Goal: Contribute content: Contribute content

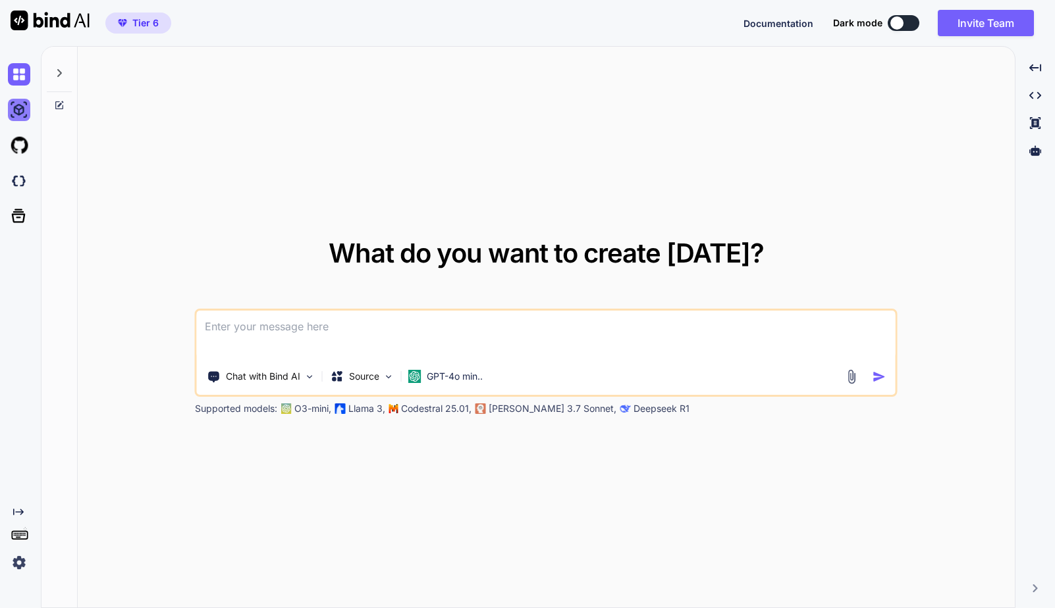
click at [18, 111] on img at bounding box center [19, 110] width 22 height 22
type textarea "x"
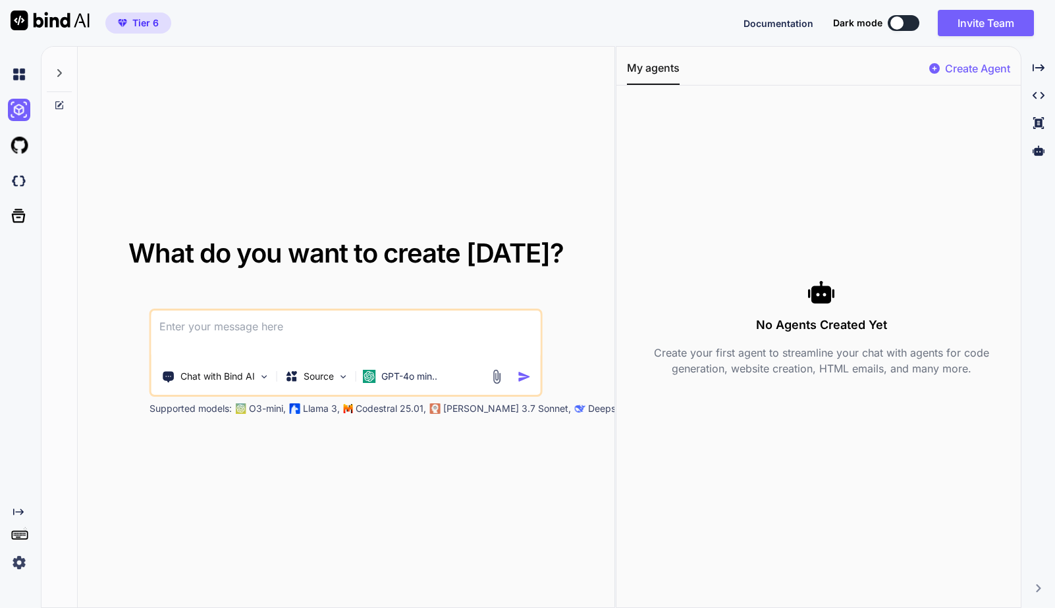
click at [795, 24] on span "Documentation" at bounding box center [778, 23] width 70 height 11
click at [22, 147] on img at bounding box center [19, 145] width 22 height 22
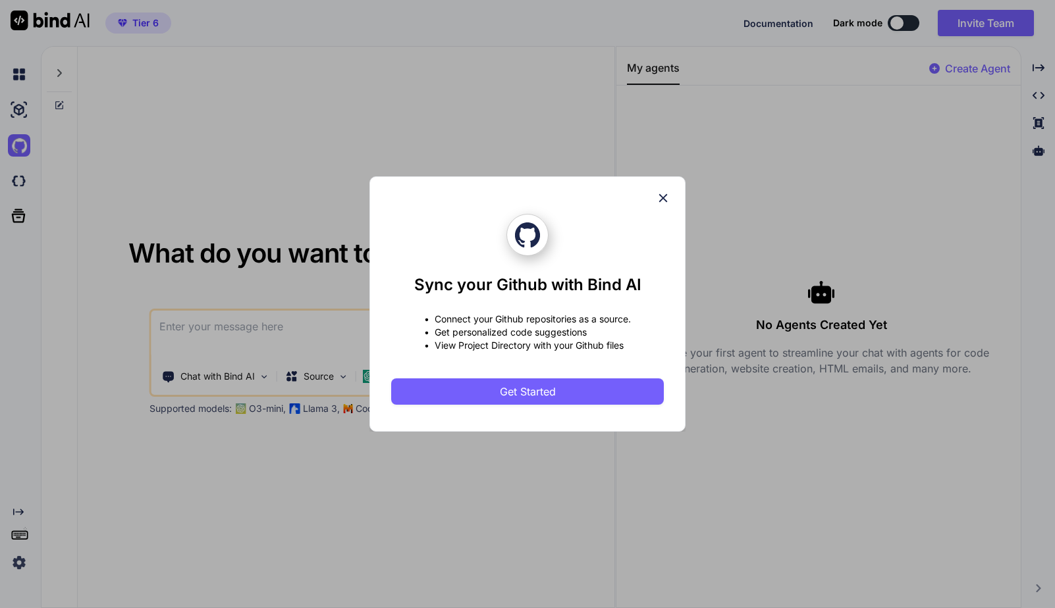
click at [662, 198] on icon at bounding box center [663, 198] width 9 height 9
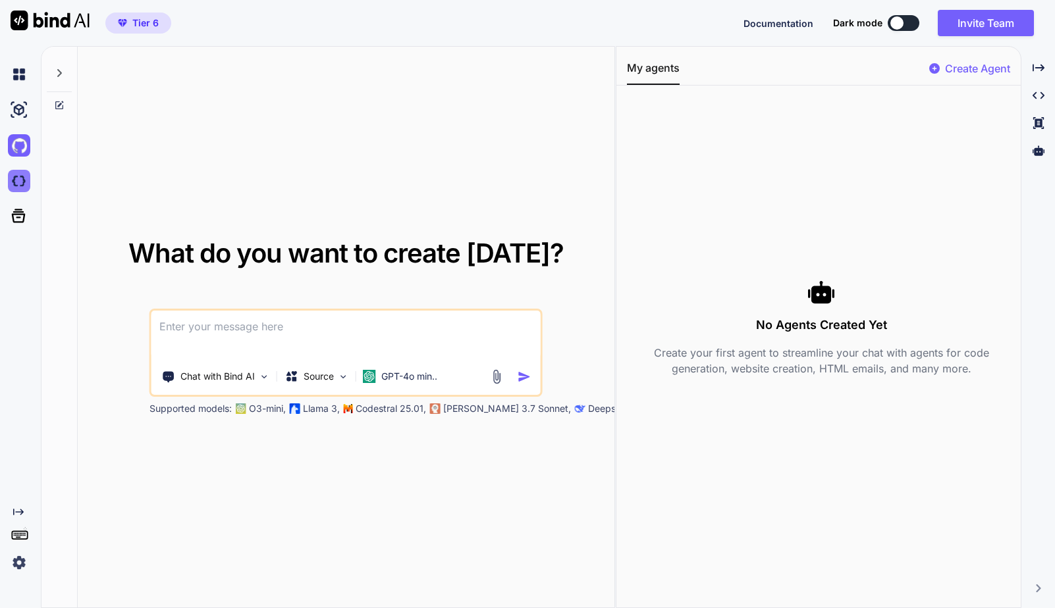
click at [14, 182] on img at bounding box center [19, 181] width 22 height 22
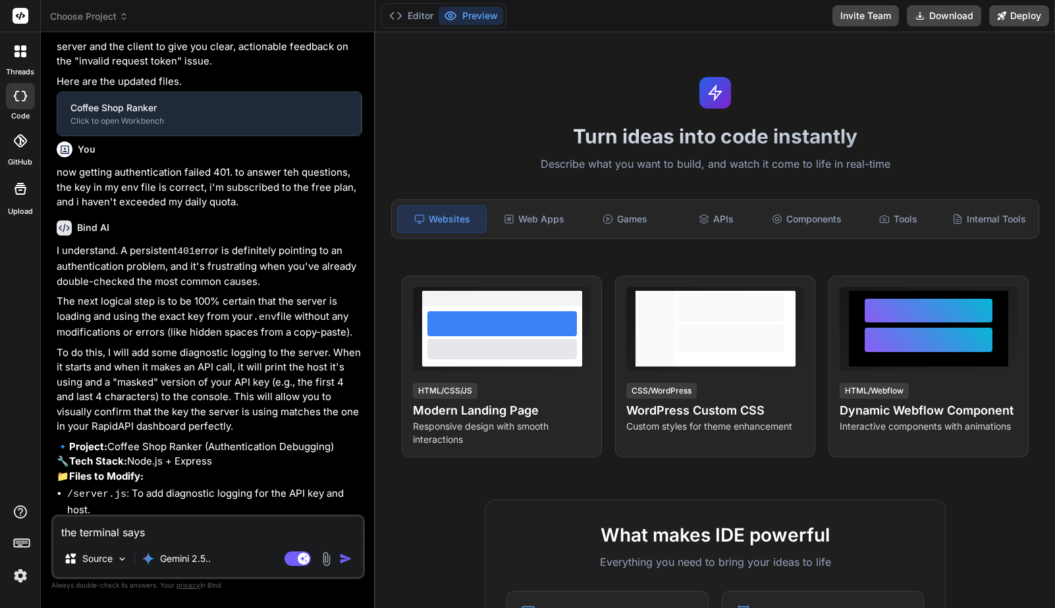
type textarea "x"
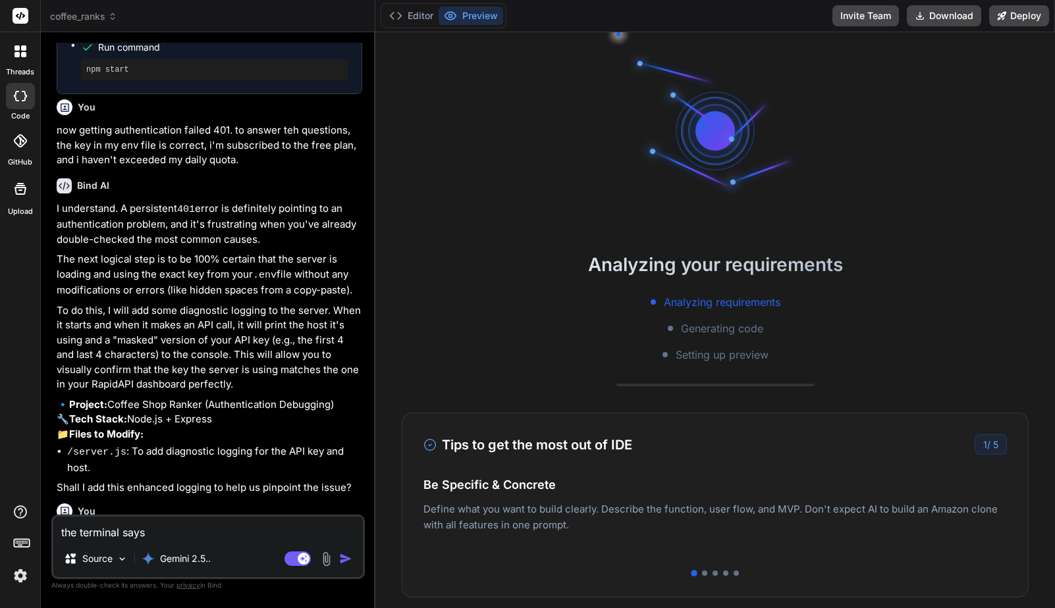
scroll to position [846, 0]
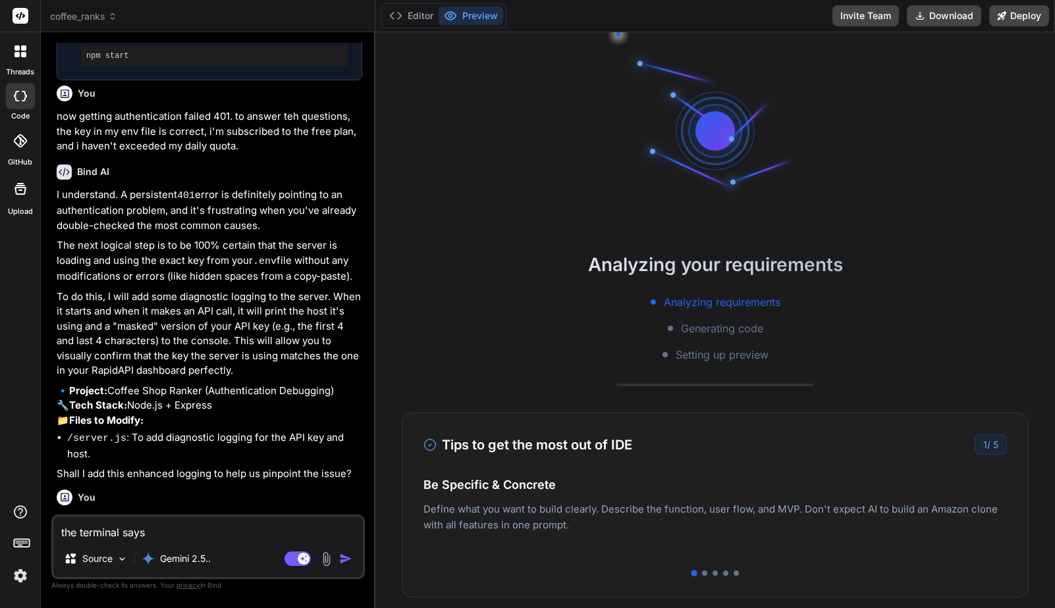
click at [93, 16] on span "coffee_ranks" at bounding box center [83, 16] width 67 height 13
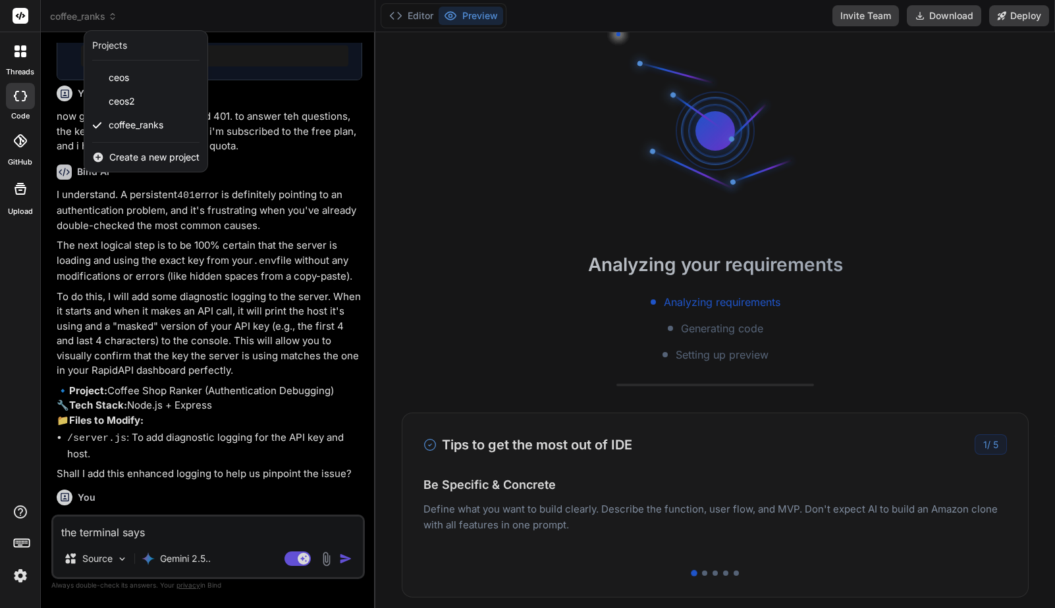
click at [157, 165] on div "Create a new project" at bounding box center [145, 157] width 123 height 29
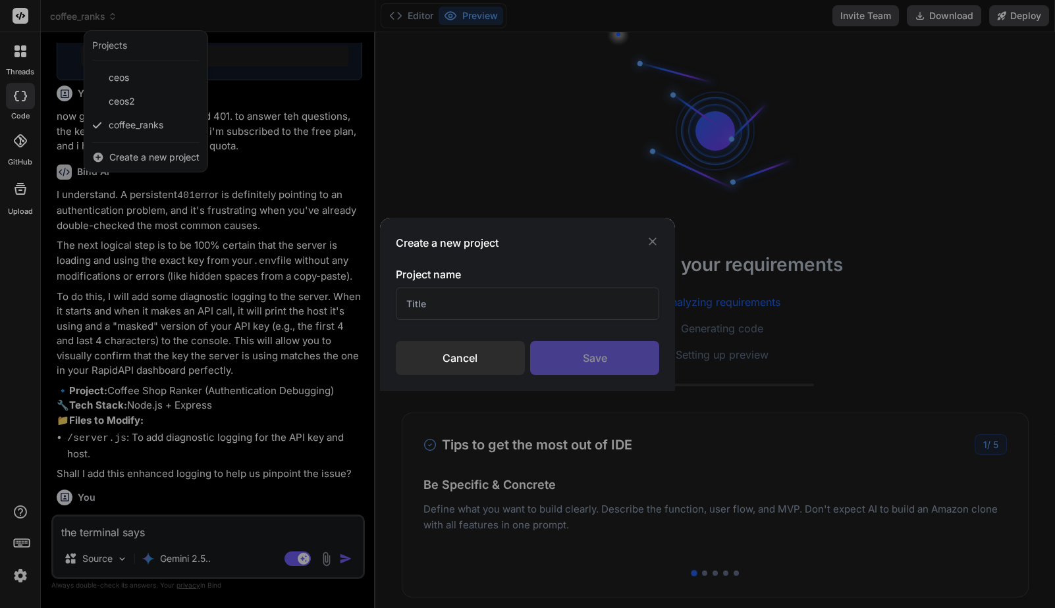
click at [480, 311] on input "text" at bounding box center [528, 304] width 264 height 32
type input "Momentu"
type textarea "x"
type input "Momentum T"
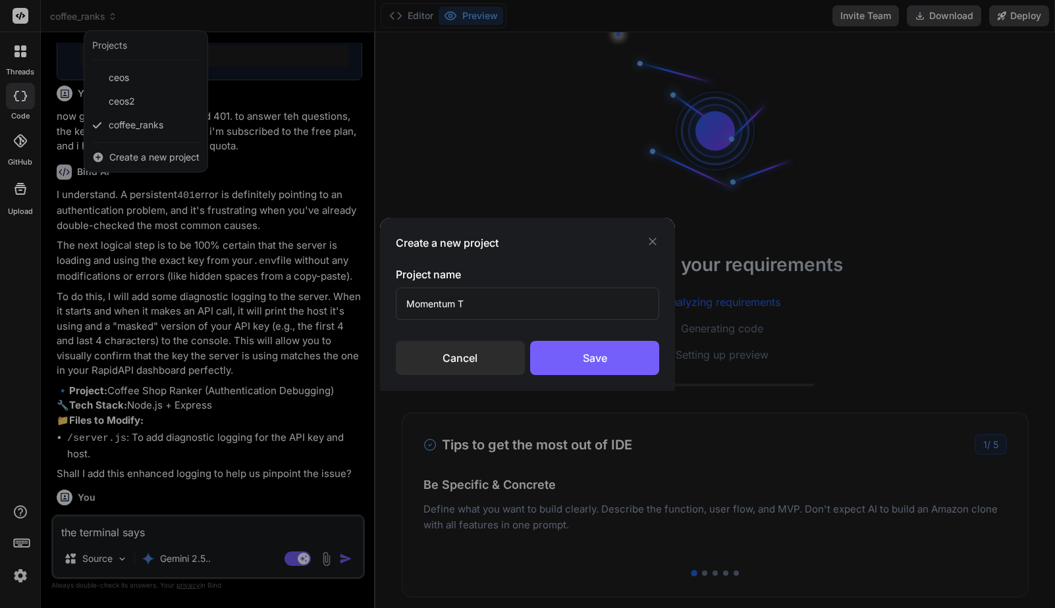
type textarea "x"
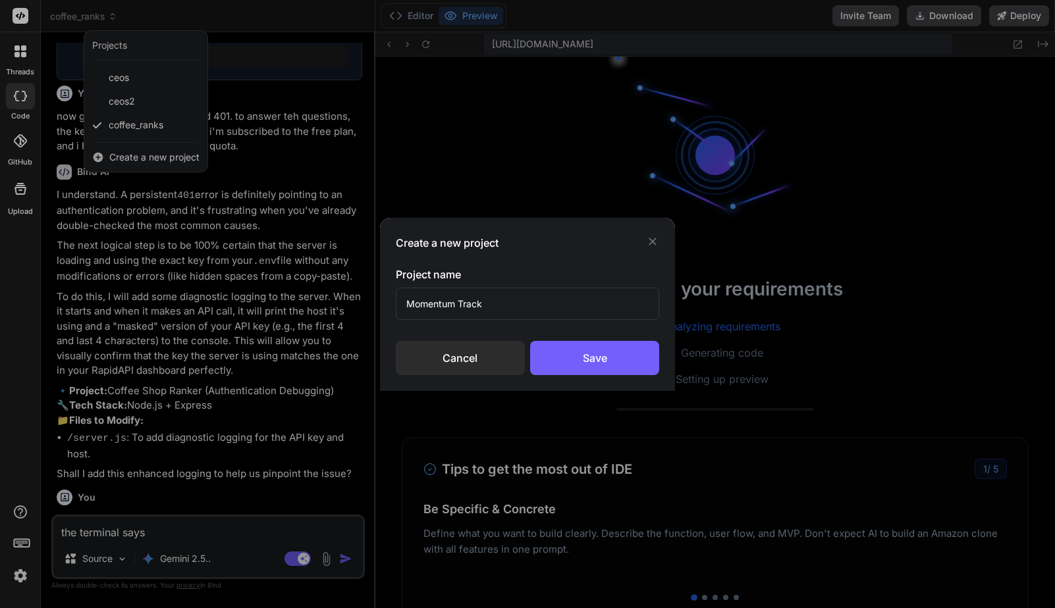
scroll to position [188, 0]
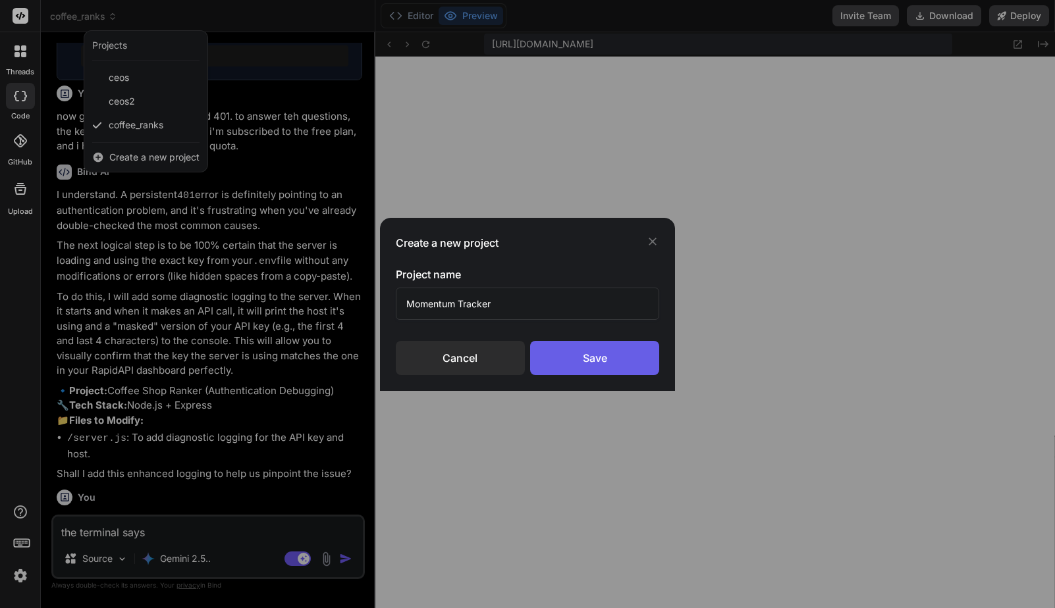
type input "Momentum Tracker"
click at [577, 352] on div "Save" at bounding box center [594, 358] width 129 height 34
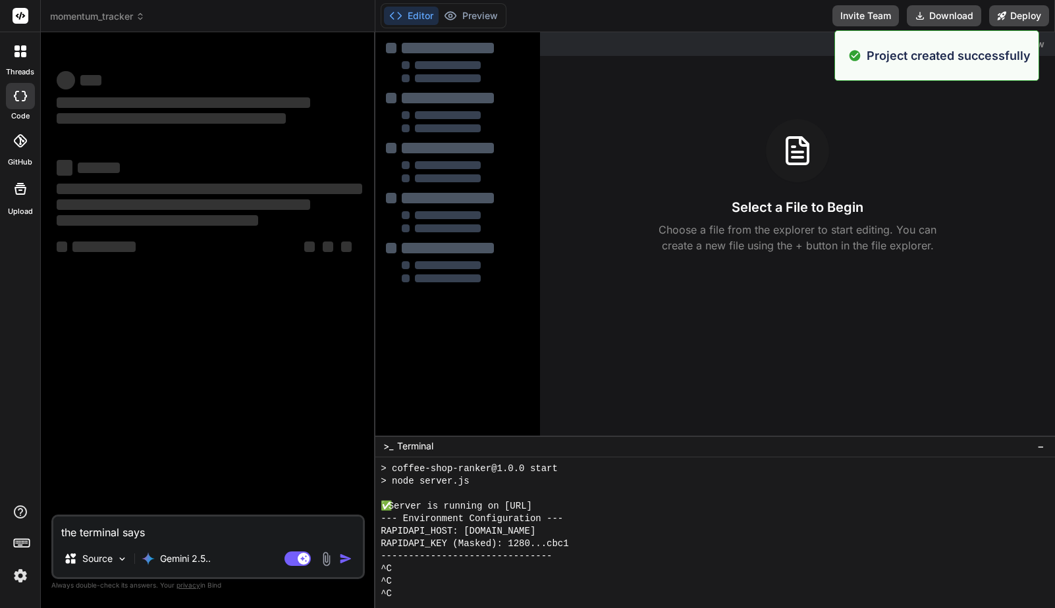
scroll to position [288, 0]
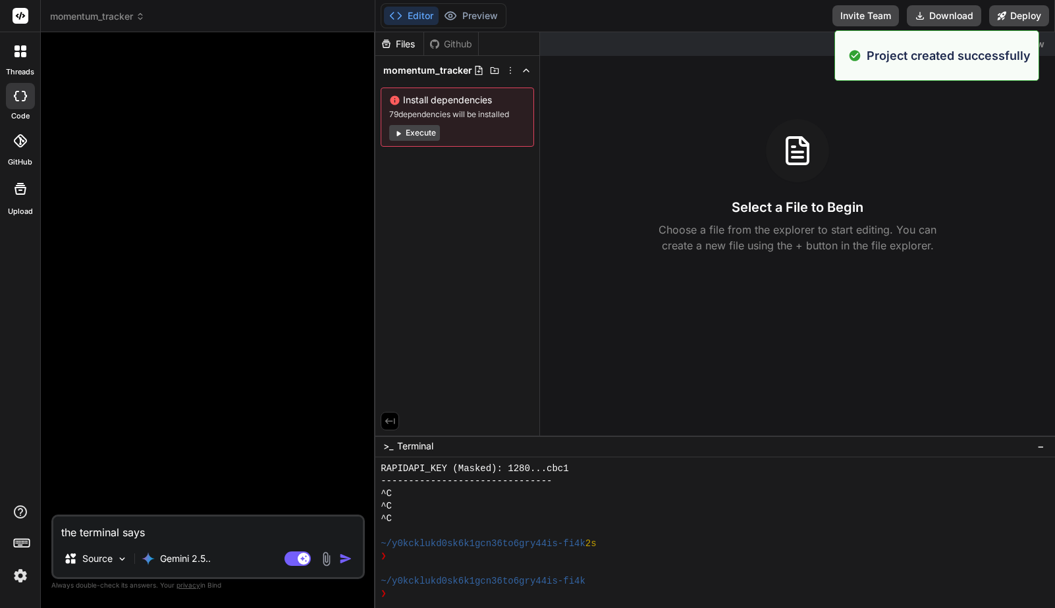
click at [421, 134] on button "Execute" at bounding box center [414, 133] width 51 height 16
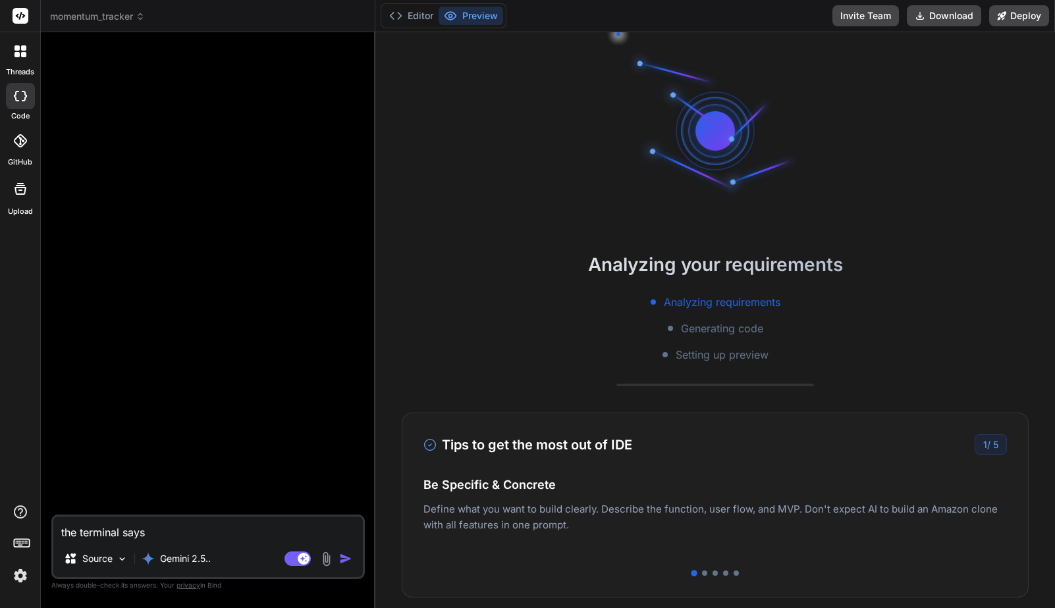
scroll to position [438, 0]
type textarea "x"
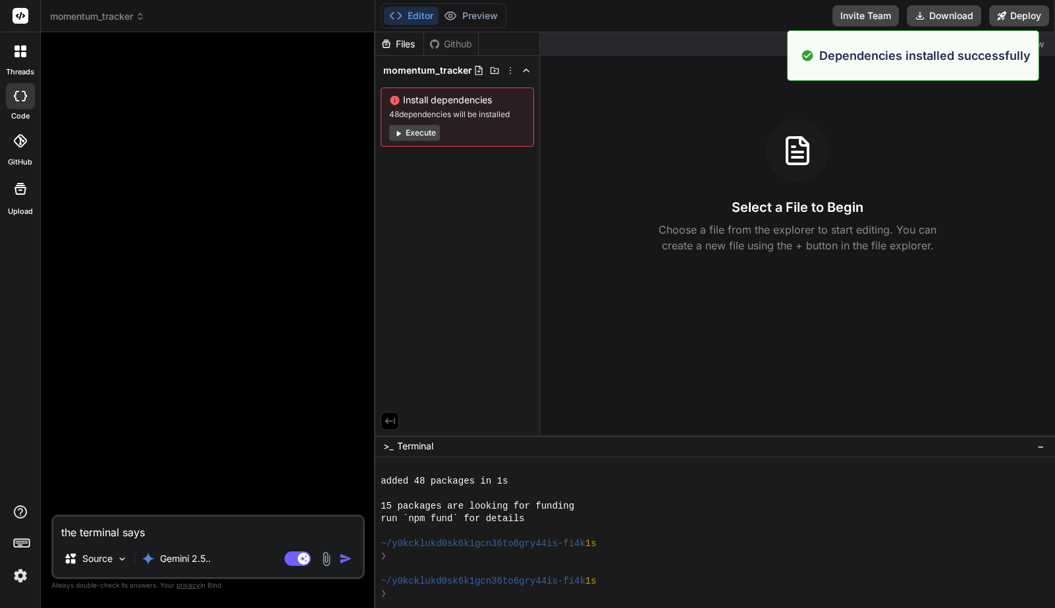
scroll to position [475, 0]
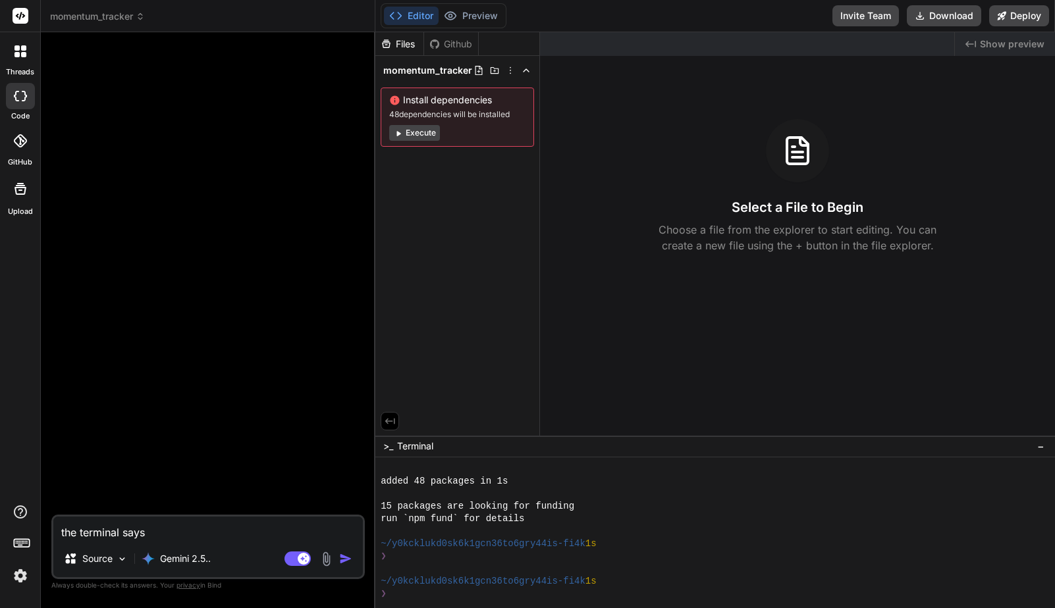
click at [162, 538] on textarea "the terminal says" at bounding box center [207, 529] width 309 height 24
type textarea "x"
paste textarea "Build a web app called Daily Momentum Tracker. Core Function: Help solopreneurs…"
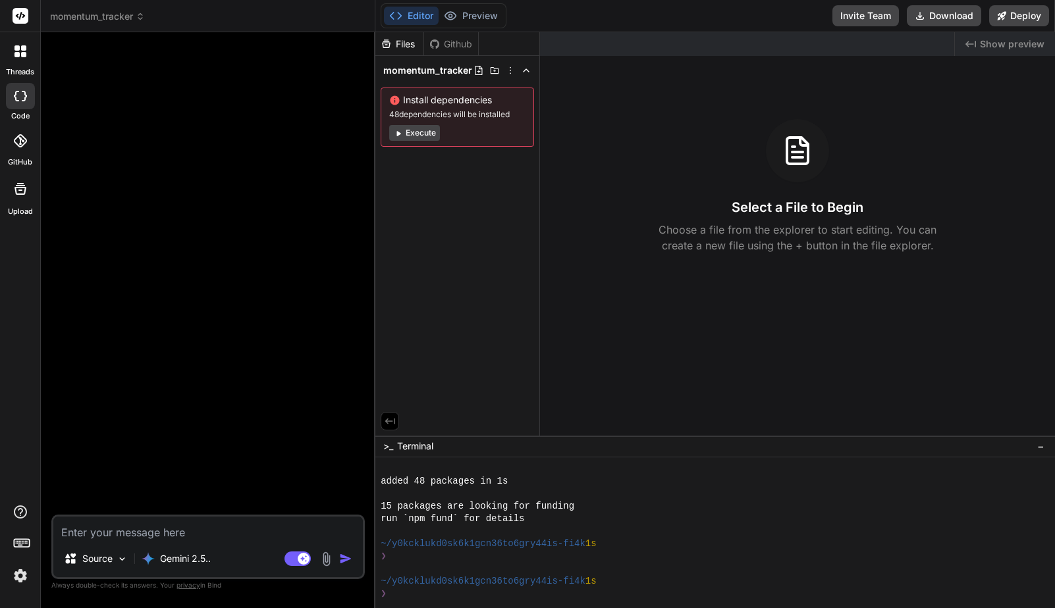
type textarea "Build a web app called Daily Momentum Tracker. Core Function: Help solopreneurs…"
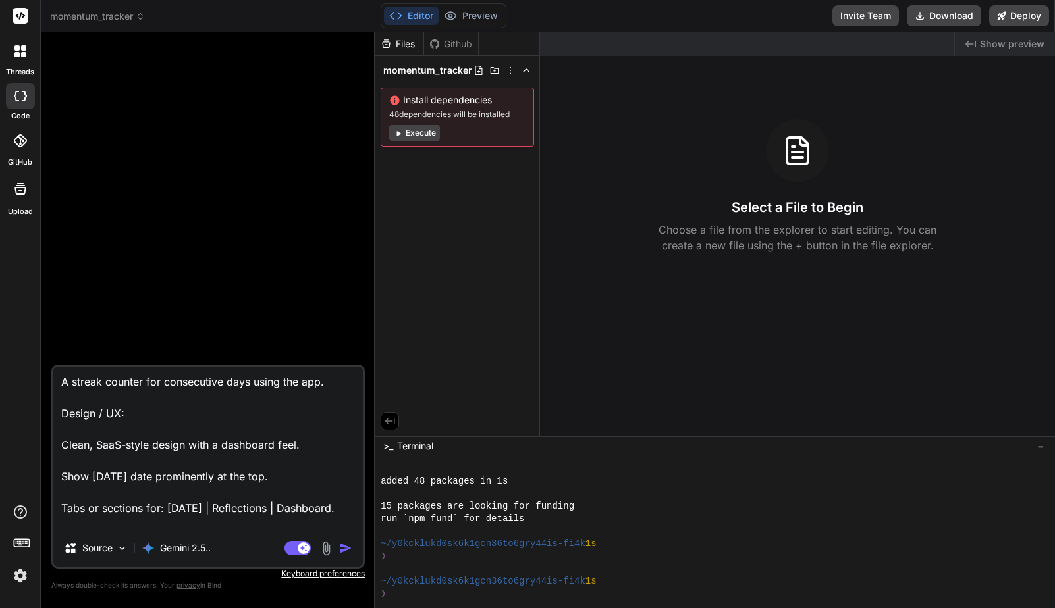
type textarea "x"
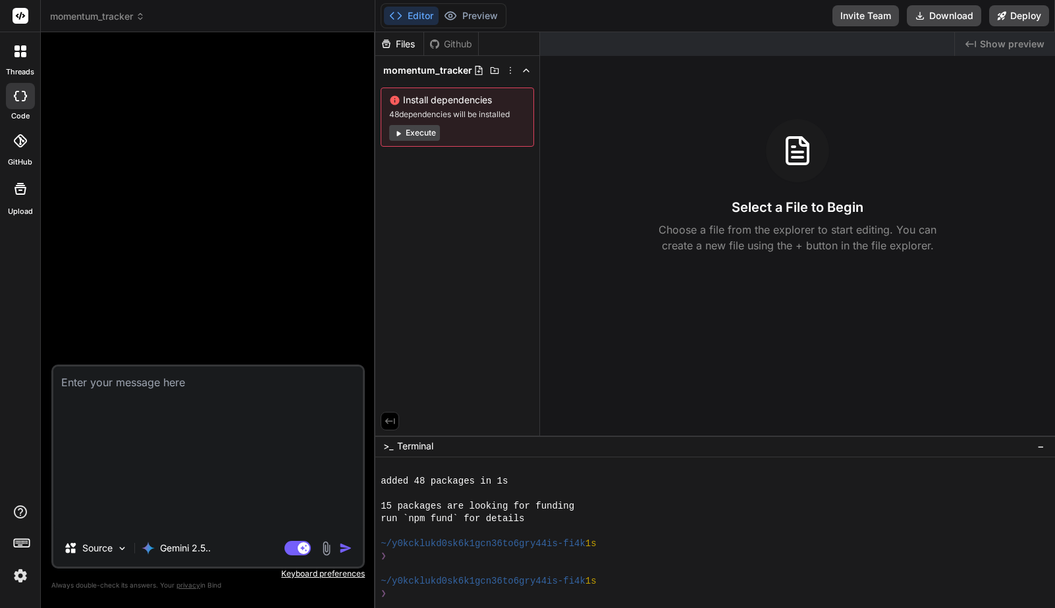
scroll to position [0, 0]
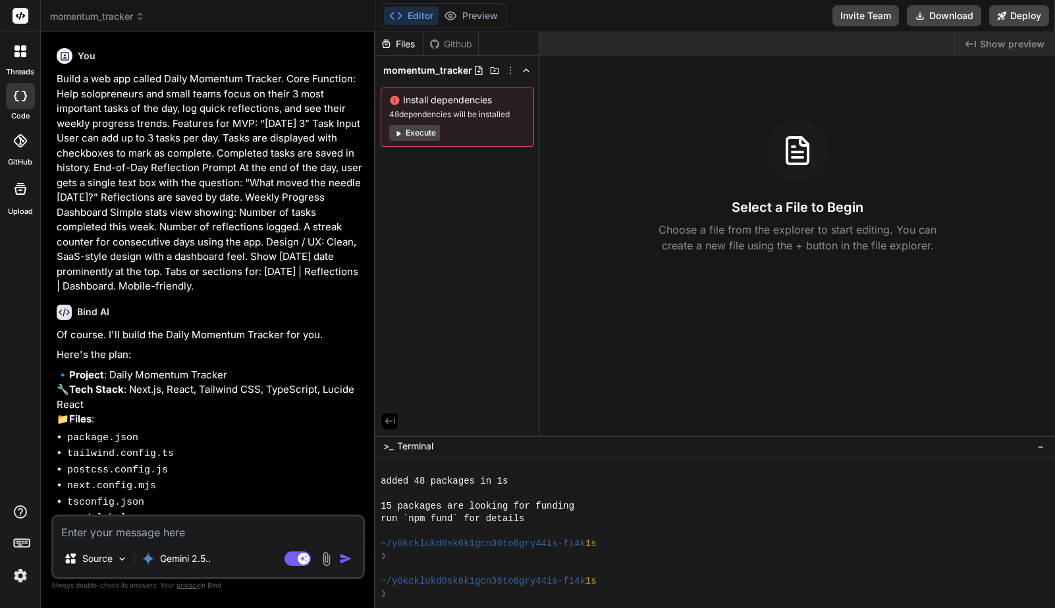
type textarea "x"
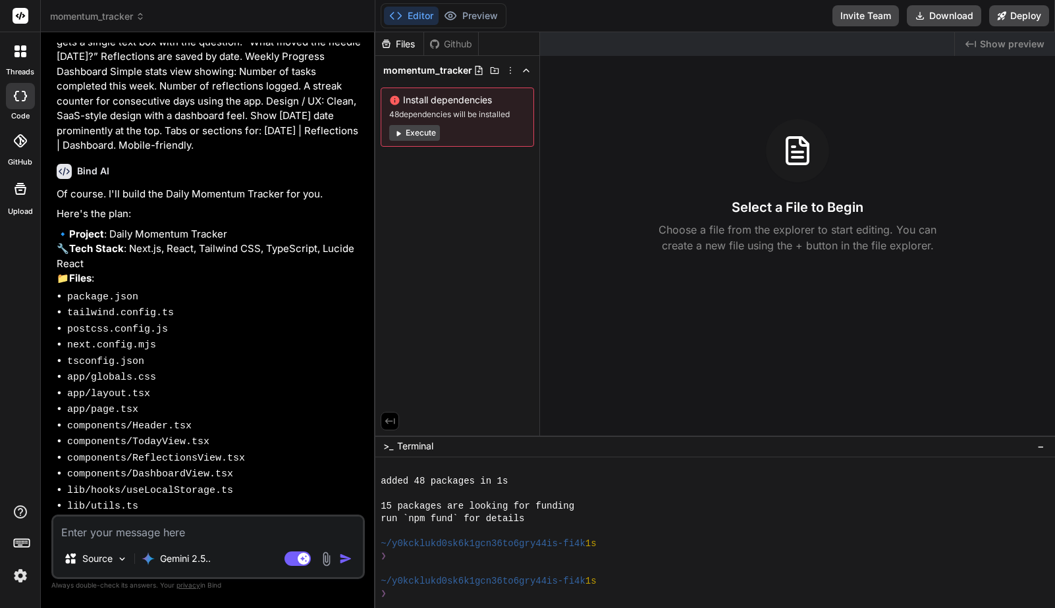
scroll to position [159, 0]
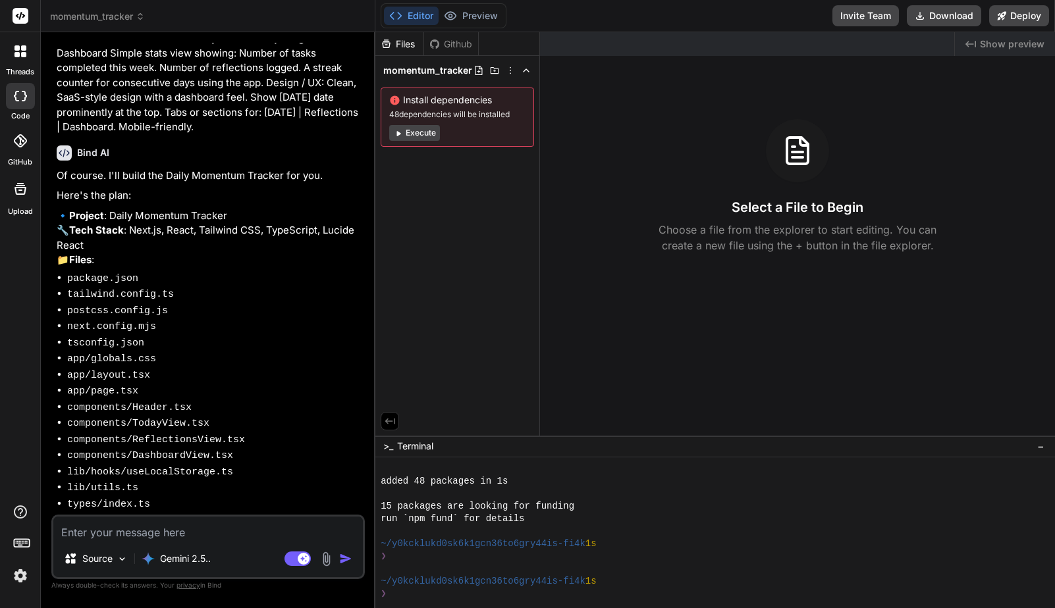
type textarea "g"
type textarea "x"
type textarea "go"
type textarea "x"
type textarea "go"
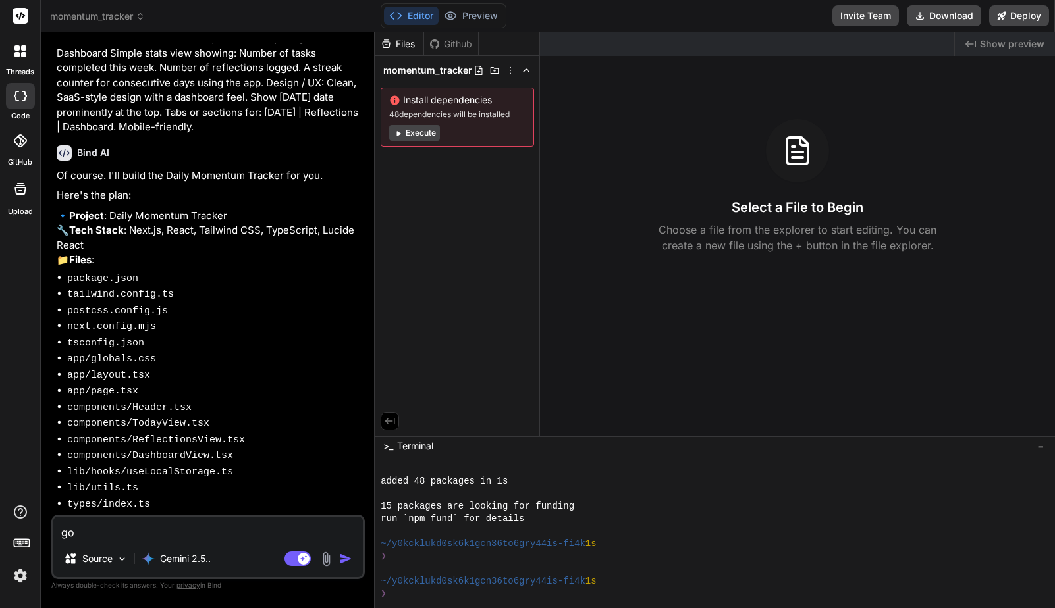
type textarea "x"
type textarea "go f"
type textarea "x"
type textarea "go fo"
type textarea "x"
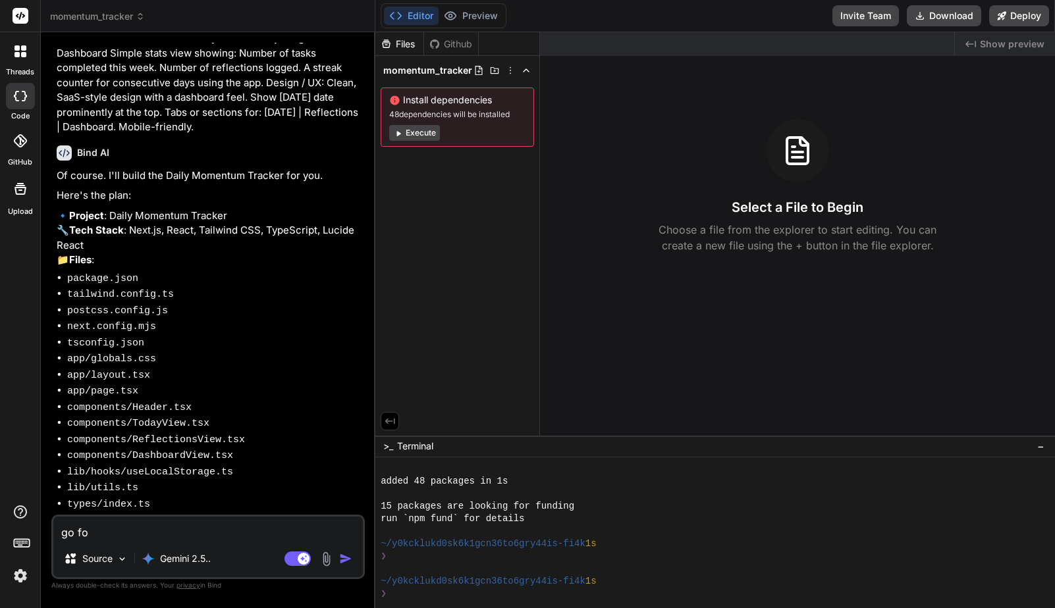
type textarea "go for"
type textarea "x"
type textarea "go for"
type textarea "x"
type textarea "go for i"
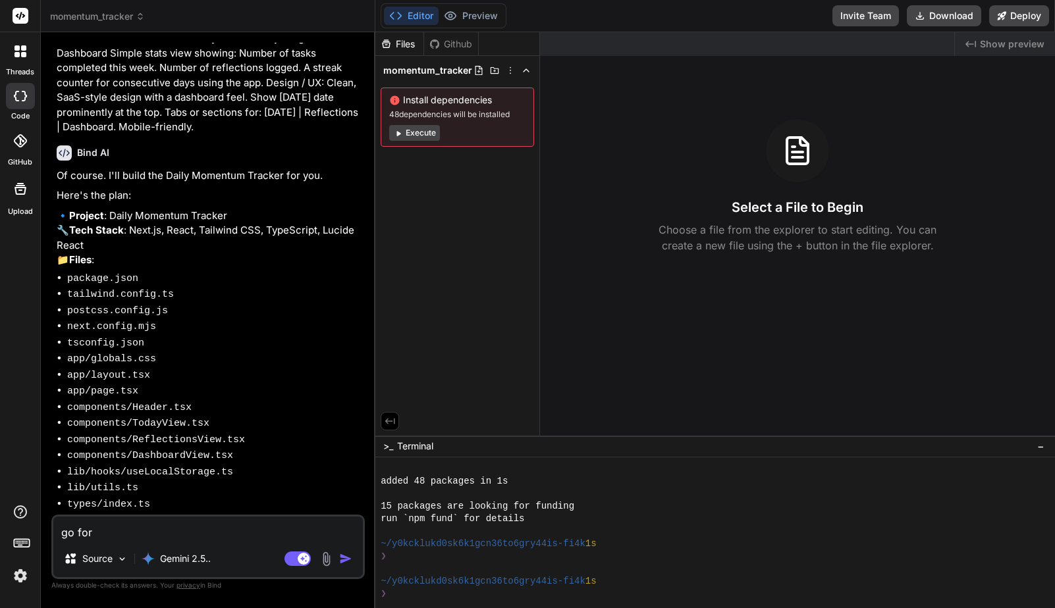
type textarea "x"
type textarea "go for it"
type textarea "x"
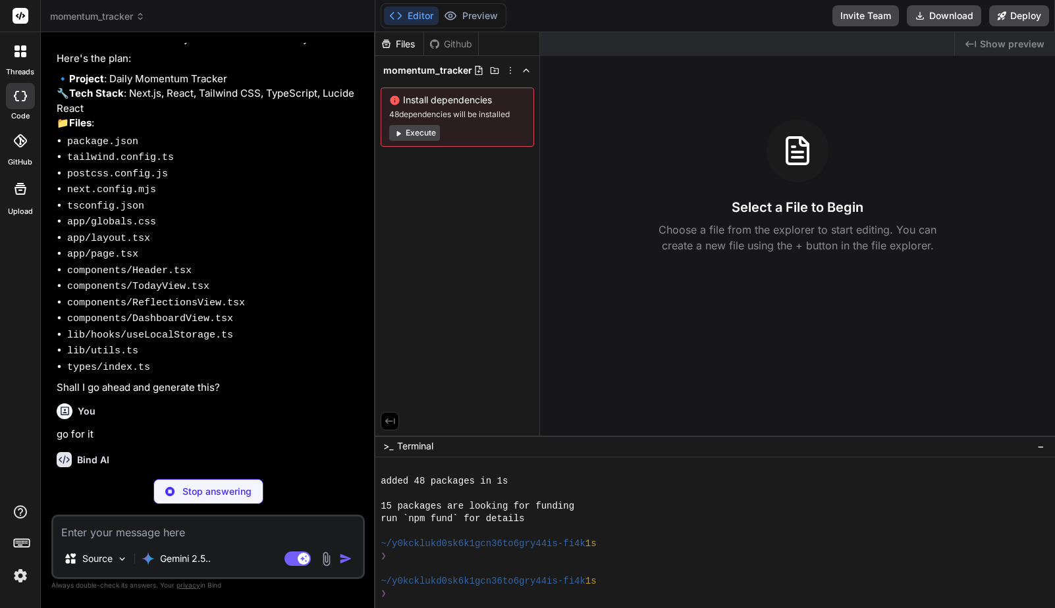
scroll to position [296, 0]
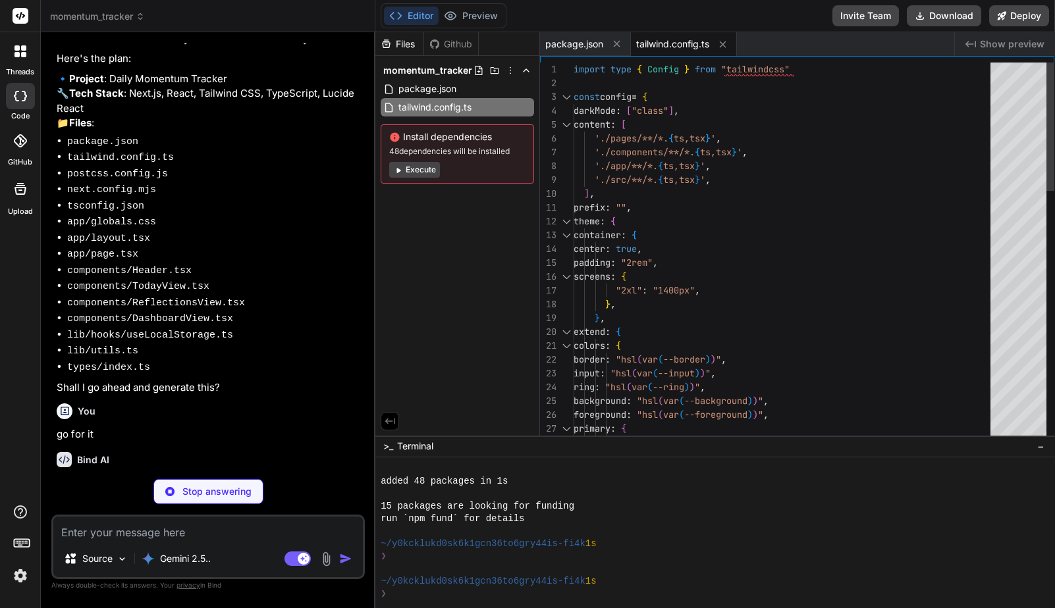
type textarea "x"
type textarea "module.exports = { plugins: { tailwindcss: {}, autoprefixer: {}, }, }"
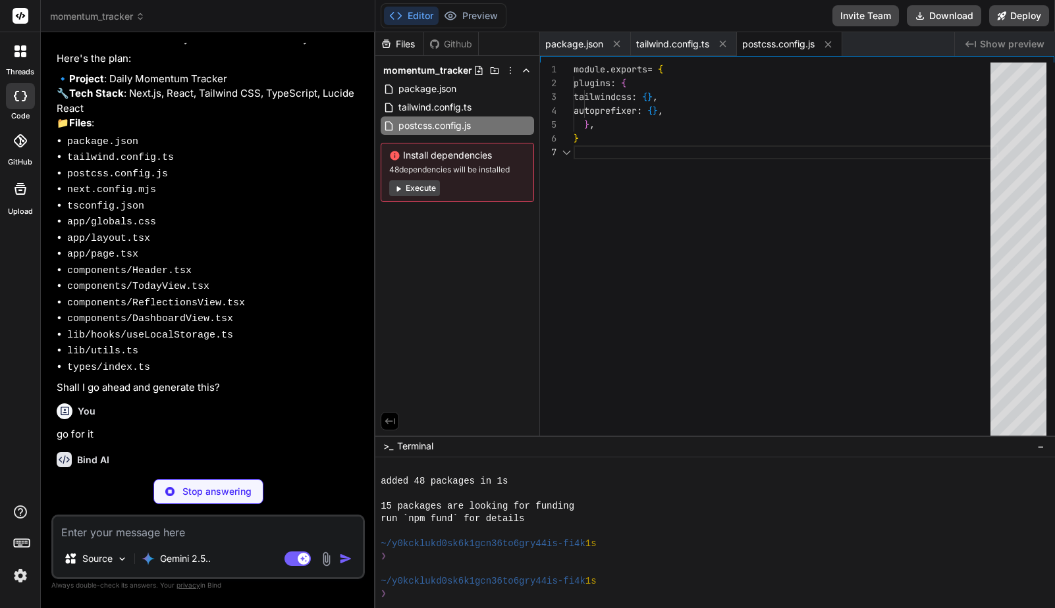
type textarea "x"
type textarea "/** @type {import('next').NextConfig} */ const nextConfig = {}; export default …"
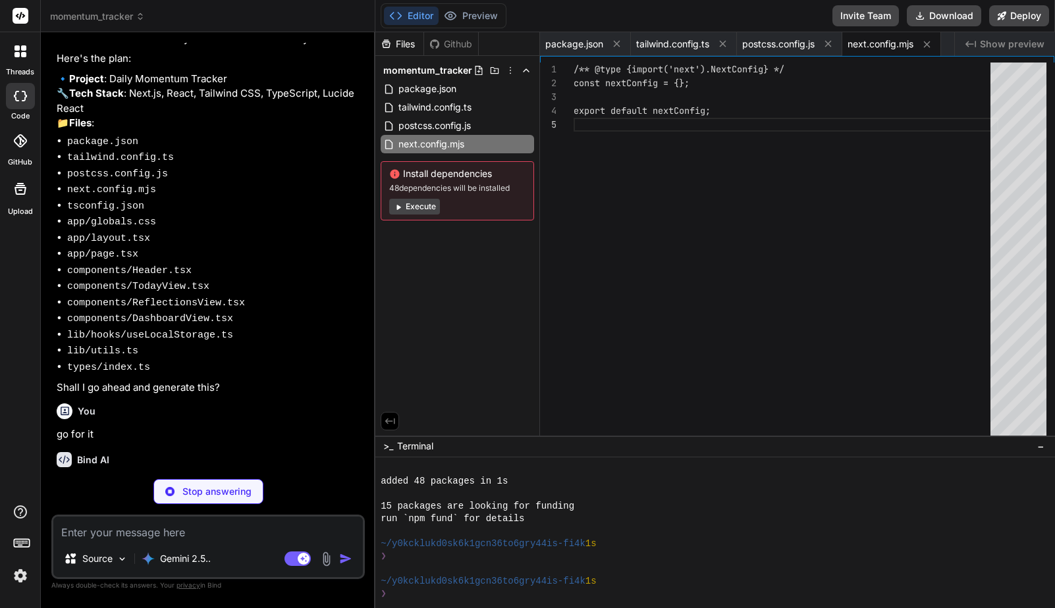
type textarea "x"
type textarea ""paths": { "@/*": ["./*"] } }, "include": ["next-env.d.ts", "**/*.ts", "**/*.ts…"
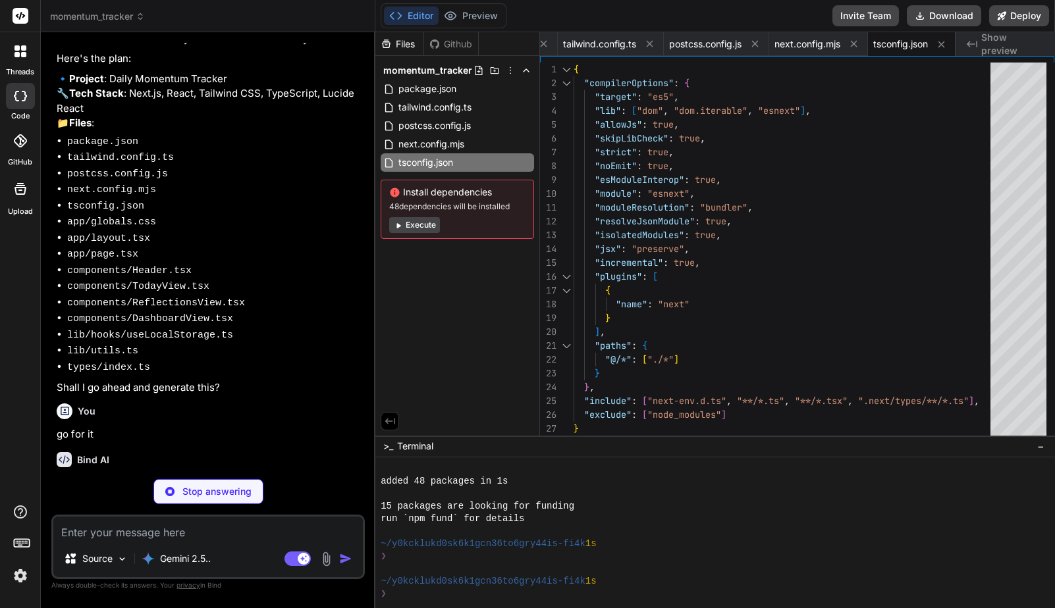
type textarea "x"
type textarea "@apply border-border; } body { @apply bg-background text-foreground; } }"
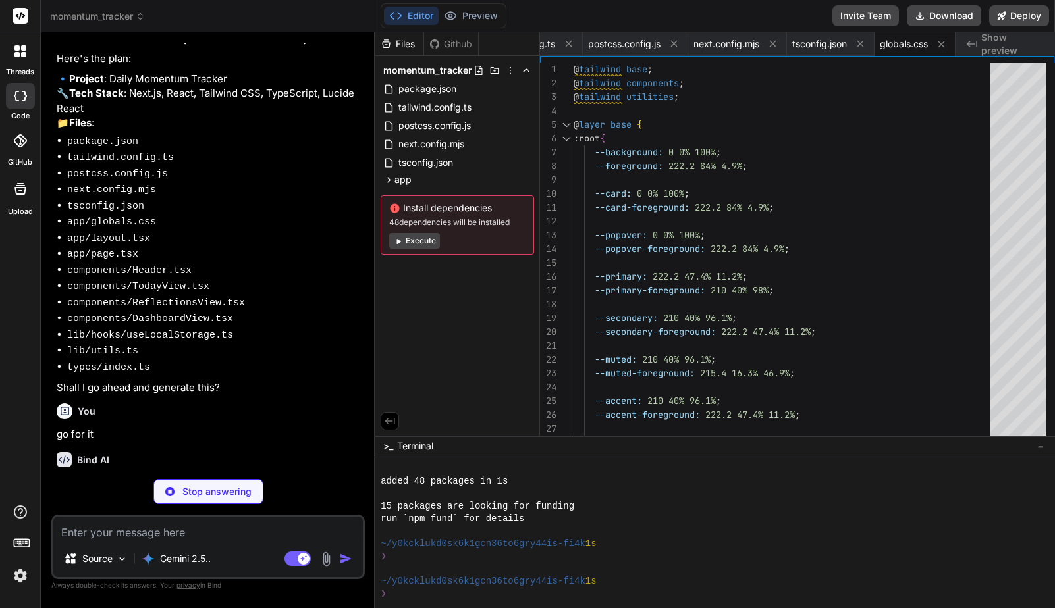
type textarea "x"
type textarea "antialiased", inter.className)}> <main>{children}</main> </body> </html> ); }"
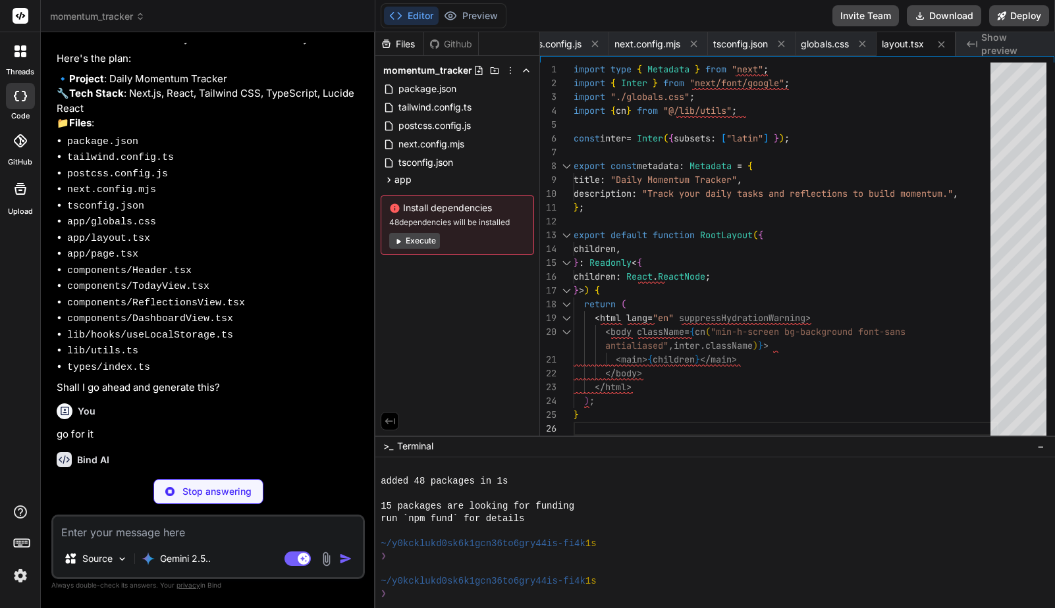
type textarea "x"
type textarea "<Header activeView={activeView} setActiveView={setActiveView} /> <main classNam…"
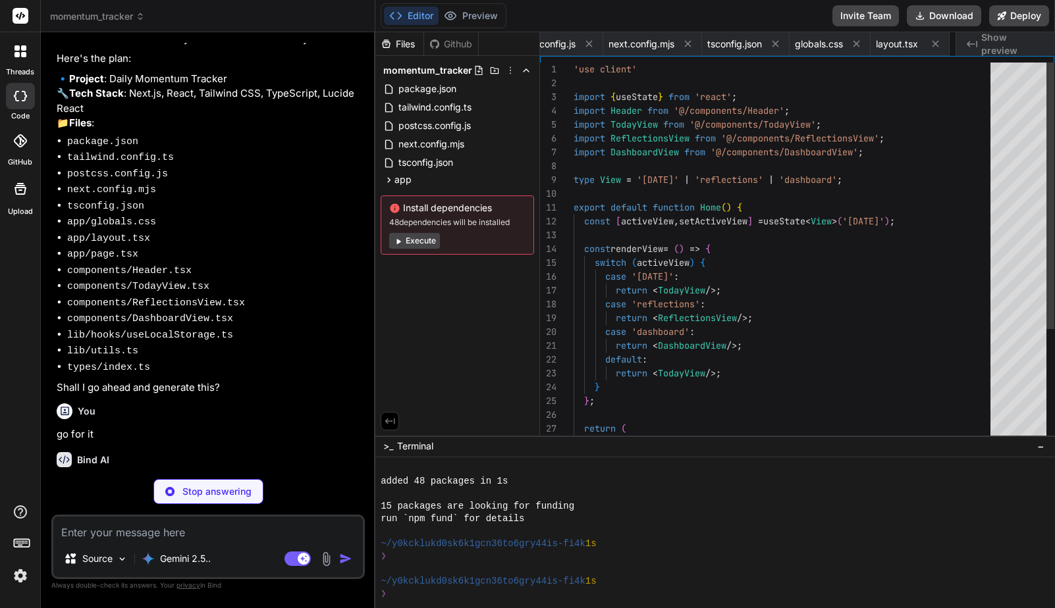
scroll to position [0, 318]
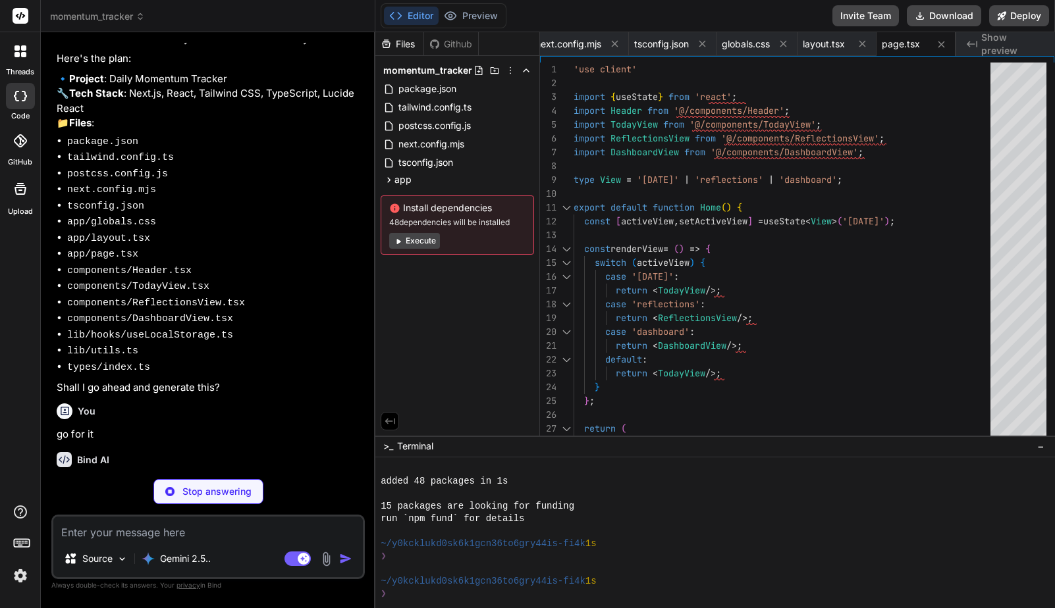
type textarea "x"
type textarea "export default Header;"
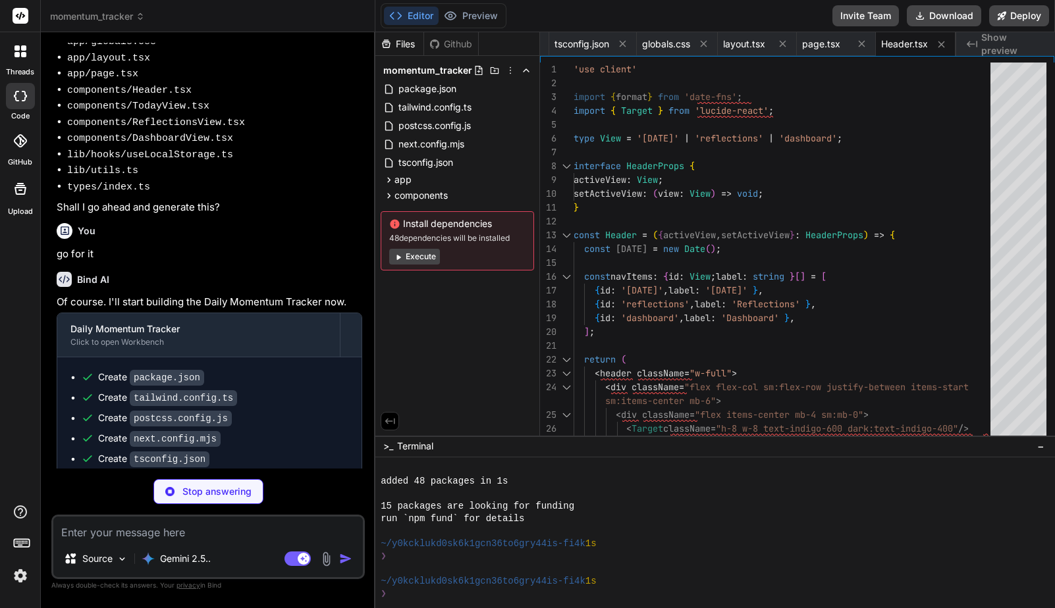
scroll to position [566, 0]
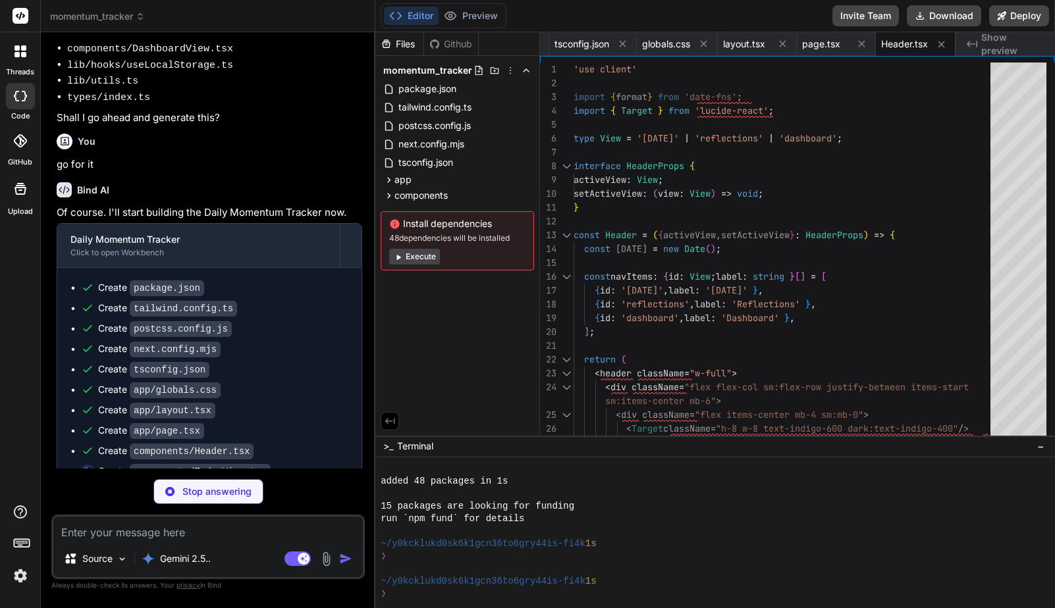
type textarea "x"
type textarea "export default TodayView;"
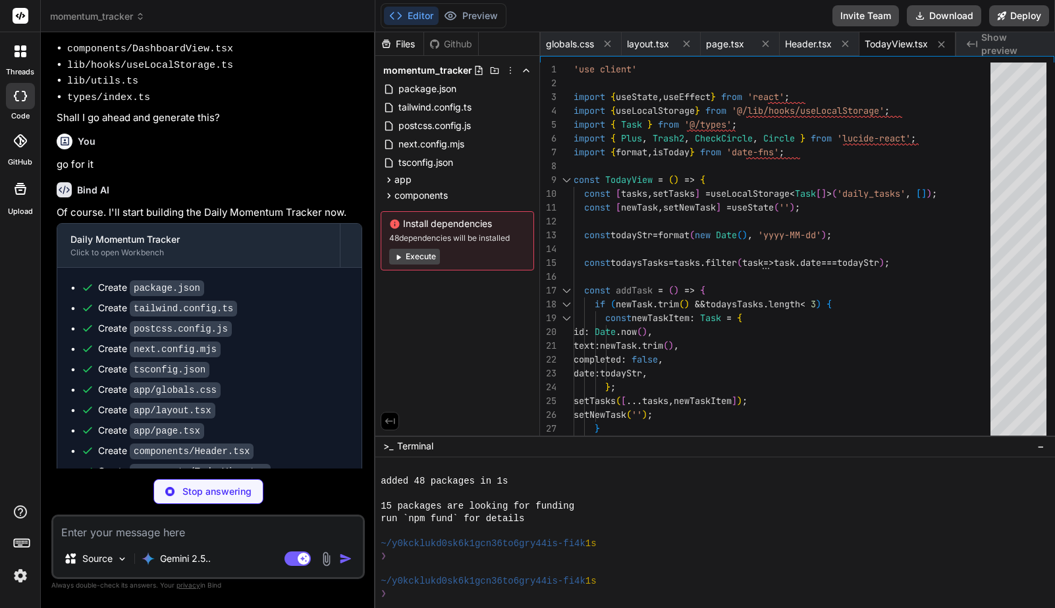
type textarea "x"
type textarea "</div> </div> </div> ); }; export default ReflectionsView;"
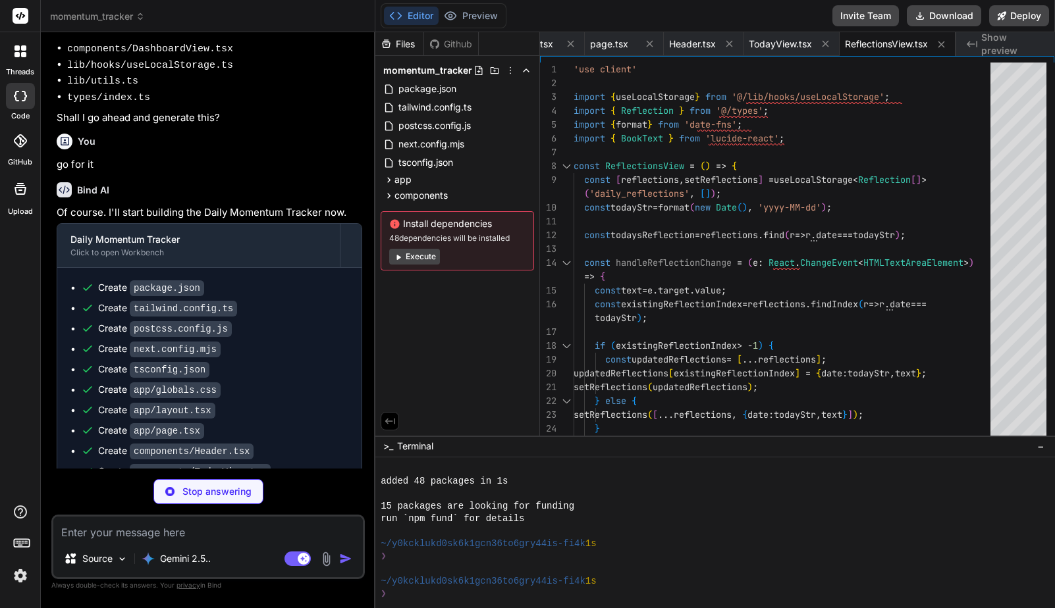
type textarea "x"
type textarea "}; export default DashboardView;"
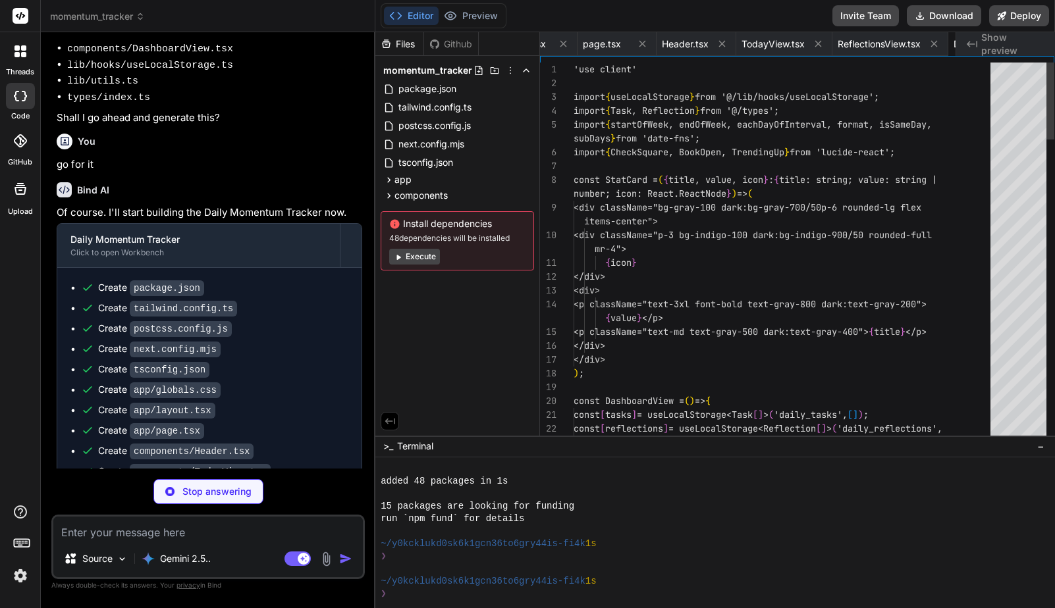
scroll to position [55, 0]
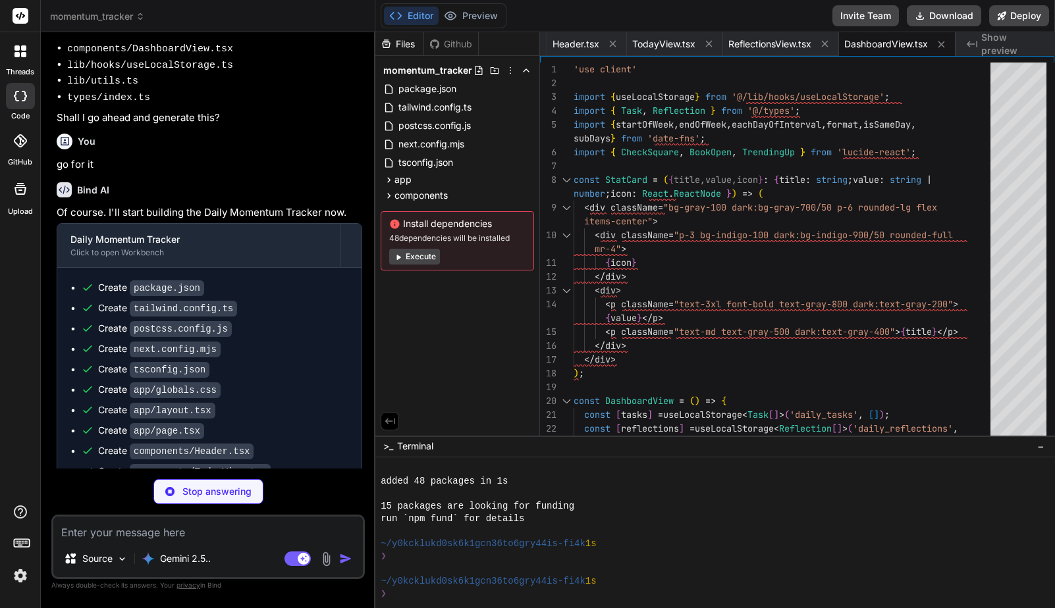
type textarea "x"
type textarea "return () => { window.removeEventListener('storage', handleStorageChange); }; }…"
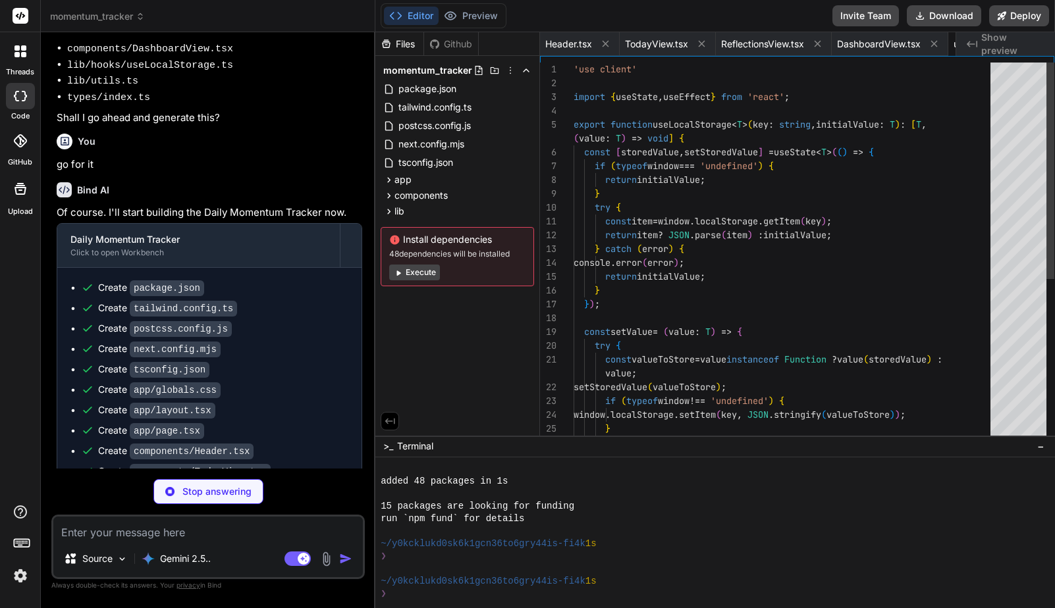
scroll to position [83, 0]
type textarea "x"
type textarea "import { type ClassValue, clsx } from "clsx" import { twMerge } from "tailwind-…"
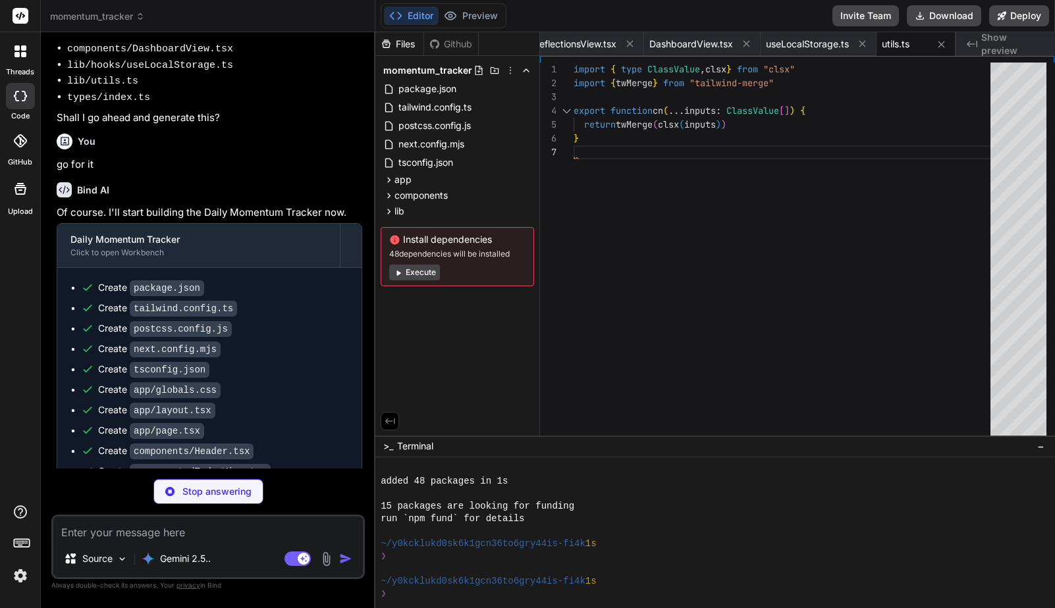
type textarea "x"
type textarea "}"
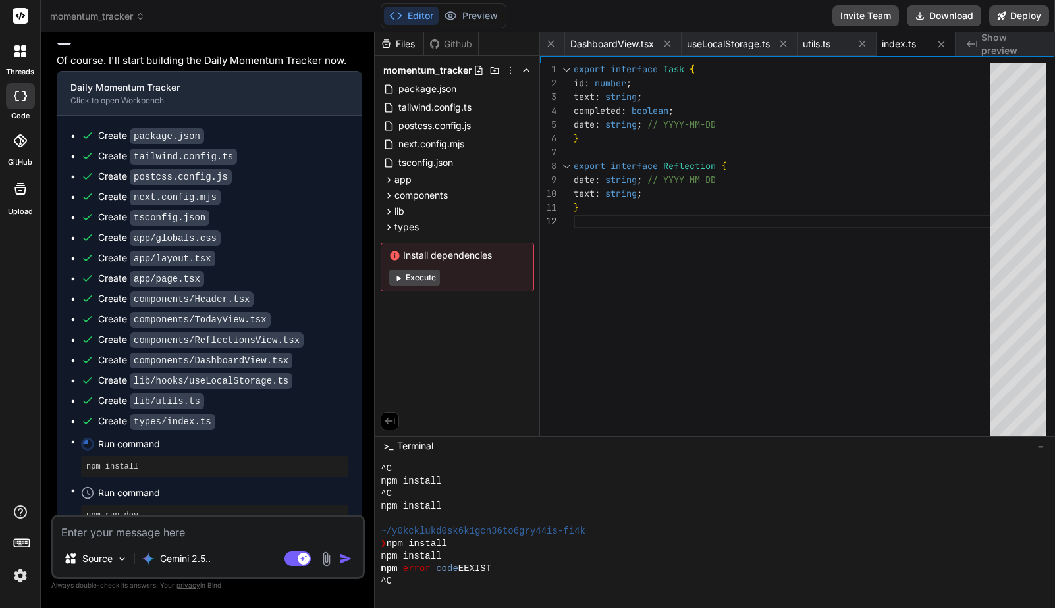
scroll to position [838, 0]
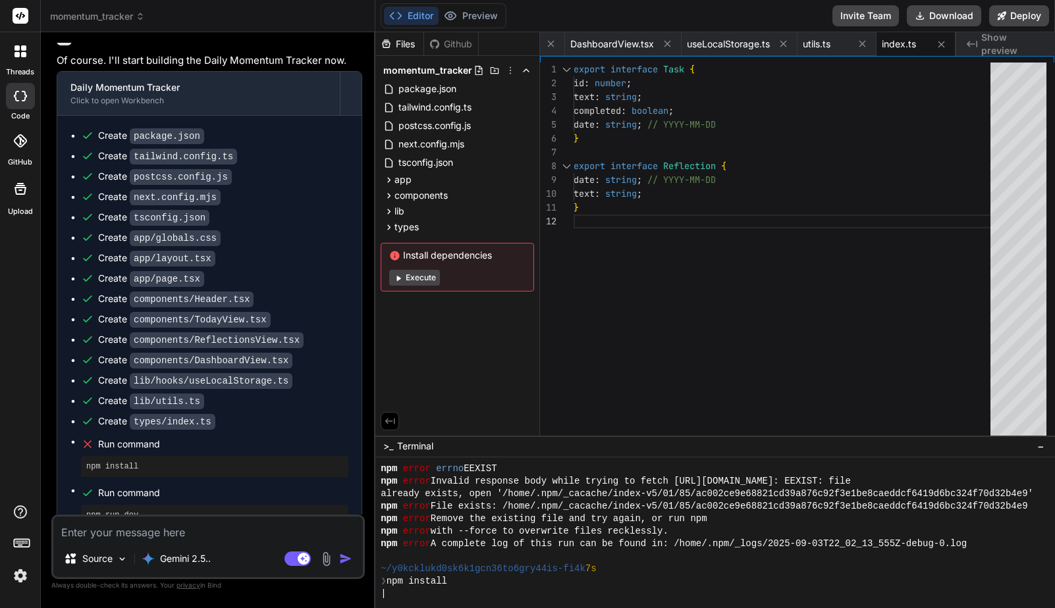
type textarea "x"
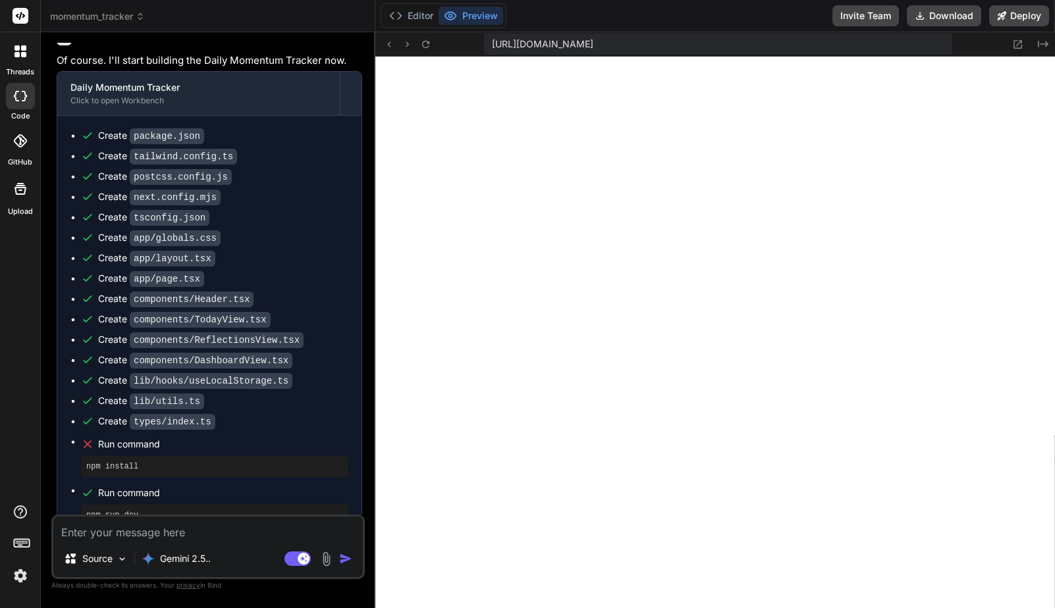
scroll to position [1238, 0]
click at [217, 532] on textarea at bounding box center [207, 529] width 309 height 24
click at [178, 530] on textarea at bounding box center [207, 529] width 309 height 24
type textarea "T"
type textarea "x"
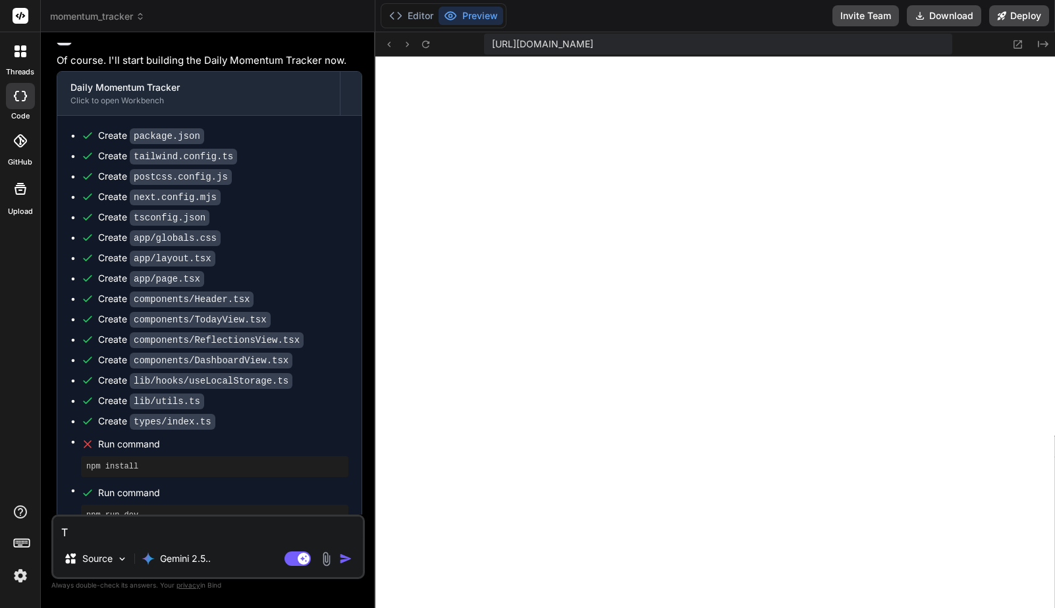
type textarea "Th"
type textarea "x"
type textarea "The"
type textarea "x"
type textarea "The"
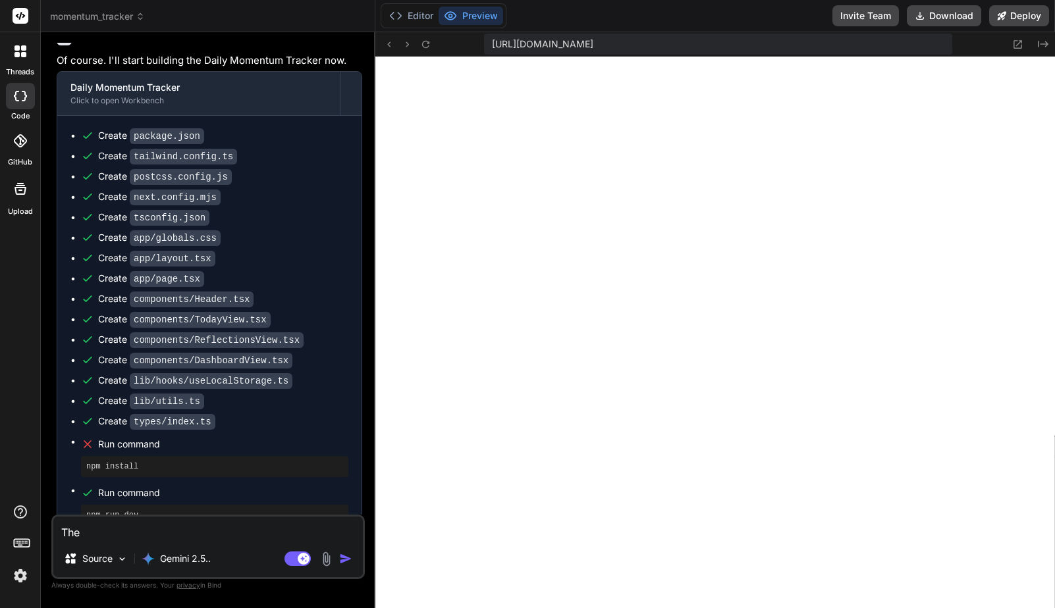
type textarea "x"
type textarea "The u"
type textarea "x"
type textarea "The us"
type textarea "x"
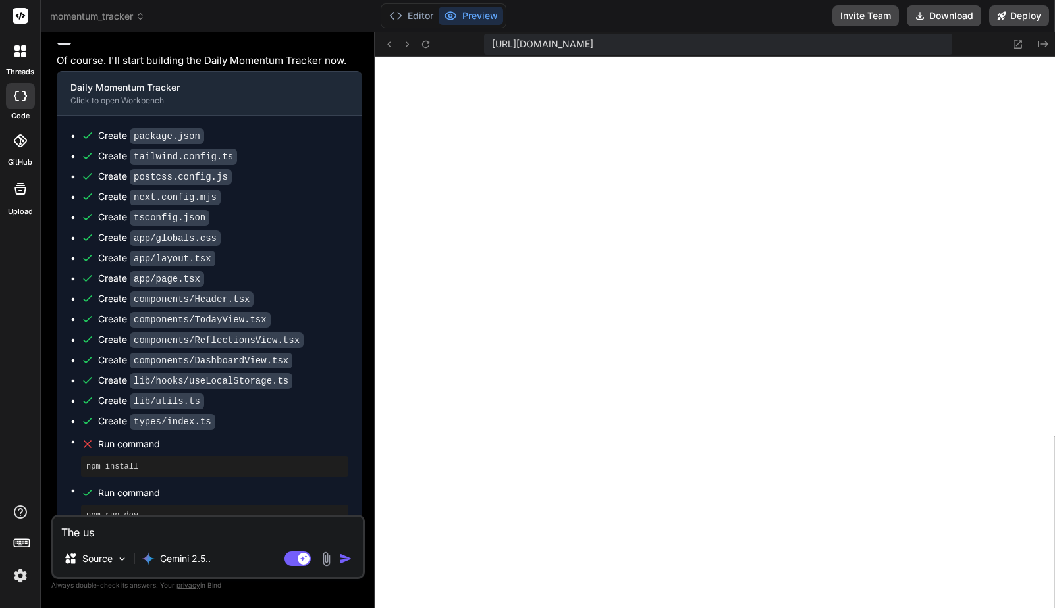
type textarea "The use"
type textarea "x"
type textarea "The user"
type textarea "x"
type textarea "The user"
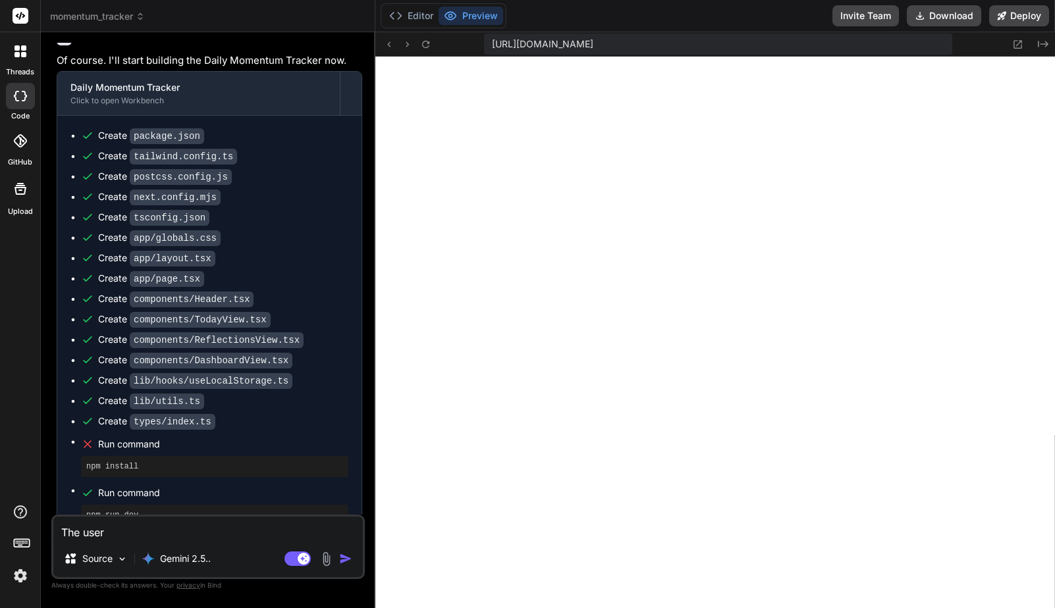
type textarea "x"
type textarea "The user s"
type textarea "x"
type textarea "The user sh"
type textarea "x"
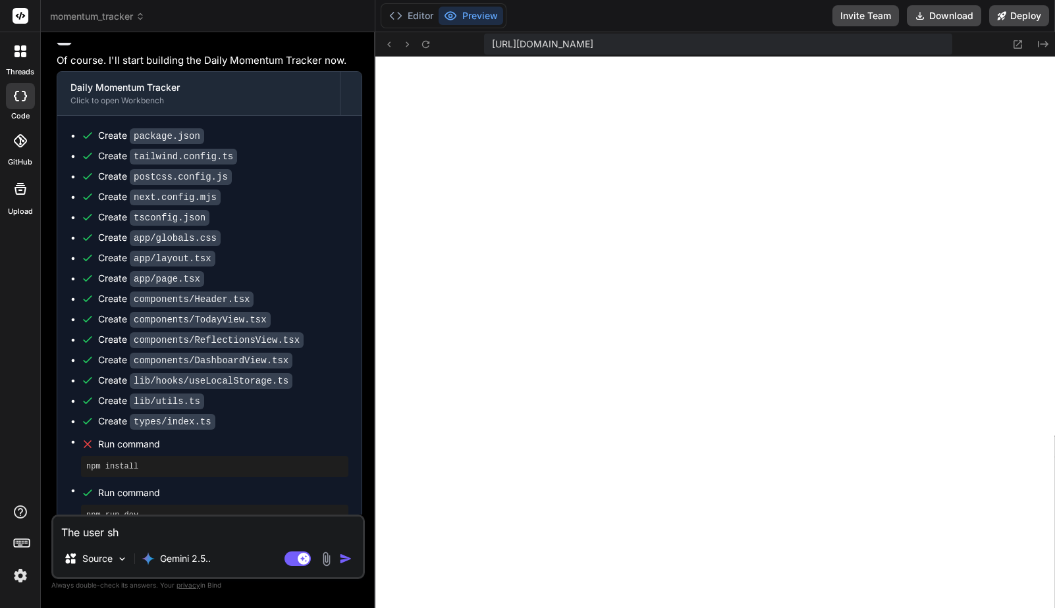
type textarea "The user sho"
type textarea "x"
type textarea "The user shou"
type textarea "x"
type textarea "The user shoul"
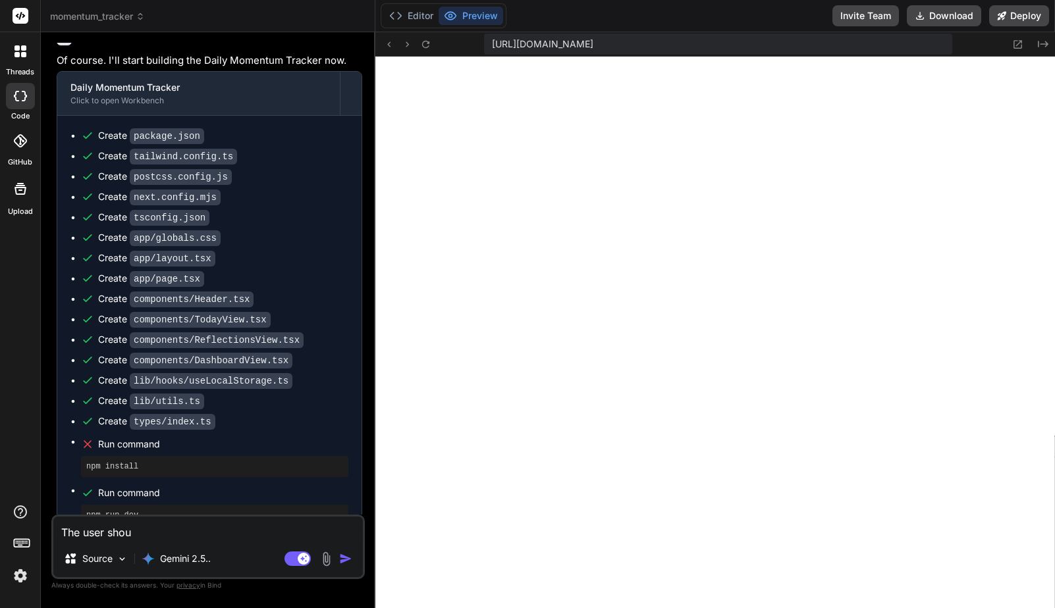
type textarea "x"
type textarea "The user should"
type textarea "x"
type textarea "The user should"
type textarea "x"
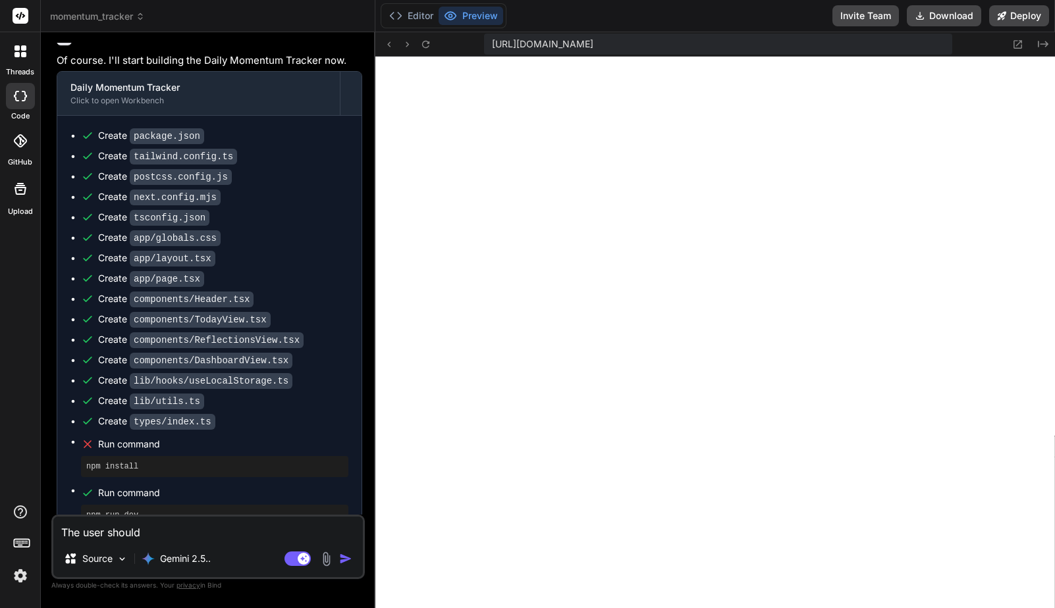
type textarea "The user should b"
type textarea "x"
type textarea "The user should be"
type textarea "x"
type textarea "The user should be"
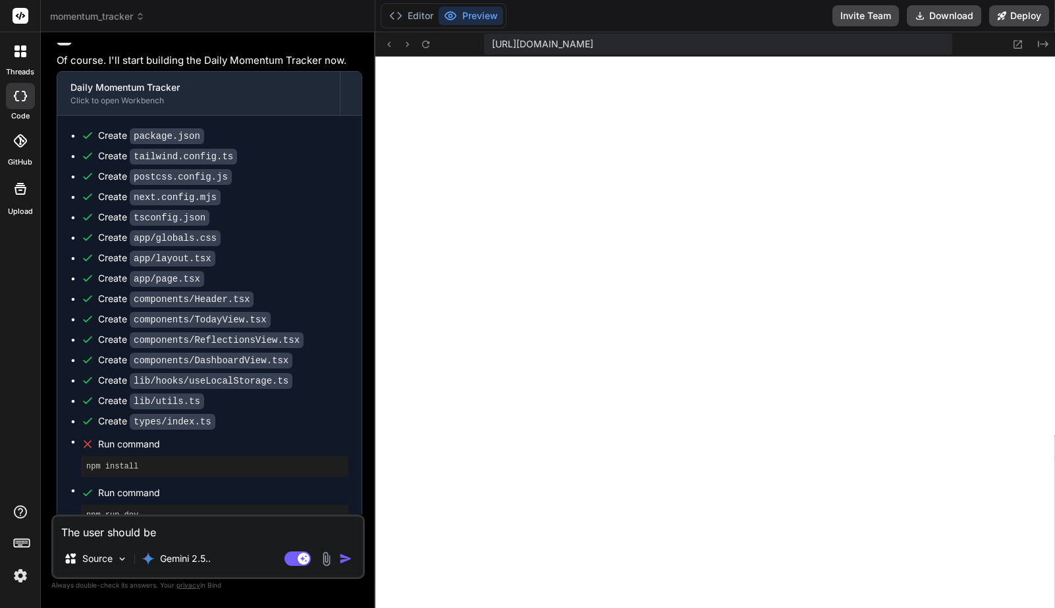
type textarea "x"
type textarea "The user should be a"
type textarea "x"
type textarea "The user should be ab"
type textarea "x"
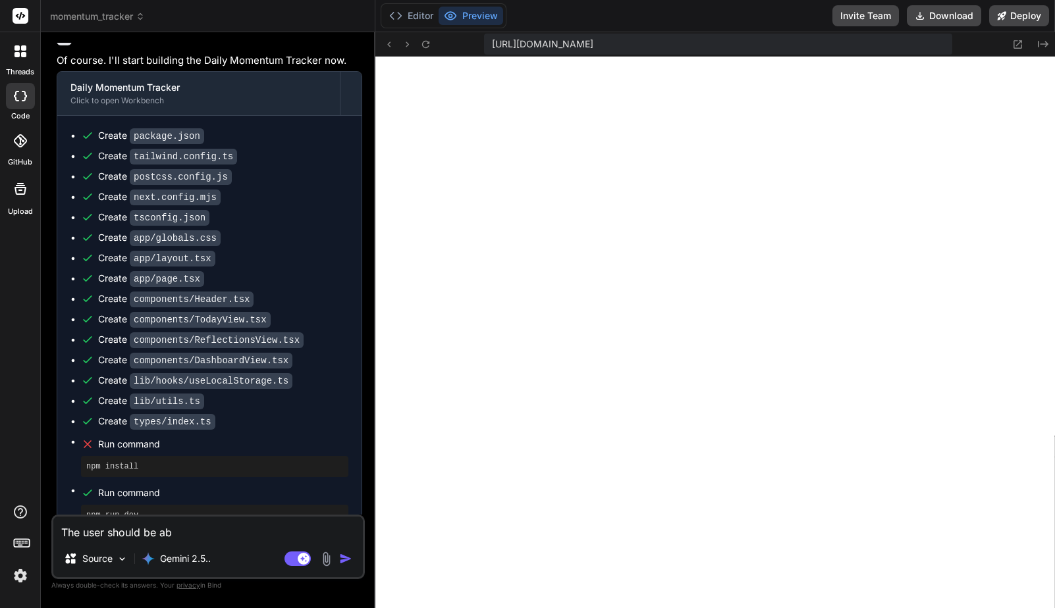
type textarea "The user should be abl"
type textarea "x"
type textarea "The user should be able"
type textarea "x"
type textarea "The user should be able"
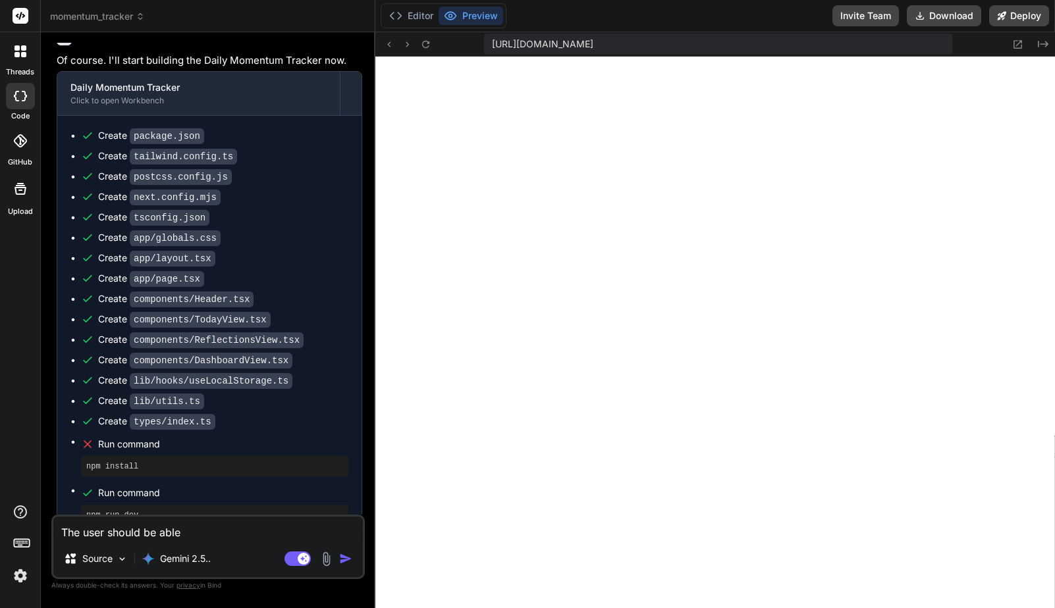
type textarea "x"
type textarea "The user should be able t"
type textarea "x"
type textarea "The user should be able to"
type textarea "x"
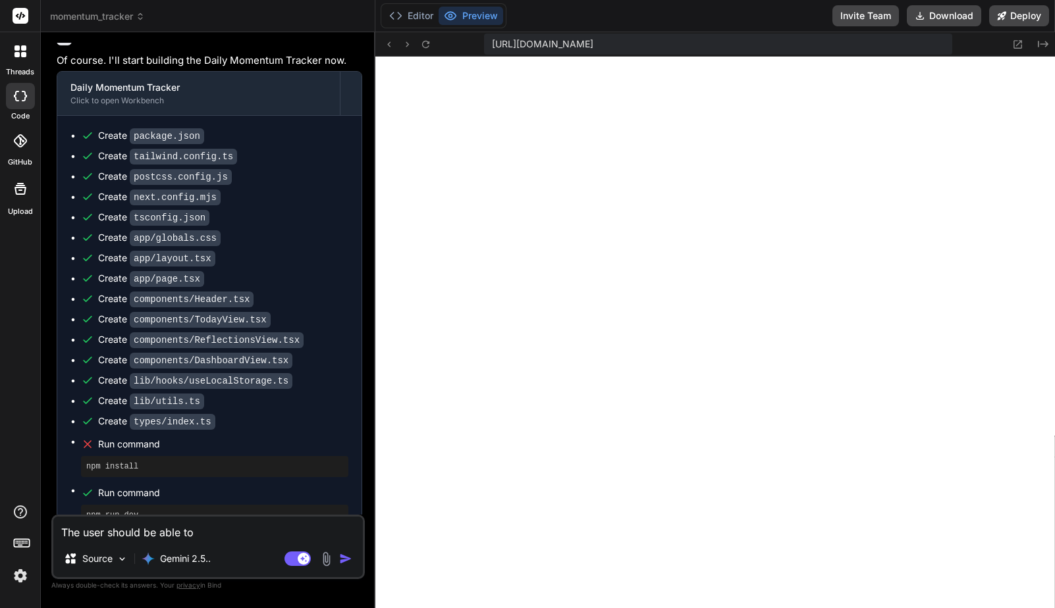
type textarea "The user should be able to"
type textarea "x"
type textarea "The user should be able to e"
type textarea "x"
type textarea "The user should be able to ed"
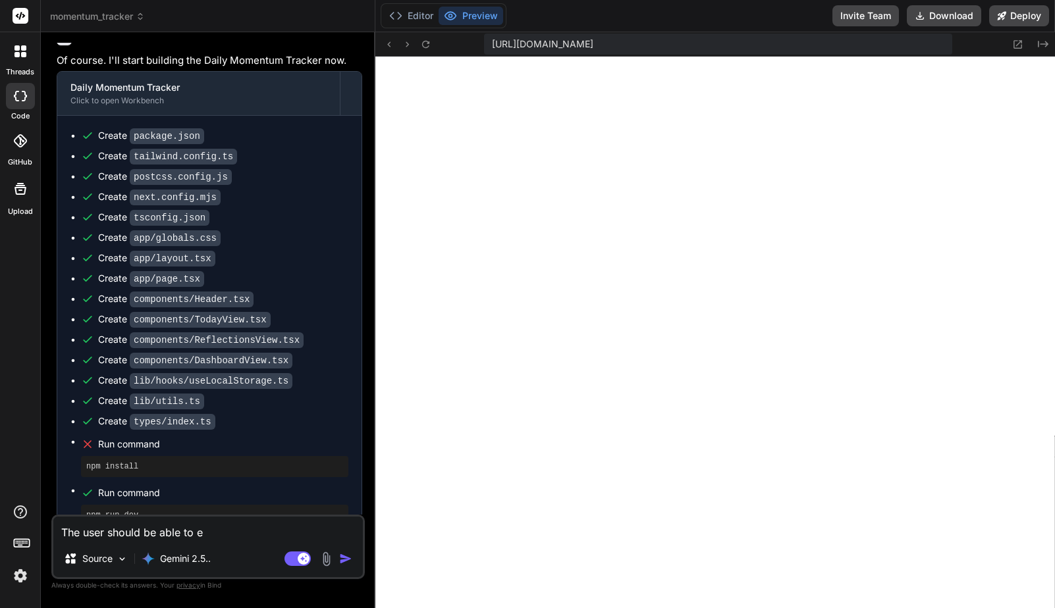
type textarea "x"
type textarea "The user should be able to edi"
type textarea "x"
type textarea "The user should be able to edit"
type textarea "x"
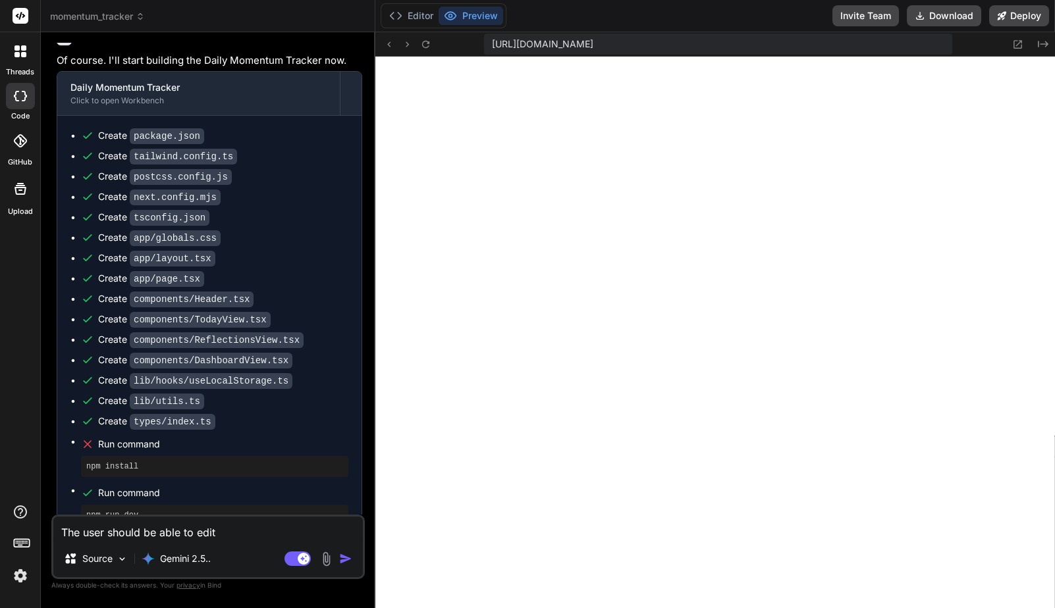
type textarea "The user should be able to edit"
type textarea "x"
type textarea "The user should be able to edit th"
type textarea "x"
type textarea "The user should be able to edit the"
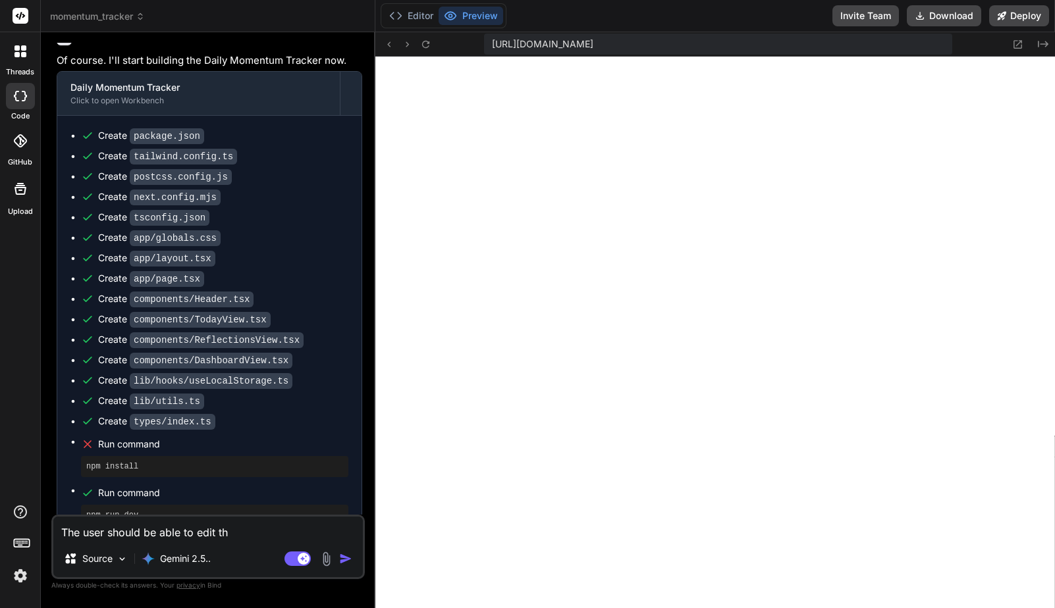
type textarea "x"
type textarea "The user should be able to edit them"
type textarea "x"
type textarea "The user should be able to edit them"
type textarea "x"
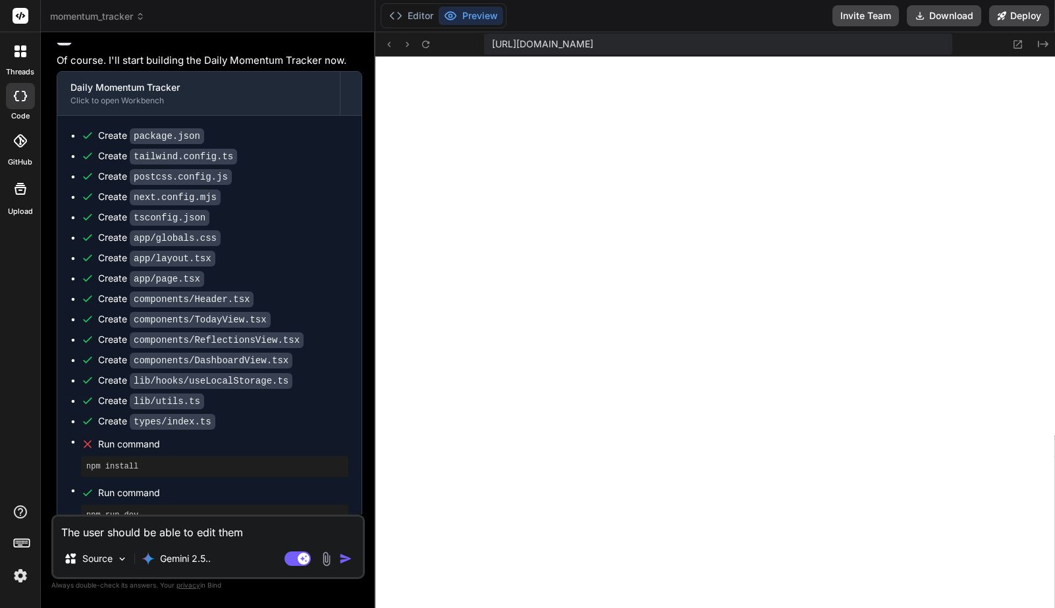
type textarea "The user should be able to edit them o"
type textarea "x"
type textarea "The user should be able to edit them on"
type textarea "x"
type textarea "The user should be able to edit them onc"
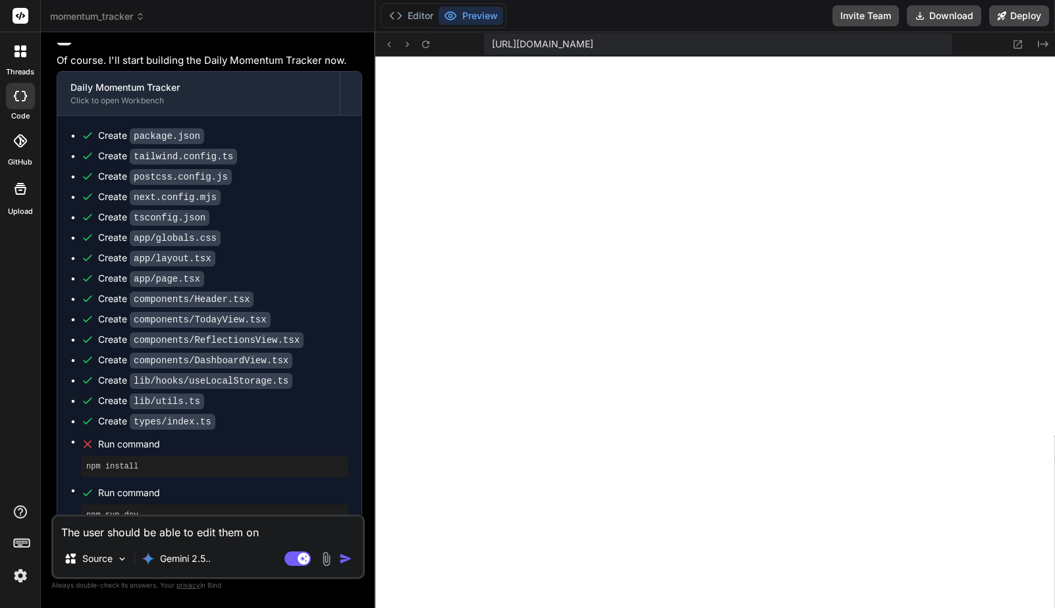
type textarea "x"
type textarea "The user should be able to edit them once"
type textarea "x"
type textarea "The user should be able to edit them once"
type textarea "x"
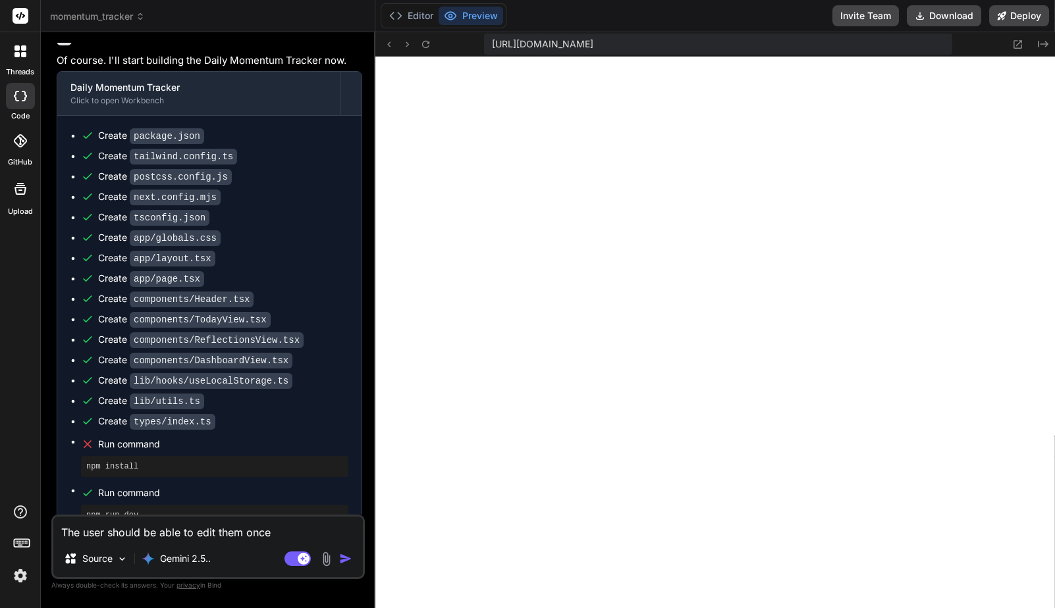
type textarea "The user should be able to edit them once t"
type textarea "x"
type textarea "The user should be able to edit them once th"
type textarea "x"
type textarea "The user should be able to edit them once the"
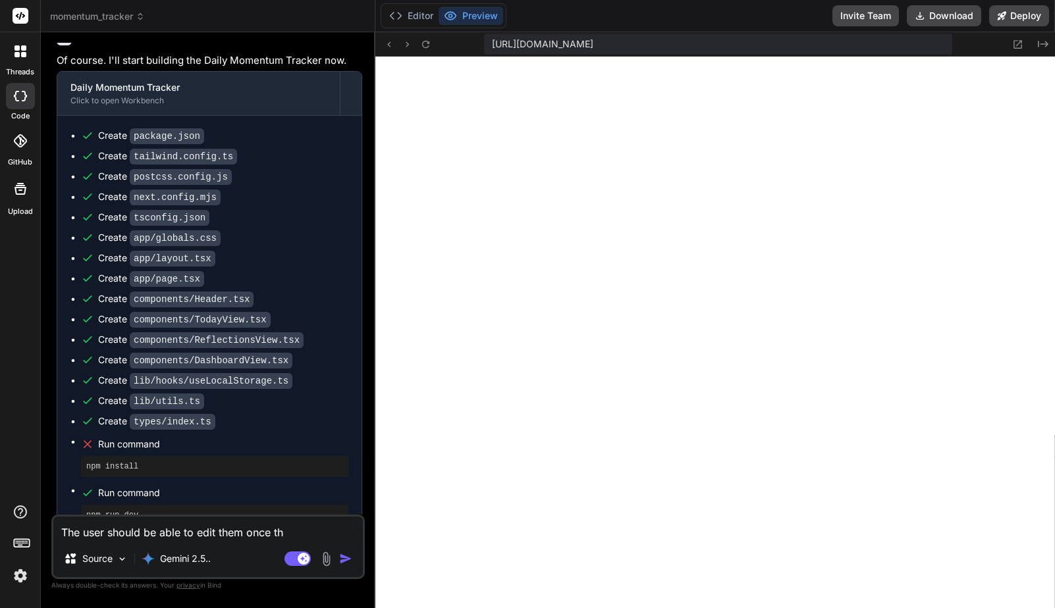
type textarea "x"
type textarea "The user should be able to edit them once they"
type textarea "x"
type textarea "The user should be able to edit them once they"
type textarea "x"
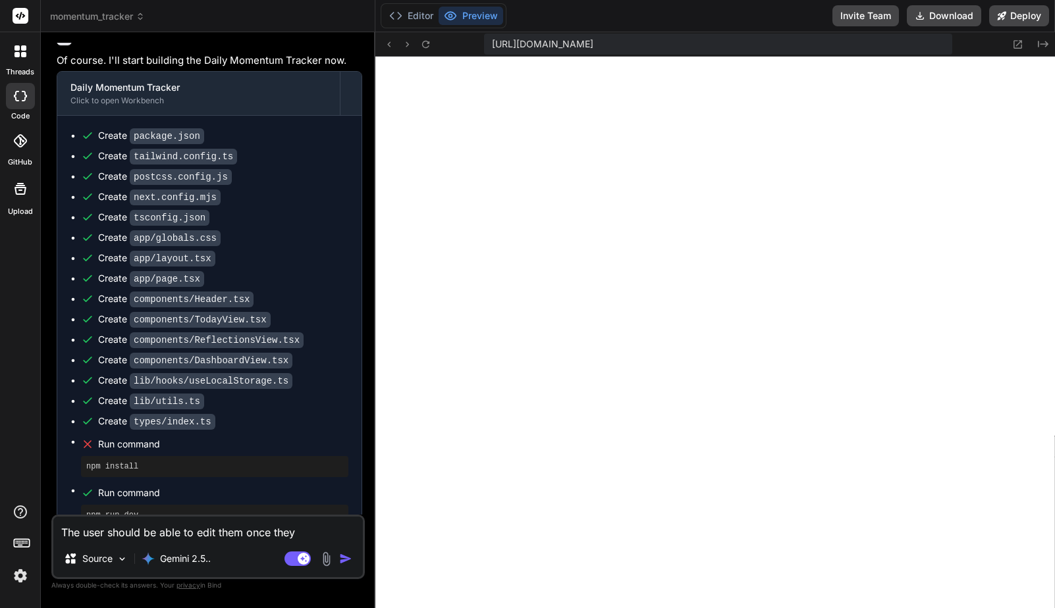
type textarea "The user should be able to edit them once they c"
type textarea "x"
type textarea "The user should be able to edit them once they co"
type textarea "x"
type textarea "The user should be able to edit them once they com"
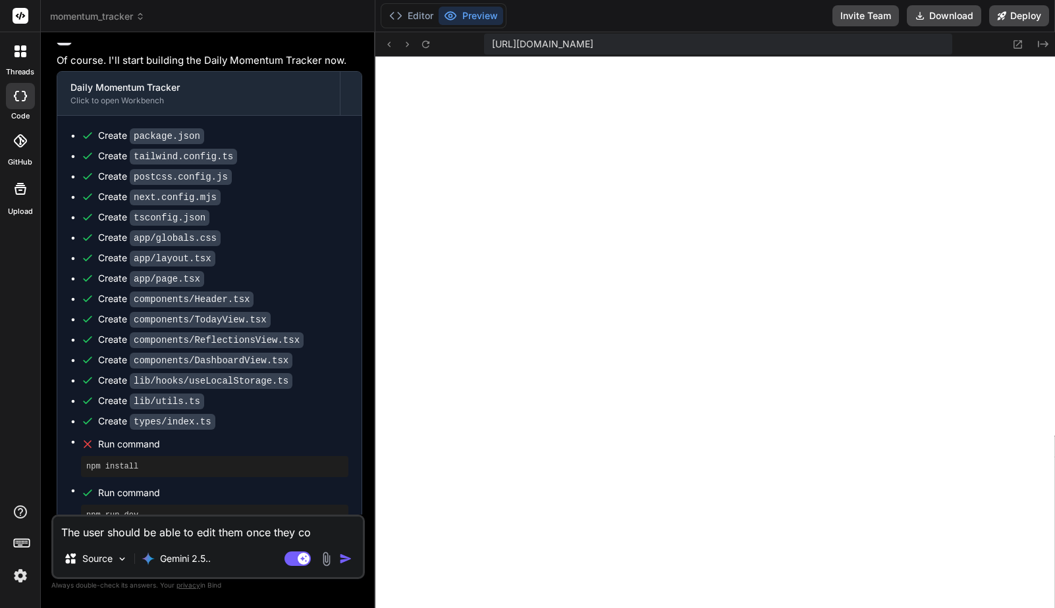
type textarea "x"
type textarea "The user should be able to edit them once they comp"
type textarea "x"
type textarea "The user should be able to edit them once they compl"
type textarea "x"
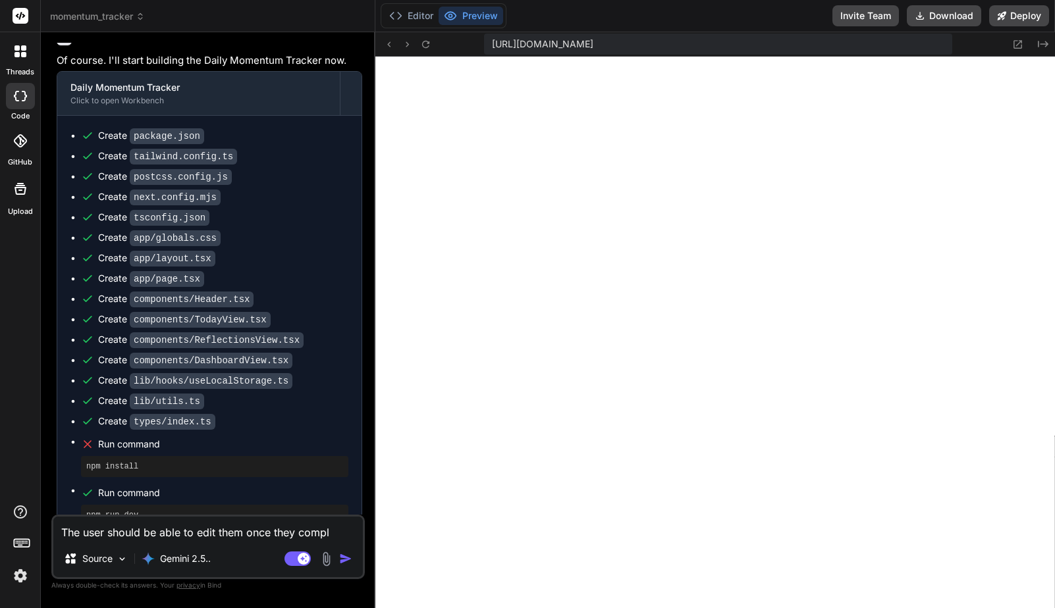
type textarea "The user should be able to edit them once they comple"
type textarea "x"
type textarea "The user should be able to edit them once they complet"
type textarea "x"
type textarea "The user should be able to edit them once they complete"
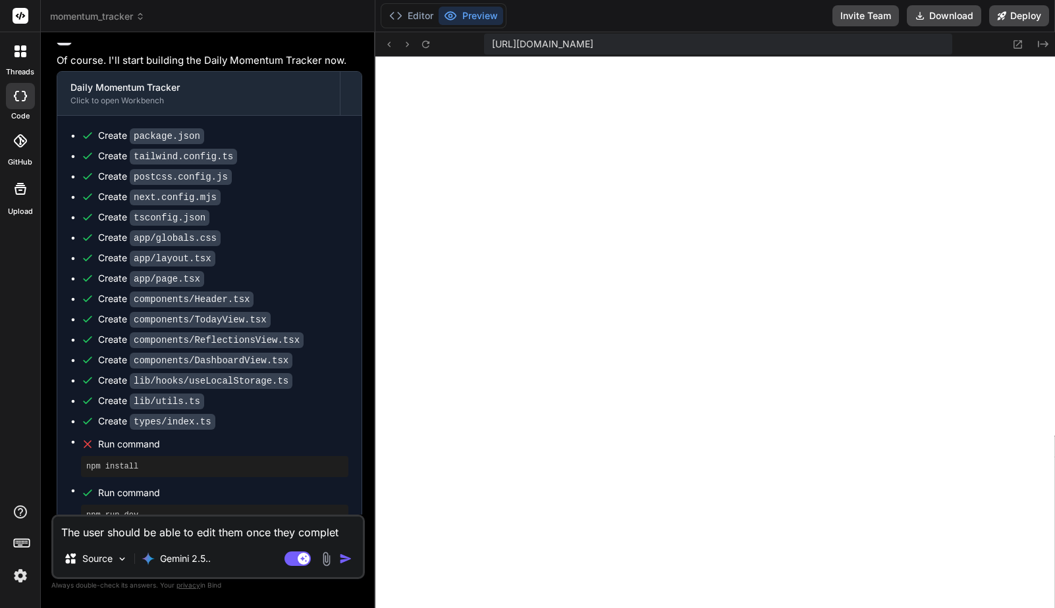
type textarea "x"
type textarea "The user should be able to edit them once they complete"
type textarea "x"
type textarea "The user should be able to edit them once they complete t"
type textarea "x"
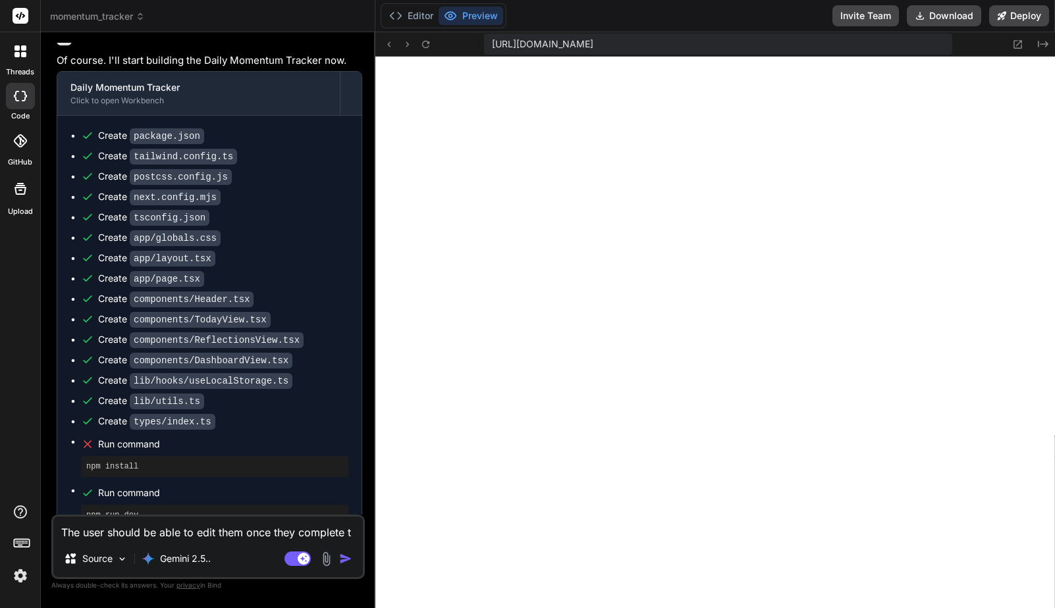
type textarea "The user should be able to edit them once they complete th"
type textarea "x"
type textarea "The user should be able to edit them once they complete the"
type textarea "x"
type textarea "The user should be able to edit them once they complete them"
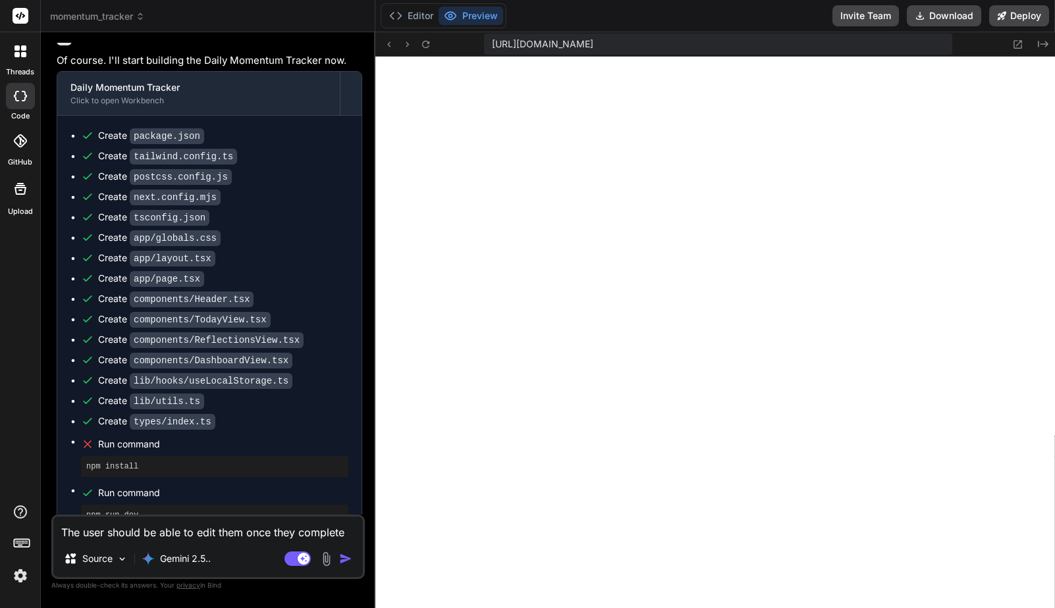
type textarea "x"
type textarea "The user should be able to edit them once they complete them."
type textarea "x"
type textarea "The user should be able to edit them once they complete them."
type textarea "x"
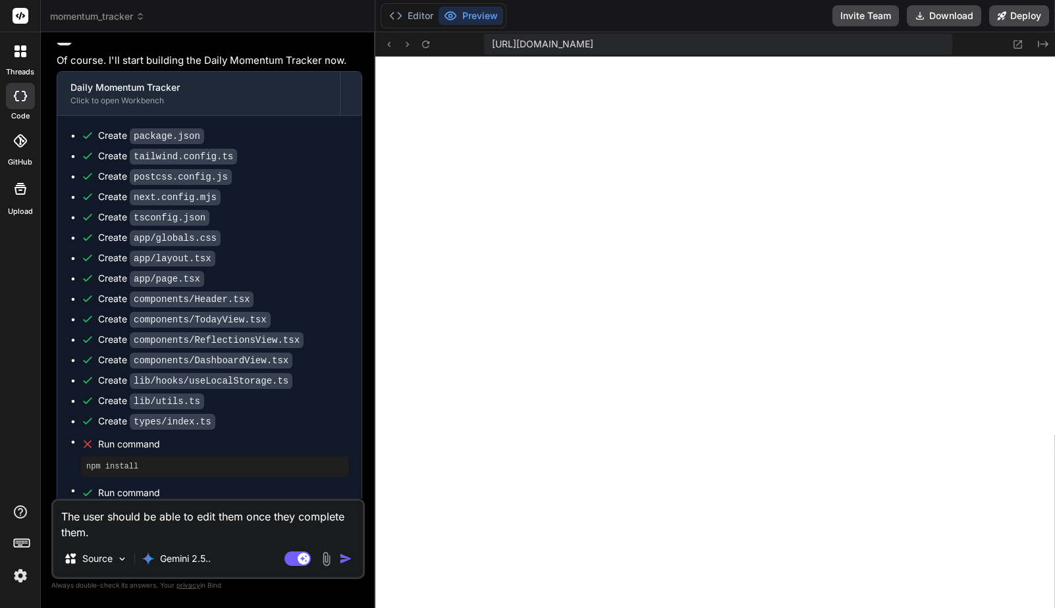
type textarea "The user should be able to edit them once they complete them. l"
type textarea "x"
type textarea "The user should be able to edit them once they complete them."
type textarea "x"
type textarea "The user should be able to edit them once they complete them. A"
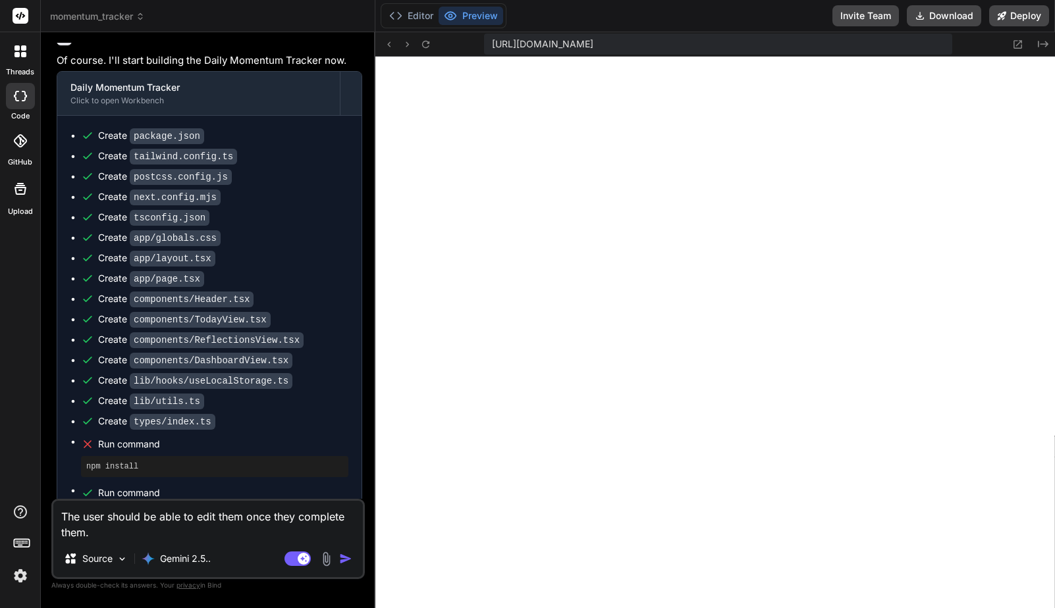
type textarea "x"
type textarea "The user should be able to edit them once they complete them. Al"
type textarea "x"
type textarea "The user should be able to edit them once they complete them. Als"
type textarea "x"
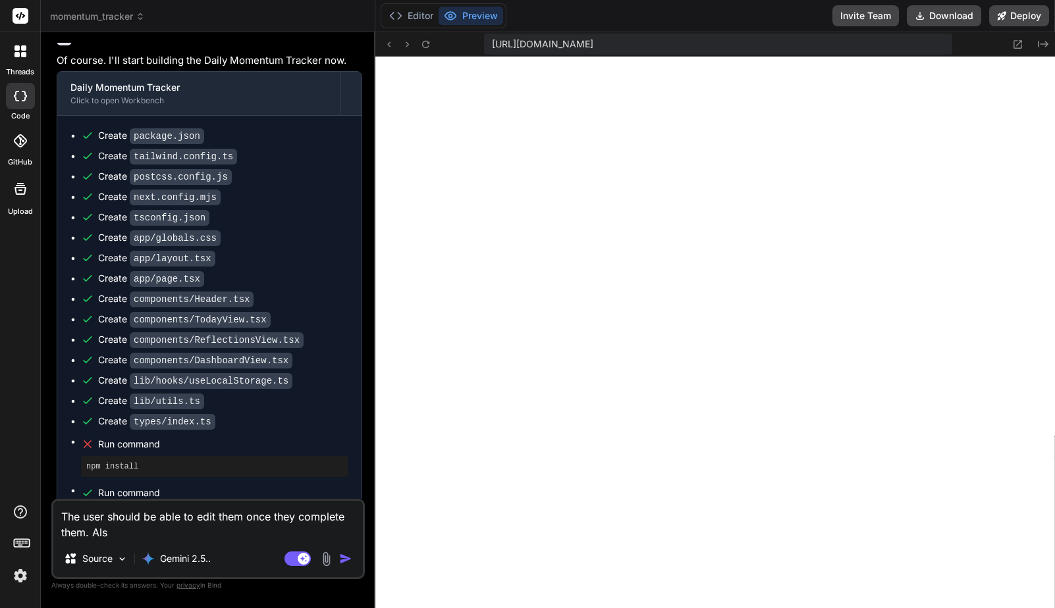
type textarea "The user should be able to edit them once they complete them. Also"
type textarea "x"
type textarea "The user should be able to edit them once they complete them. Also"
type textarea "x"
type textarea "The user should be able to edit them once they complete them. Also"
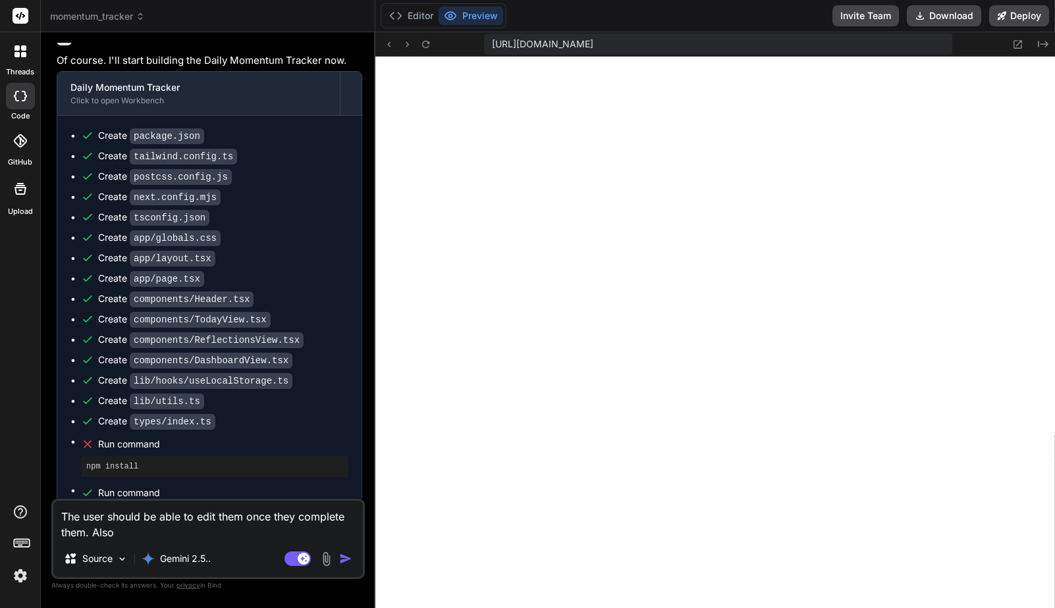
type textarea "x"
type textarea "The user should be able to edit them once they complete them. Also,"
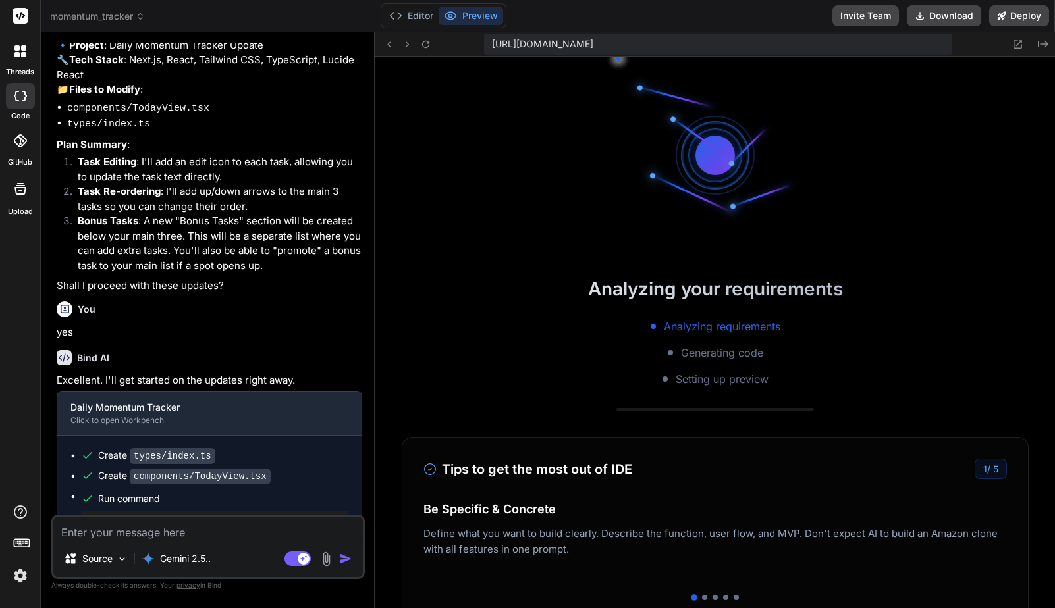
scroll to position [2739, 0]
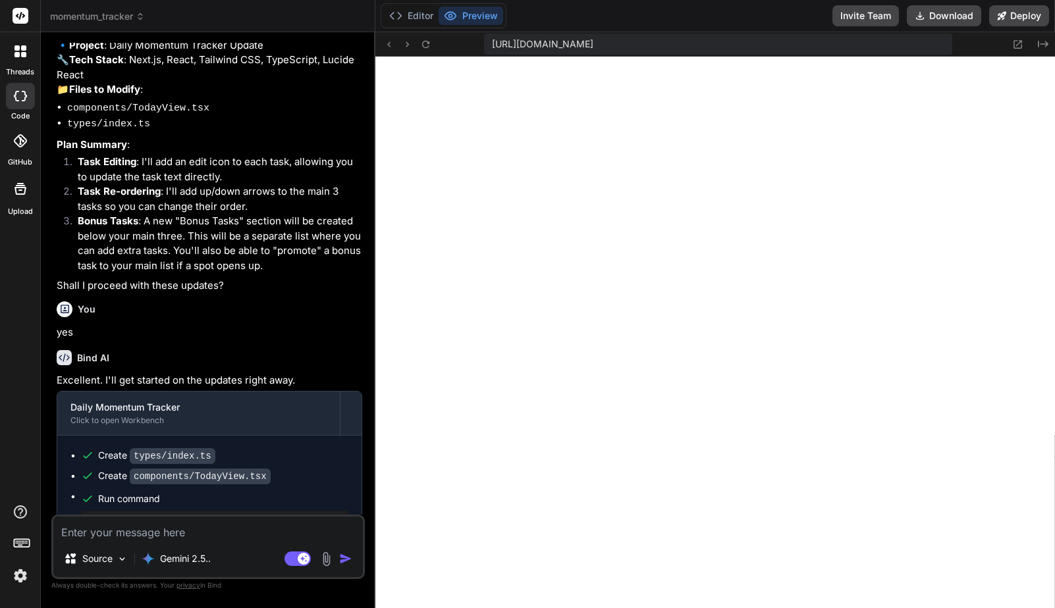
click at [184, 539] on textarea at bounding box center [207, 529] width 309 height 24
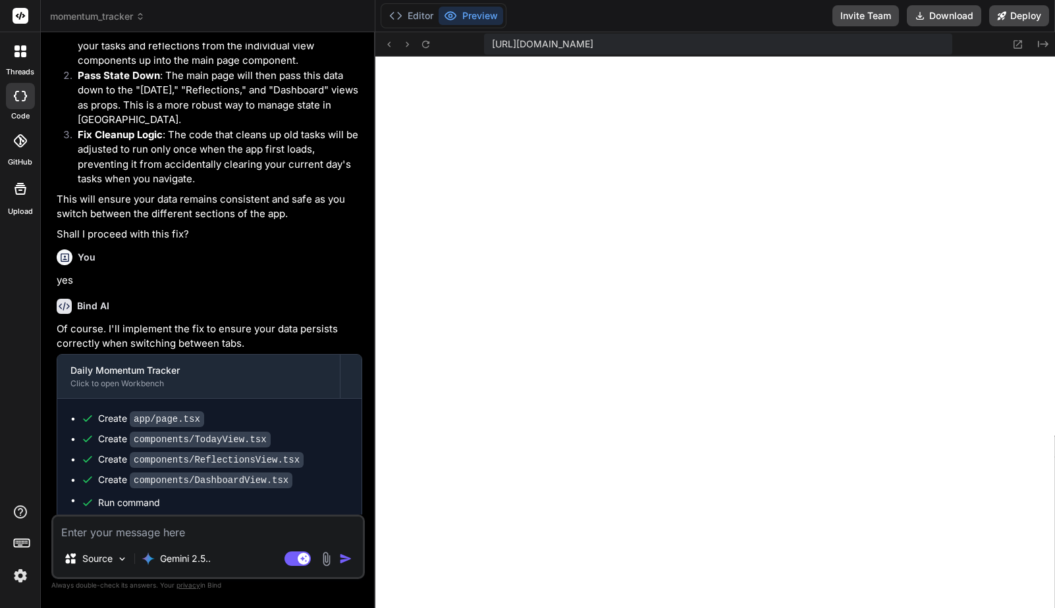
scroll to position [3039, 0]
click at [430, 43] on icon at bounding box center [425, 44] width 11 height 11
click at [208, 534] on textarea at bounding box center [207, 529] width 309 height 24
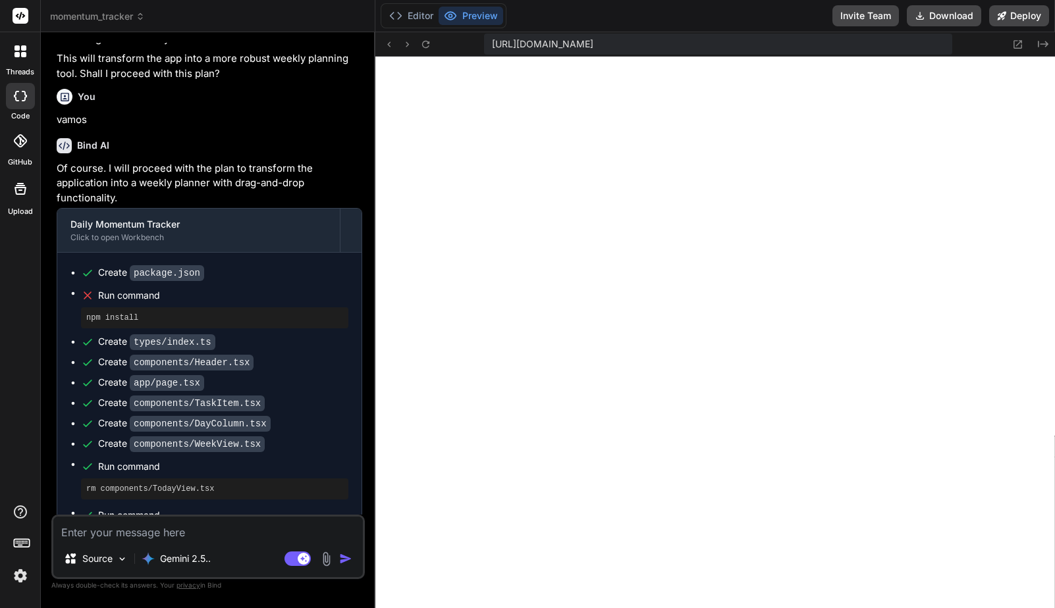
scroll to position [5854, 0]
click at [423, 41] on icon at bounding box center [425, 43] width 7 height 7
click at [213, 525] on textarea at bounding box center [207, 529] width 309 height 24
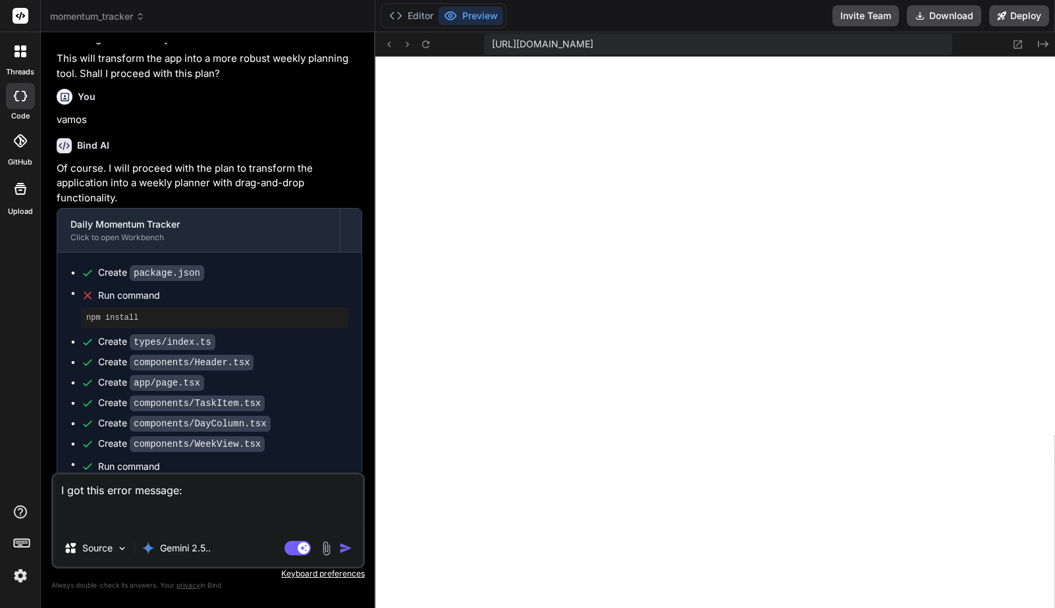
paste textarea "Failed to compile ./components/DayColumn.tsx:3:0 Module not found: Can't resolv…"
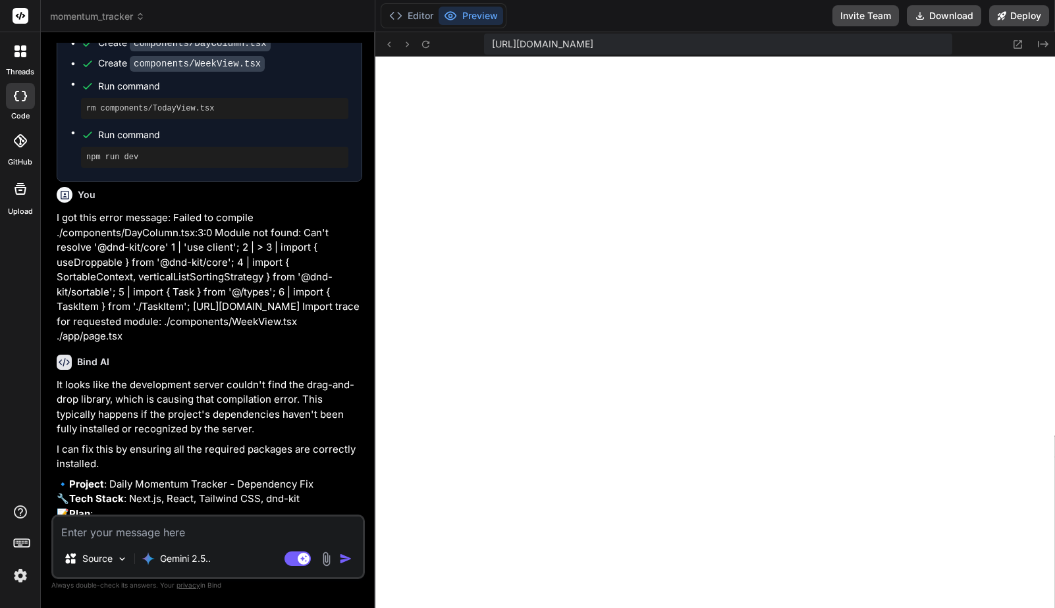
scroll to position [3902, 0]
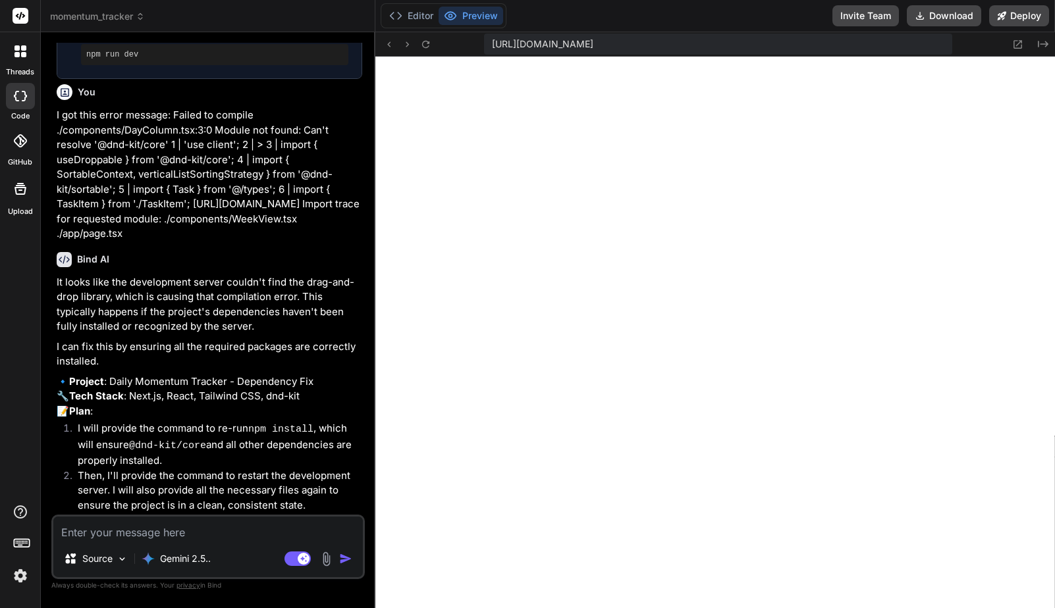
click at [199, 537] on textarea at bounding box center [207, 529] width 309 height 24
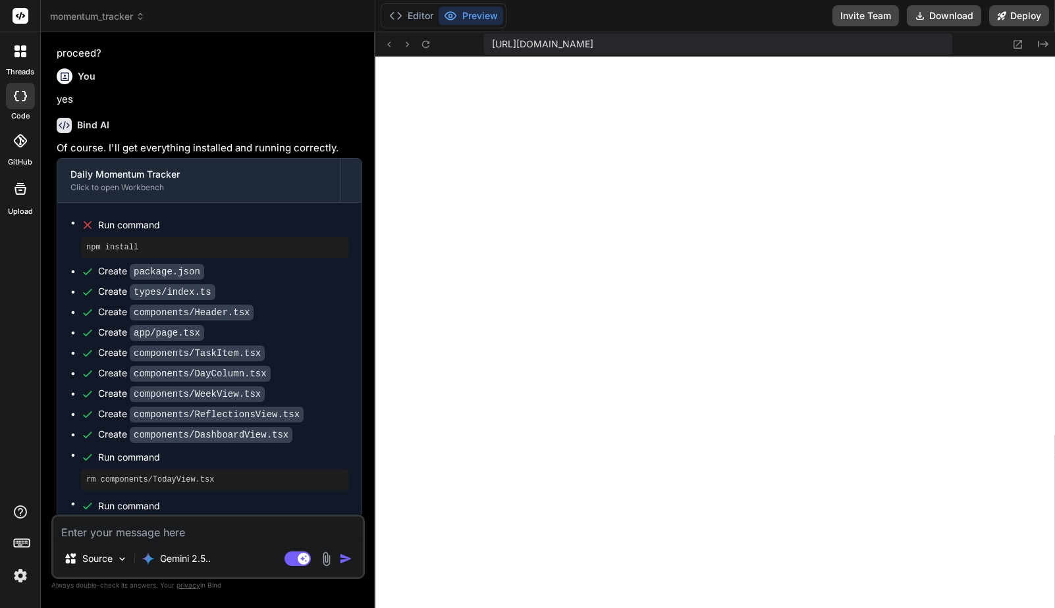
scroll to position [10694, 0]
click at [190, 540] on div "Source Gemini 2.5.. Agent Mode. When this toggle is activated, AI automatically…" at bounding box center [207, 547] width 313 height 65
click at [170, 533] on textarea at bounding box center [207, 529] width 309 height 24
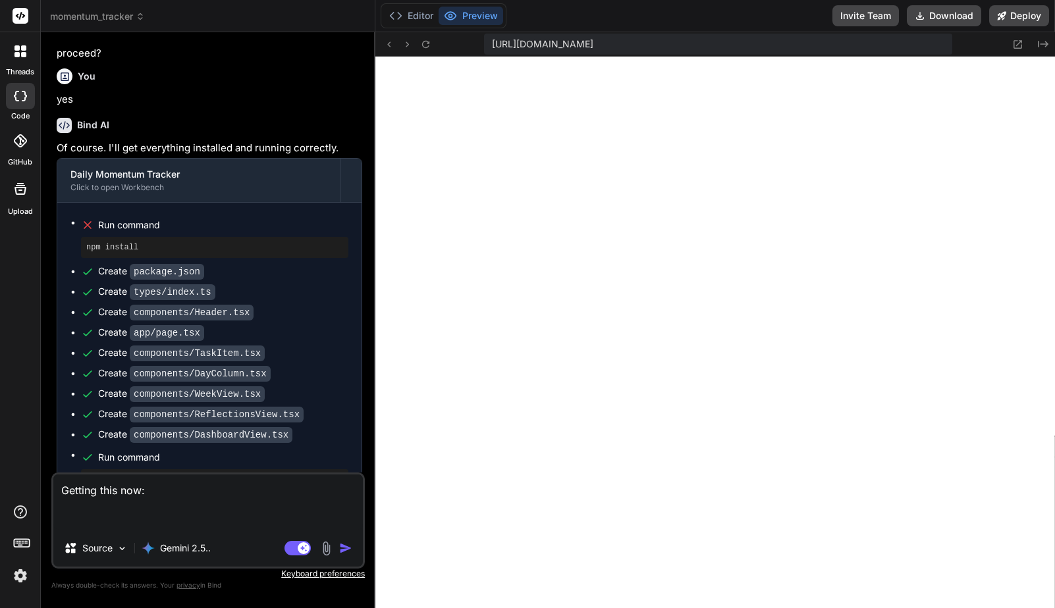
paste textarea "Failed to compile ./components/DayColumn.tsx:3:0 Module not found: Can't resolv…"
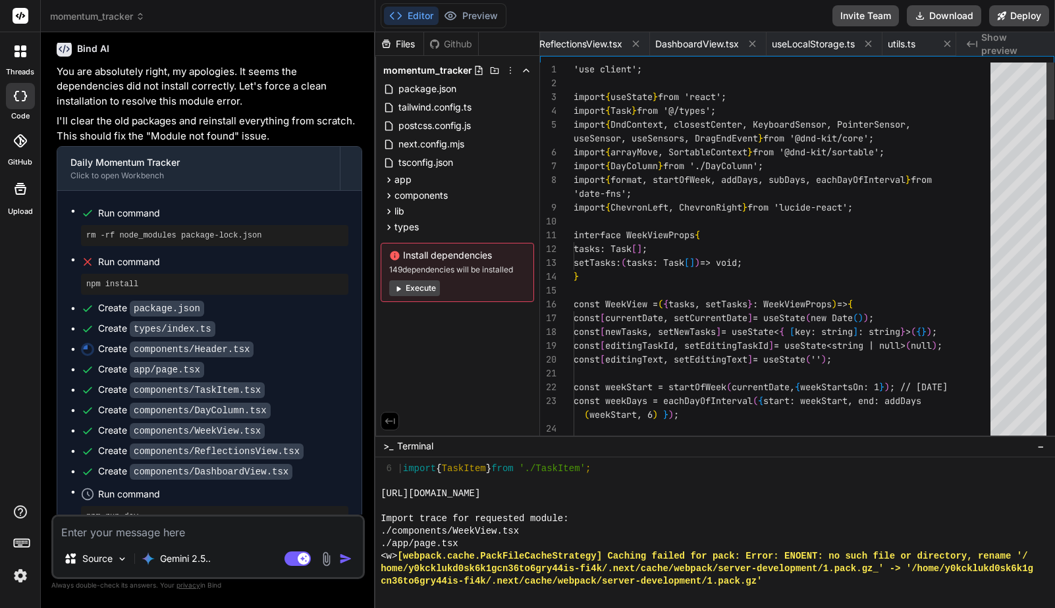
scroll to position [14, 0]
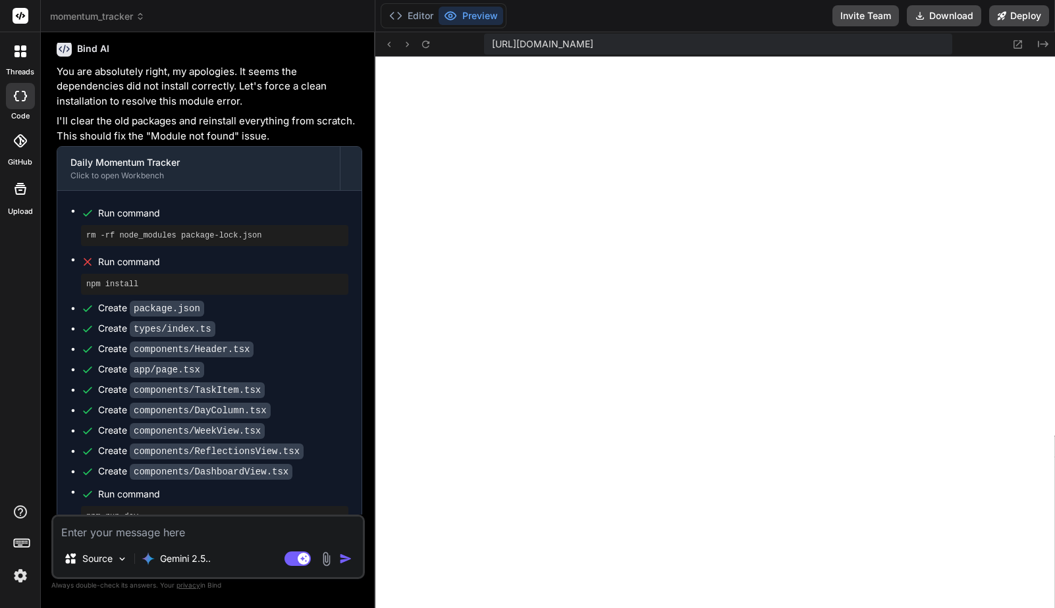
click at [178, 536] on textarea at bounding box center [207, 529] width 309 height 24
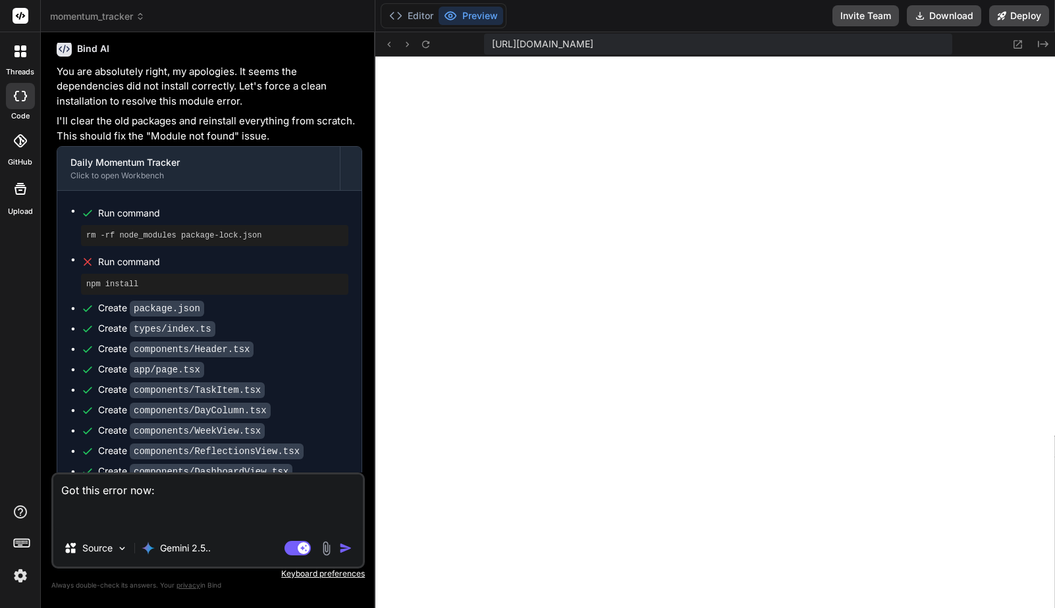
paste textarea "Failed to compile ./components/DayColumn.tsx:3:0 Module not found: Can't resolv…"
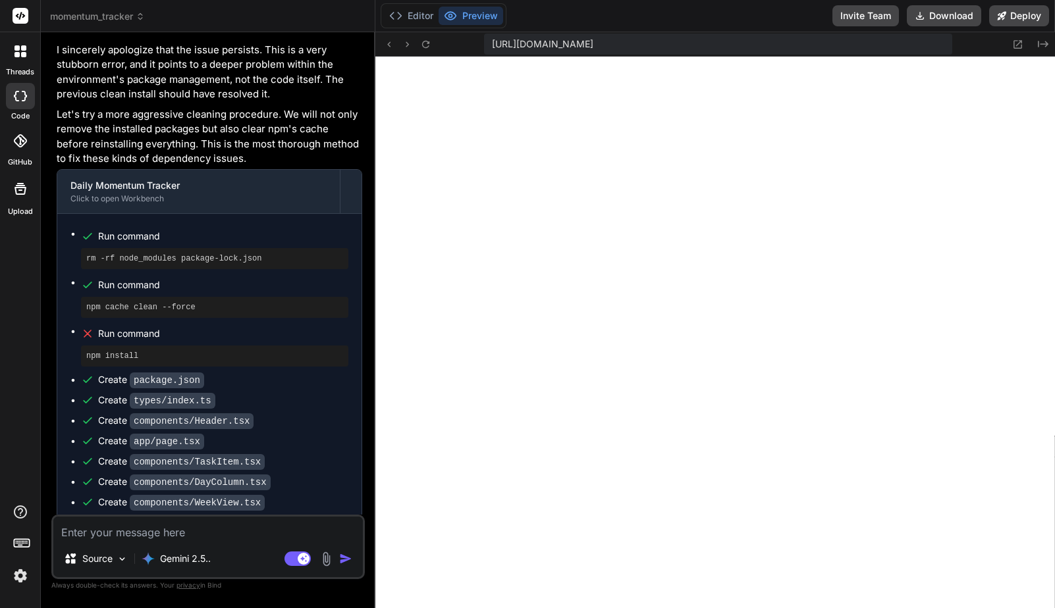
scroll to position [5852, 0]
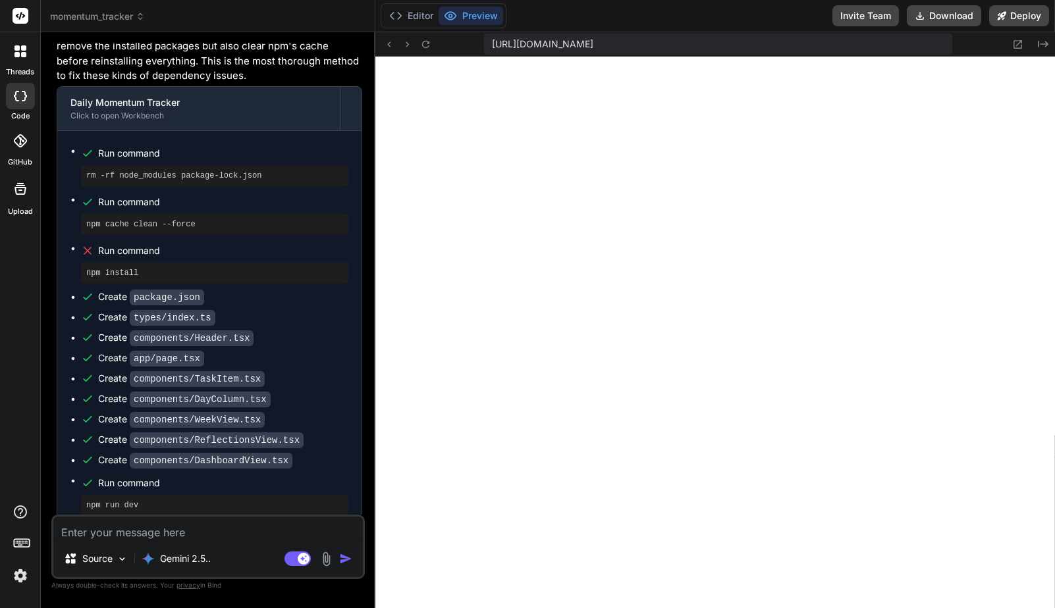
click at [174, 536] on textarea at bounding box center [207, 529] width 309 height 24
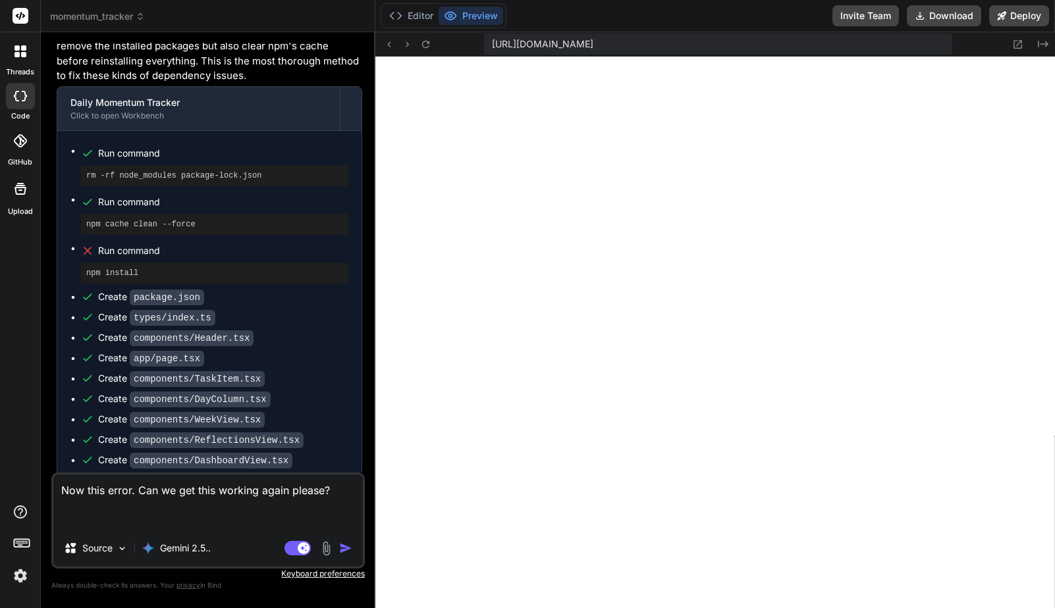
paste textarea "Failed to compile ./components/DayColumn.tsx:3:0 Module not found: Can't resolv…"
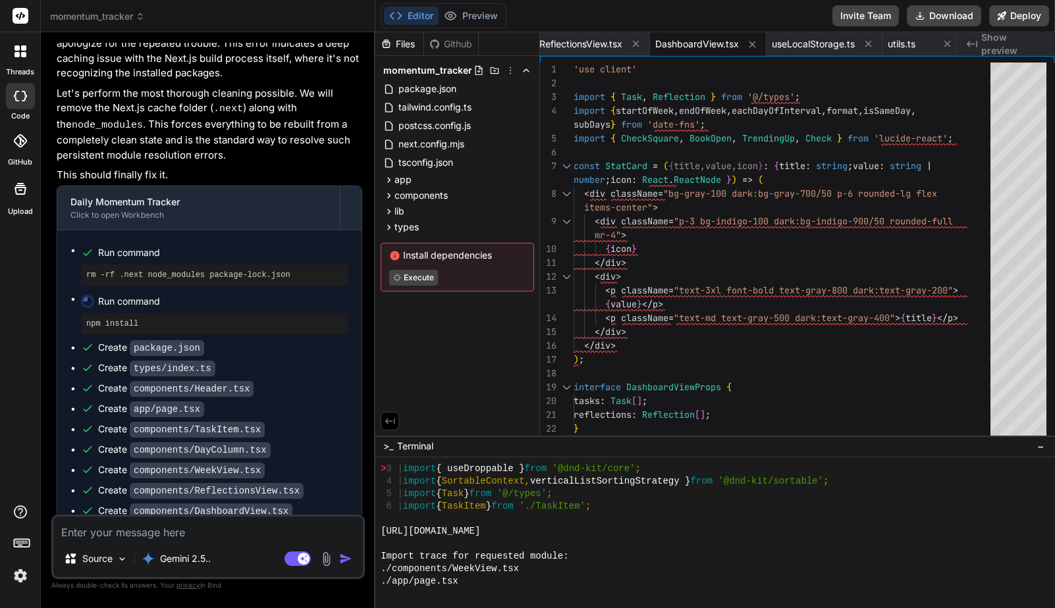
scroll to position [6630, 0]
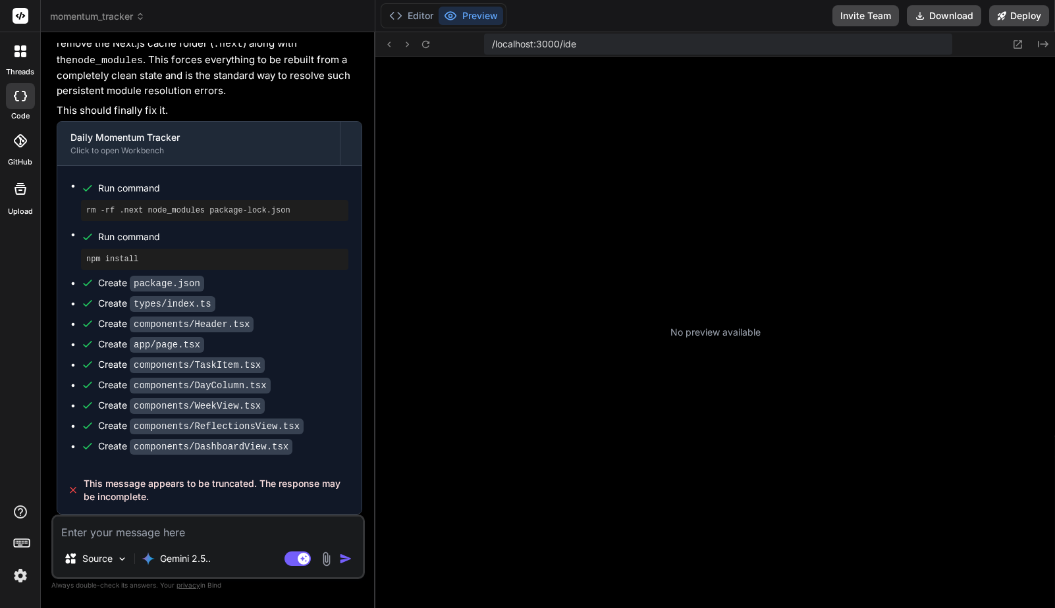
scroll to position [163, 0]
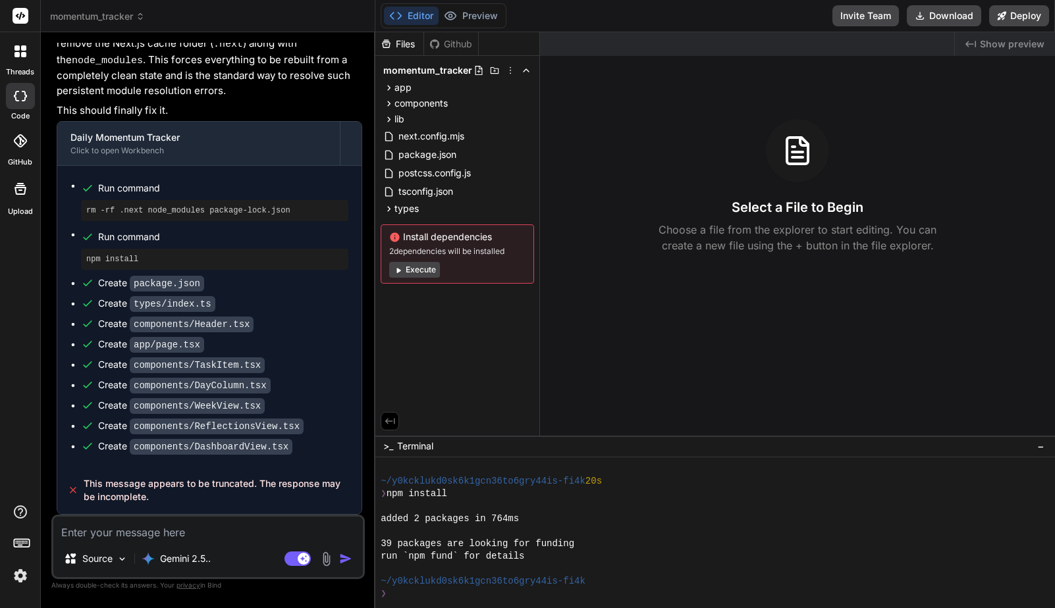
click at [431, 272] on button "Execute" at bounding box center [414, 270] width 51 height 16
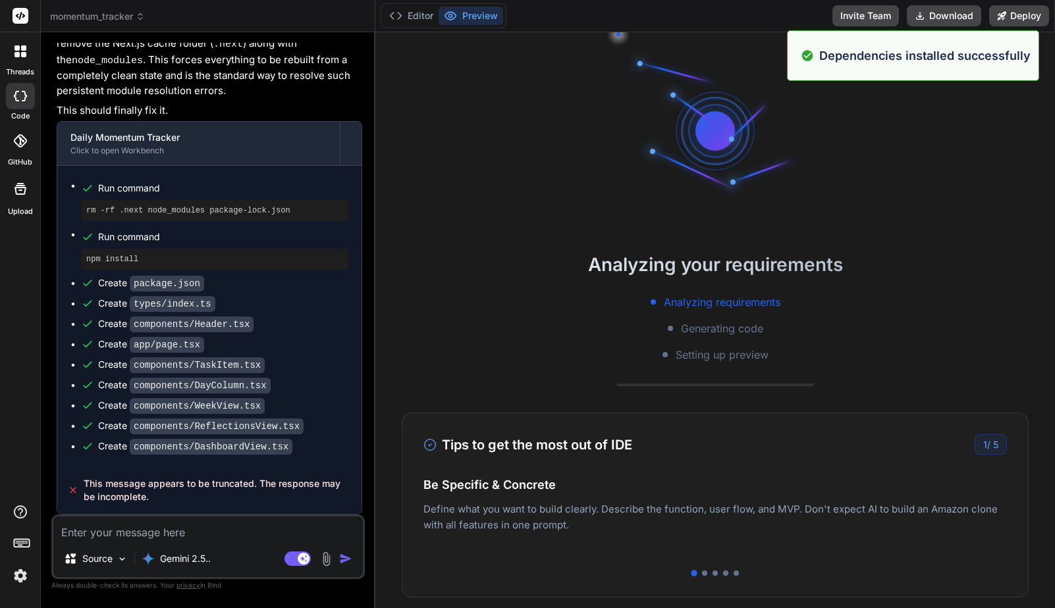
scroll to position [413, 0]
type textarea "x"
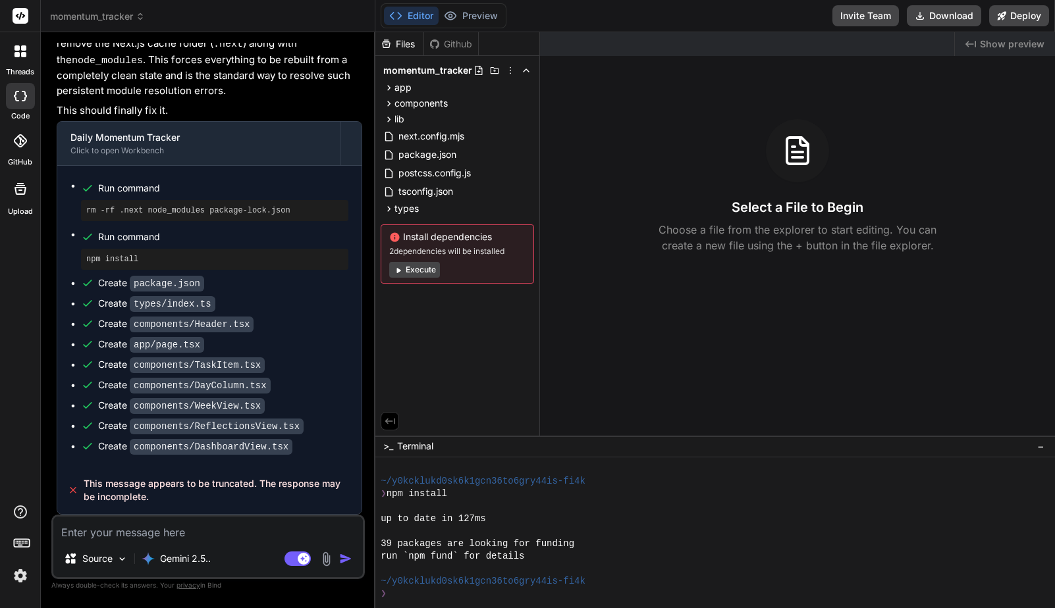
click at [203, 531] on textarea at bounding box center [207, 529] width 309 height 24
type textarea "i"
type textarea "x"
type textarea "i"
type textarea "x"
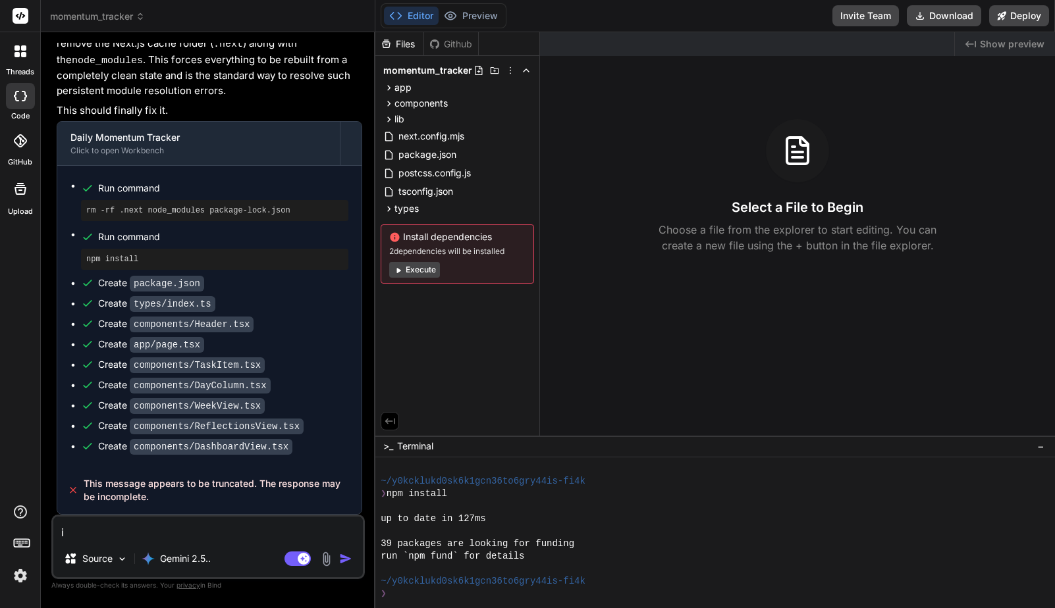
type textarea "i a"
type textarea "x"
type textarea "i"
type textarea "x"
type textarea "i c"
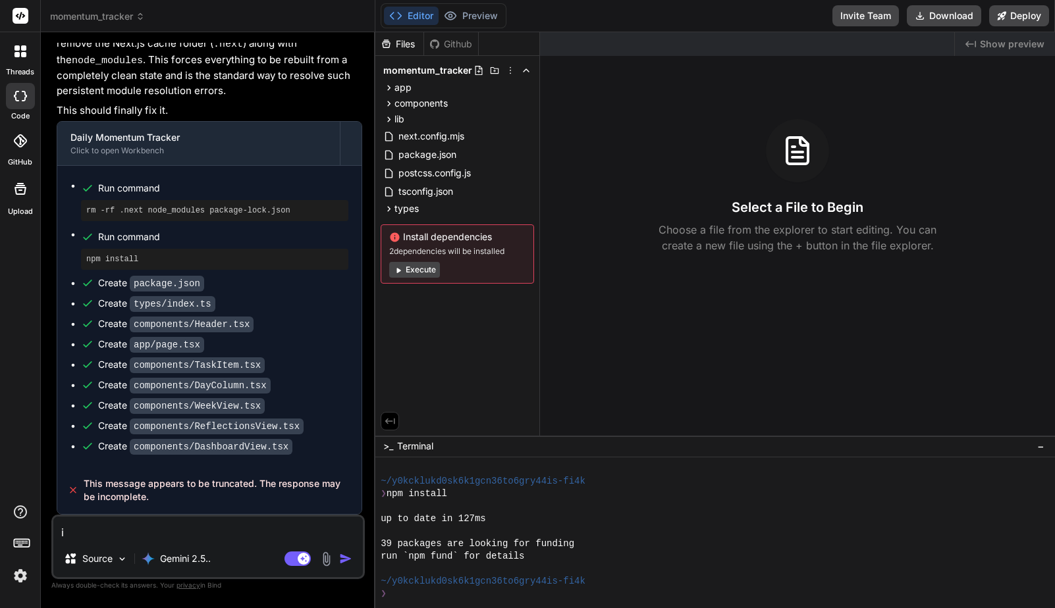
type textarea "x"
type textarea "i ca"
type textarea "x"
type textarea "i can"
type textarea "x"
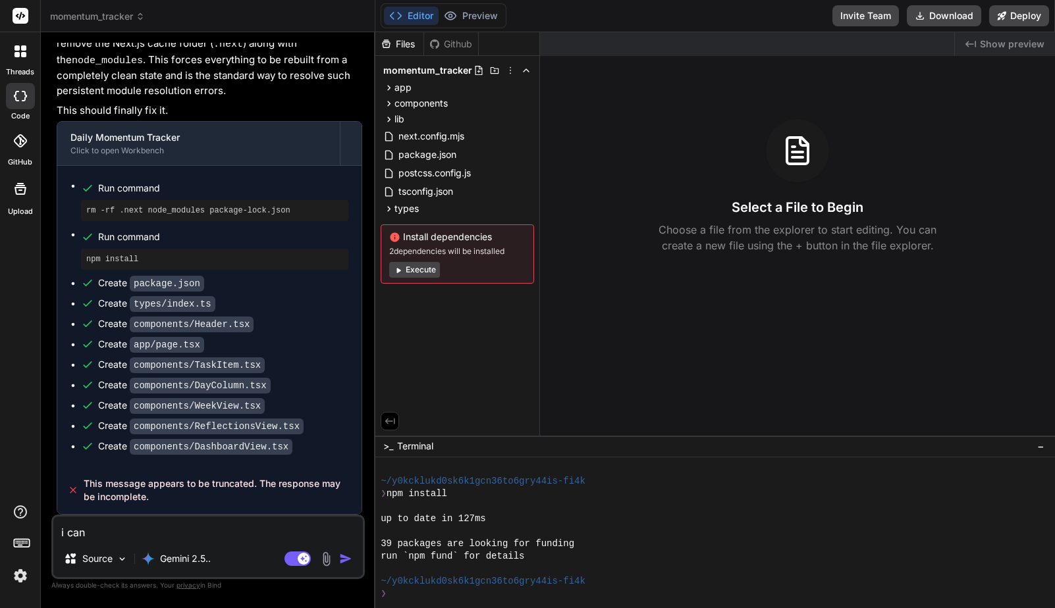
type textarea "i cant"
type textarea "x"
type textarea "i cant"
type textarea "x"
type textarea "i cant g"
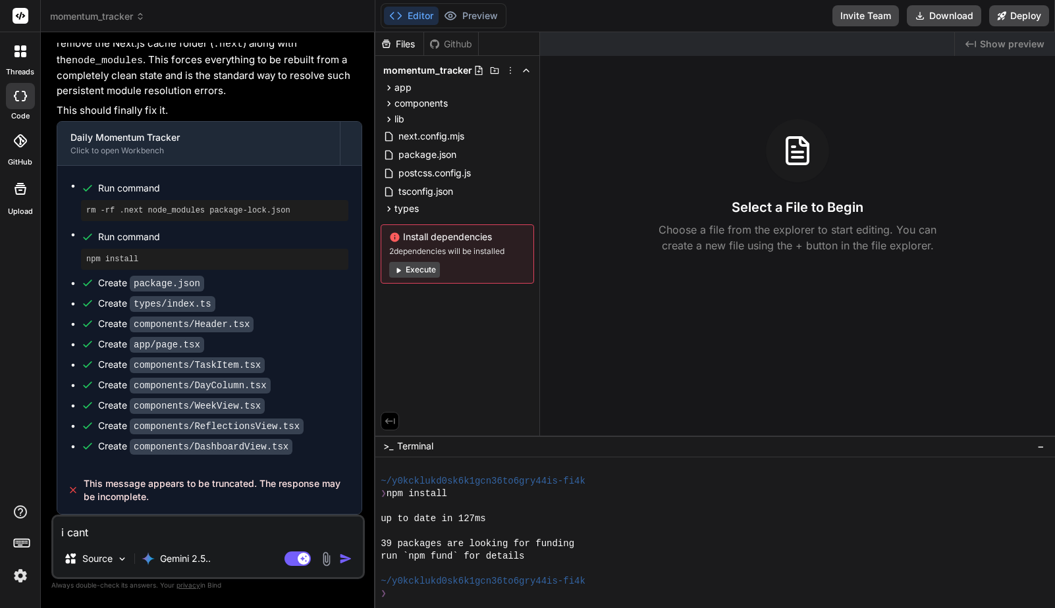
type textarea "x"
type textarea "i cant ge"
type textarea "x"
type textarea "i cant get"
type textarea "x"
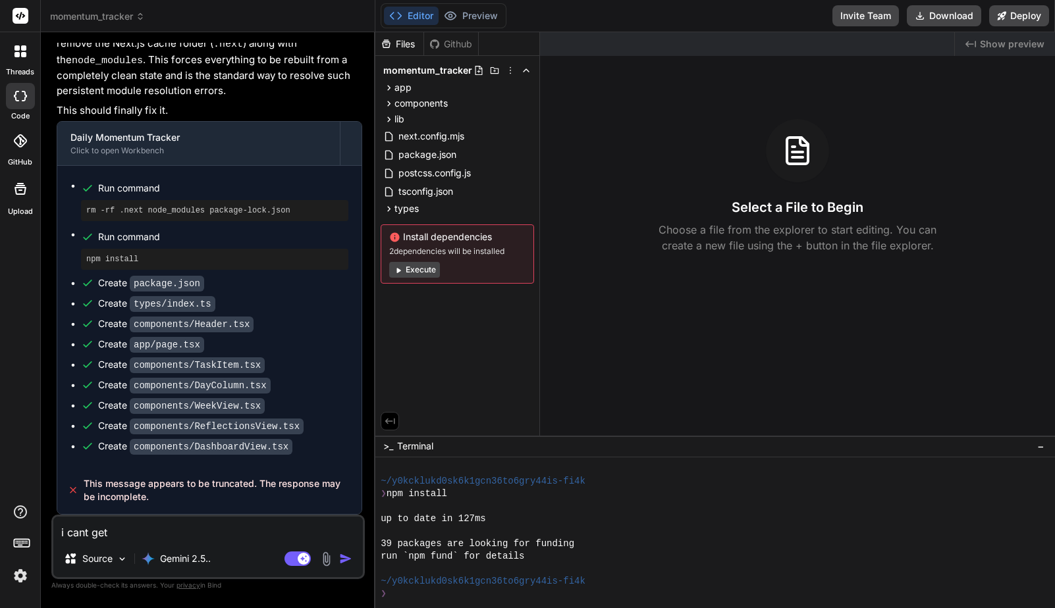
type textarea "i cant get"
type textarea "x"
type textarea "i cant get t"
type textarea "x"
type textarea "i cant get th"
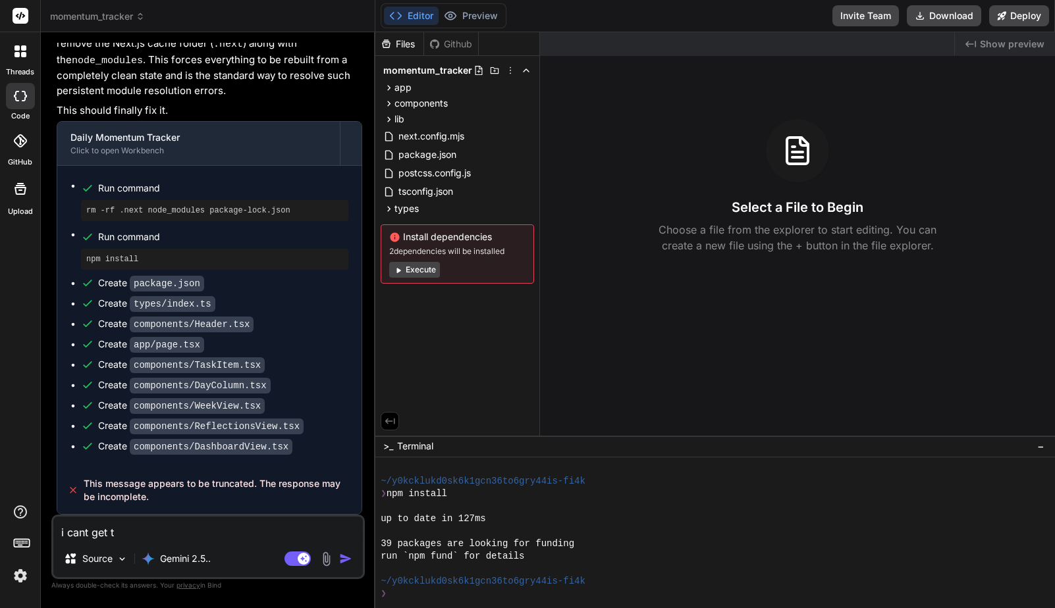
type textarea "x"
type textarea "i cant get the"
type textarea "x"
type textarea "i cant get the"
type textarea "x"
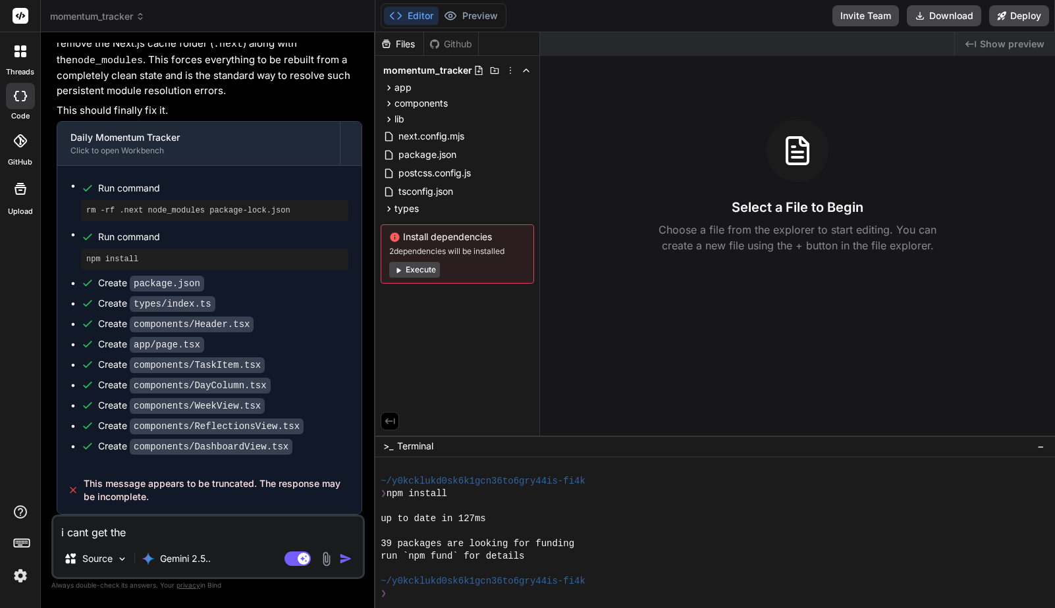
type textarea "i cant get the p"
type textarea "x"
type textarea "i cant get the pr"
type textarea "x"
type textarea "i cant get the pre"
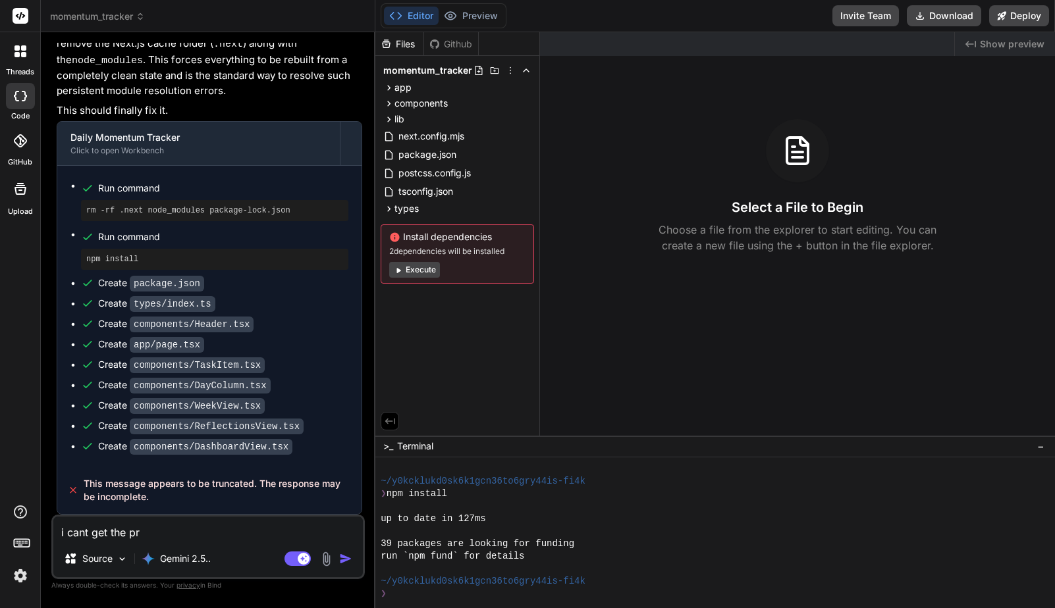
type textarea "x"
type textarea "i cant get the prev"
type textarea "x"
type textarea "i cant get the previ"
type textarea "x"
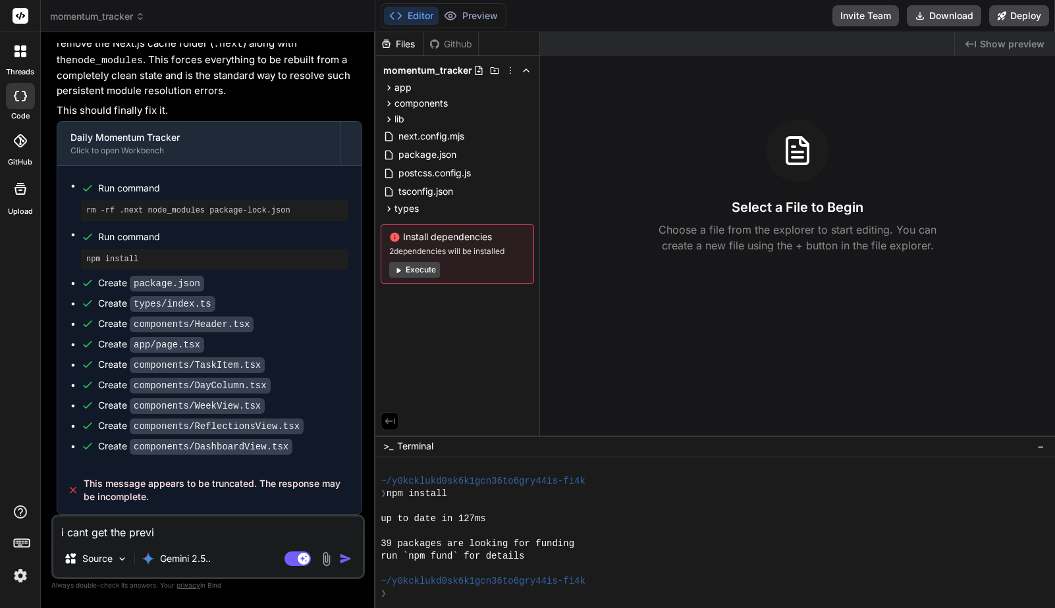
type textarea "i cant get the previe"
type textarea "x"
type textarea "i cant get the preview"
type textarea "x"
type textarea "i cant get the preview"
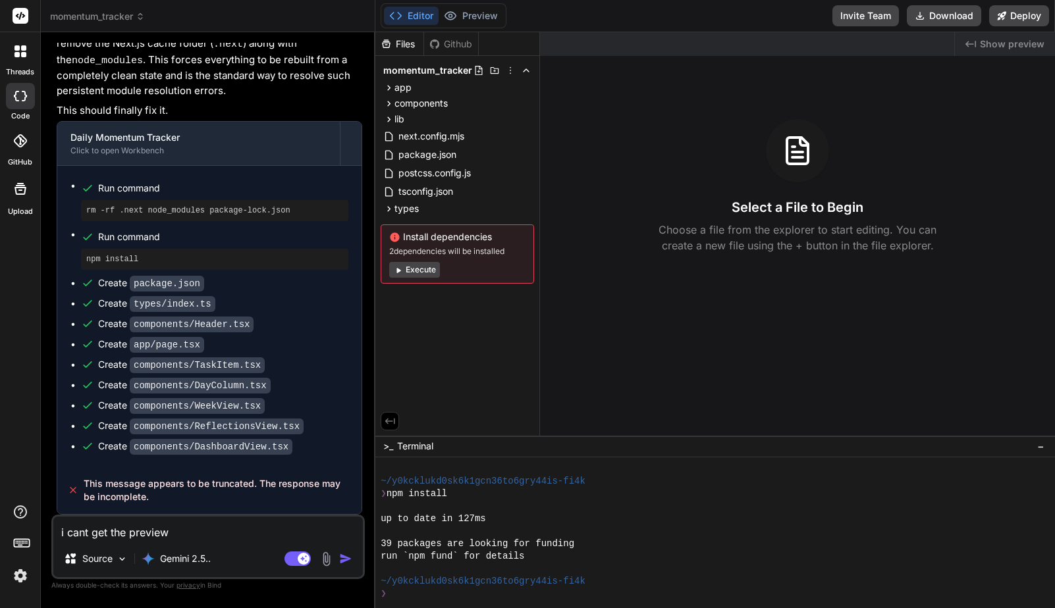
type textarea "x"
type textarea "i cant get the preview t"
type textarea "x"
type textarea "i cant get the preview to"
type textarea "x"
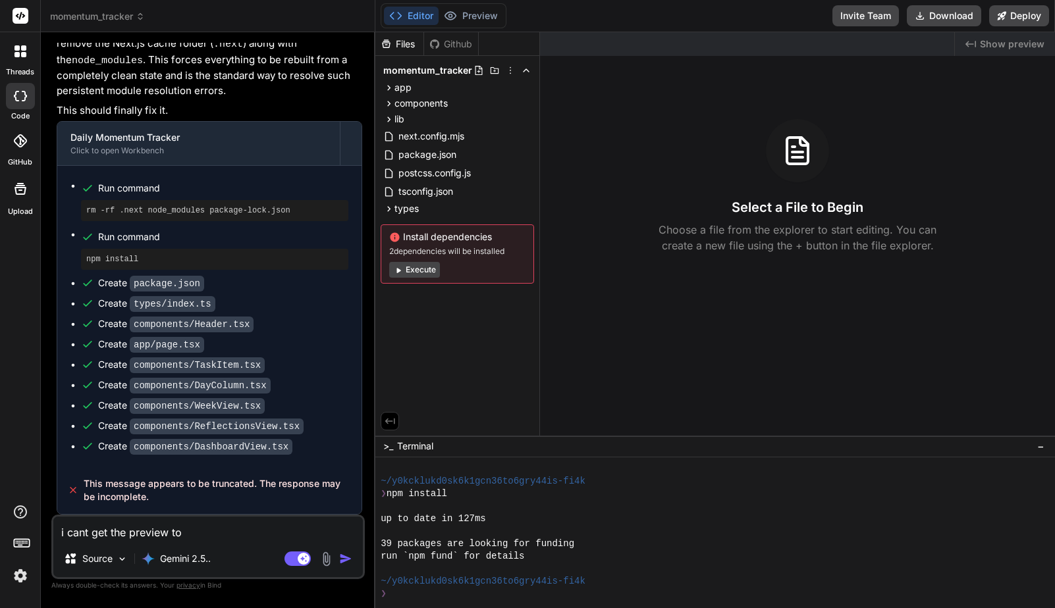
type textarea "i cant get the preview to"
type textarea "x"
type textarea "i cant get the preview to w"
type textarea "x"
type textarea "i cant get the preview to wo"
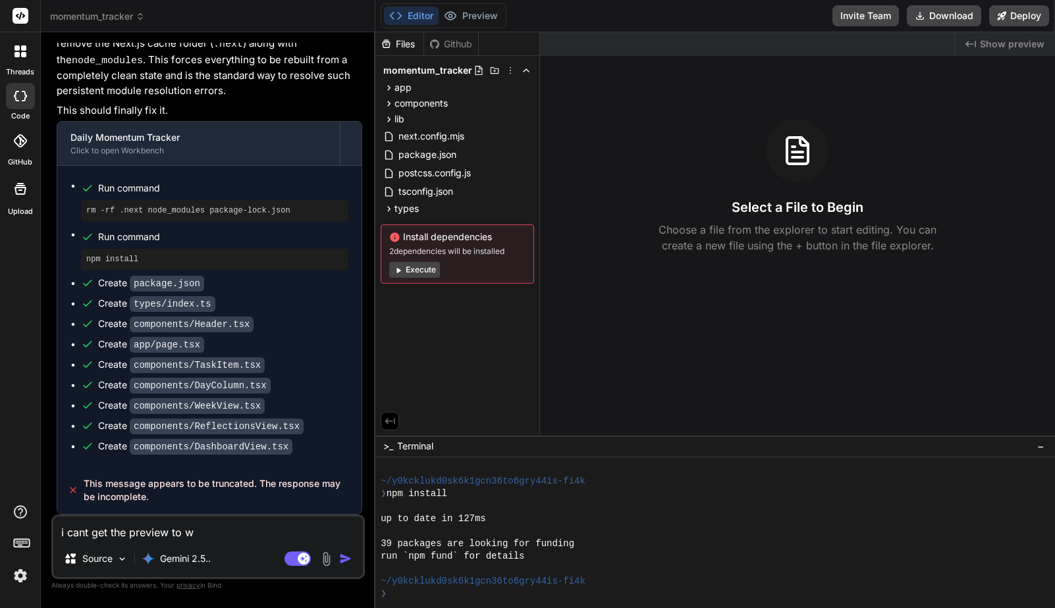
type textarea "x"
type textarea "i cant get the preview to wor"
type textarea "x"
type textarea "i cant get the preview to work"
type textarea "x"
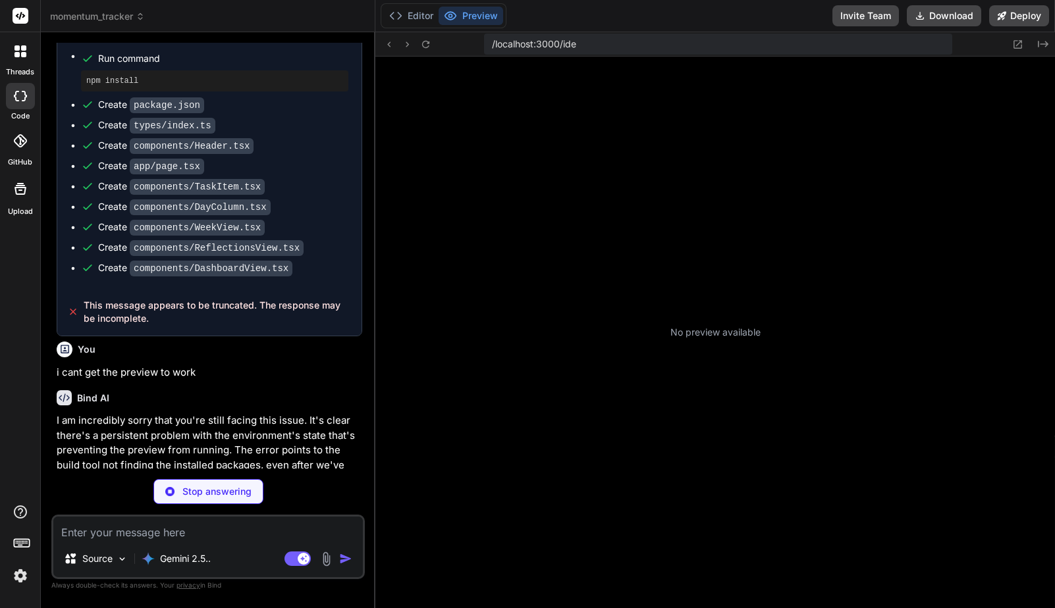
scroll to position [863, 0]
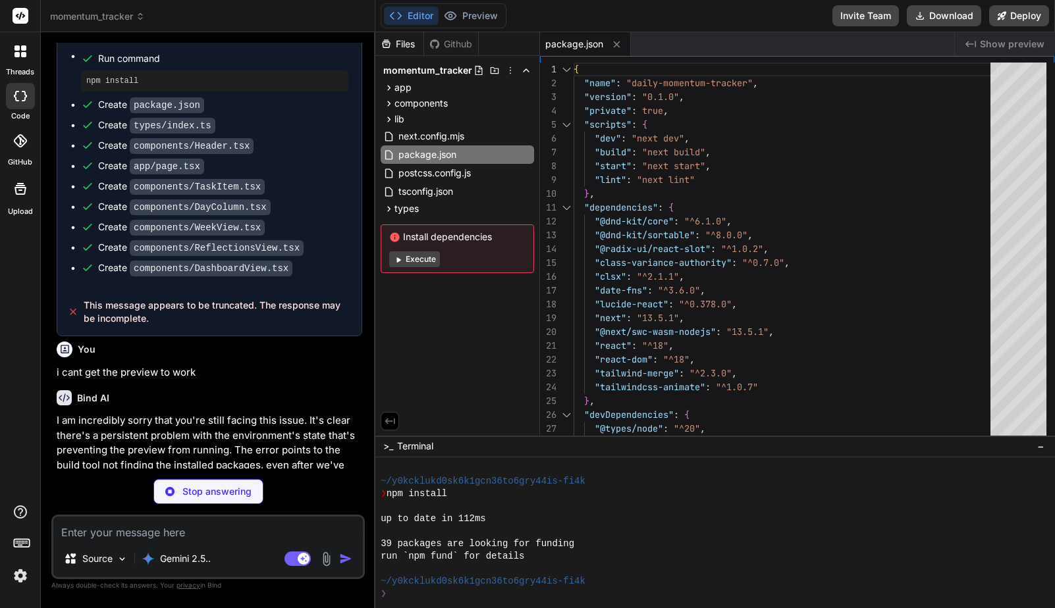
type textarea "x"
type textarea "}"
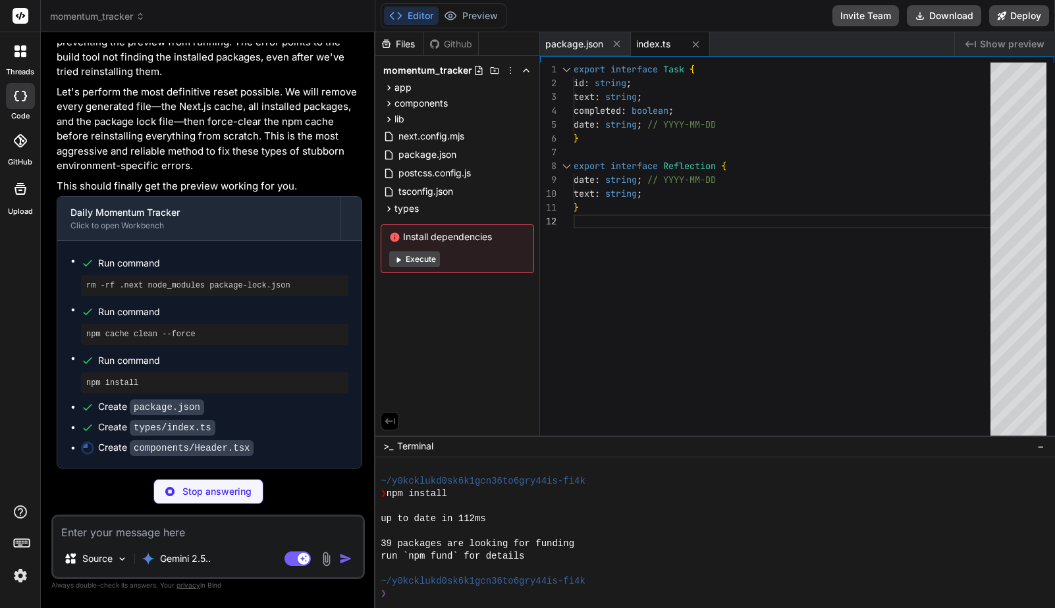
type textarea "x"
type textarea "export default Header;"
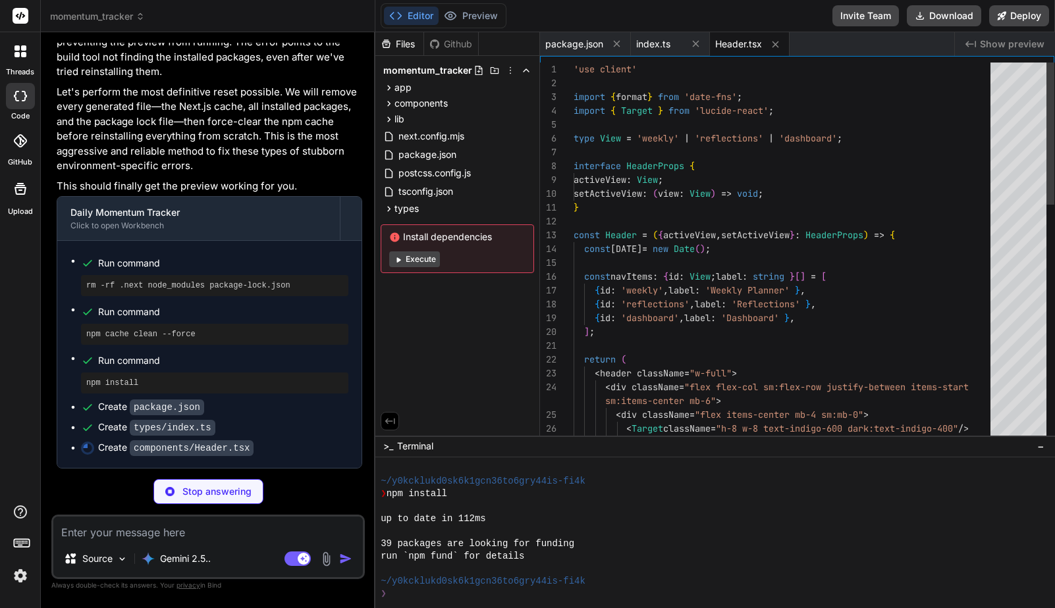
scroll to position [3470, 0]
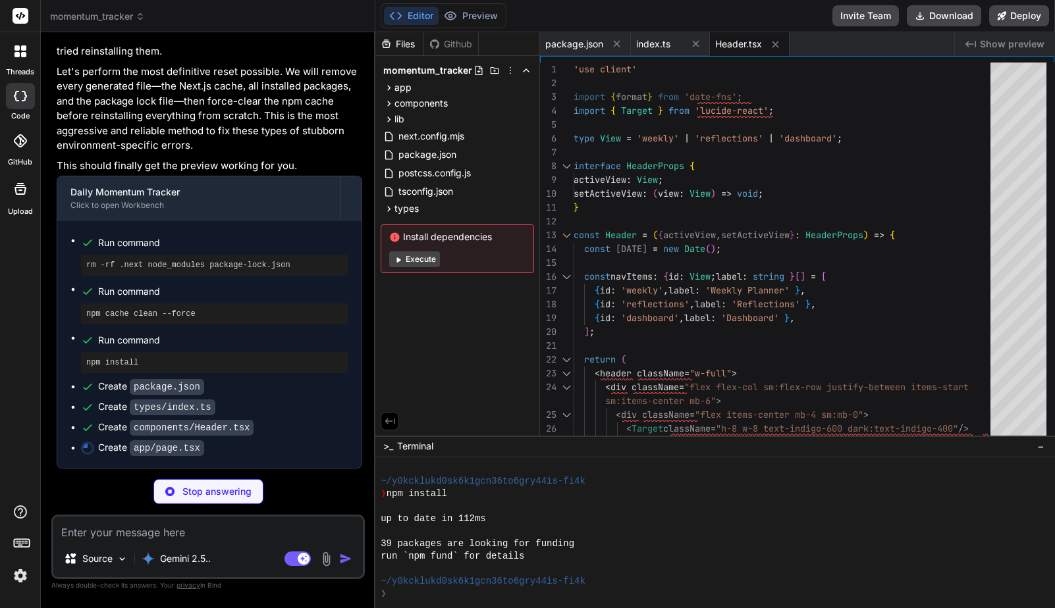
type textarea "x"
type textarea "<div className="w-full max-w-7xl mx-auto"> <Header activeView={activeView} setA…"
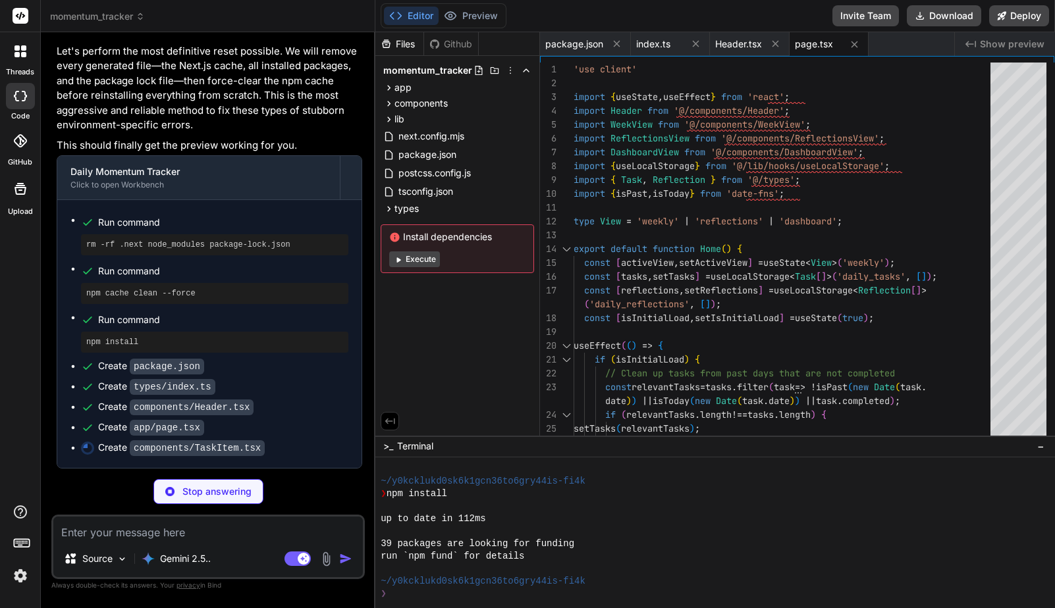
type textarea "x"
type textarea "};"
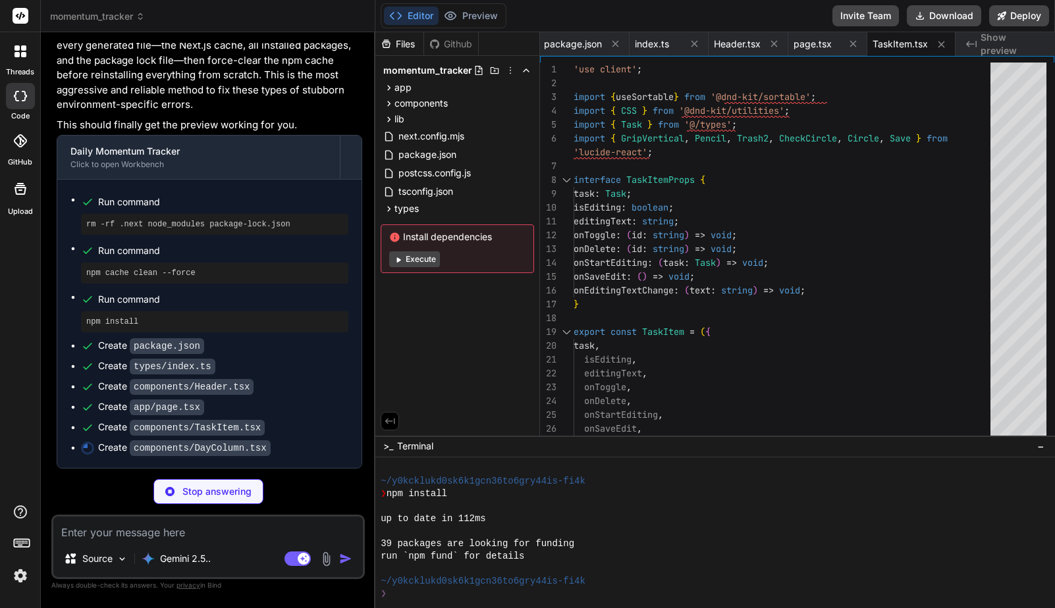
scroll to position [3510, 0]
type textarea "x"
type textarea "{tasks.length >= 3 && ( <div className="mt-4 text-center text-xs text-gray-400 …"
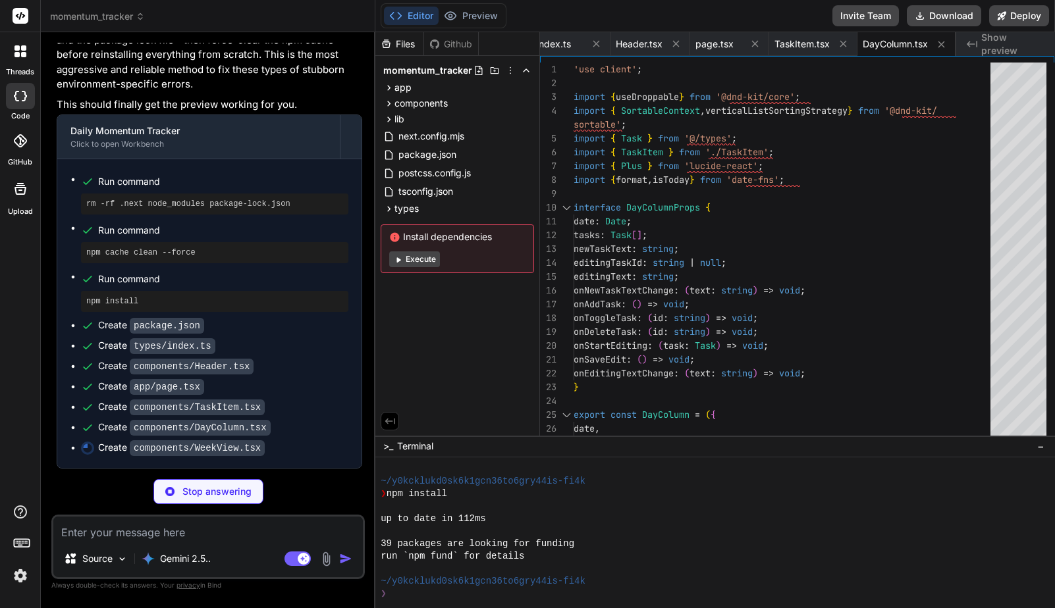
scroll to position [3530, 0]
type textarea "x"
type textarea "); })} </div> </DndContext> </div> ); }; export default WeekView;"
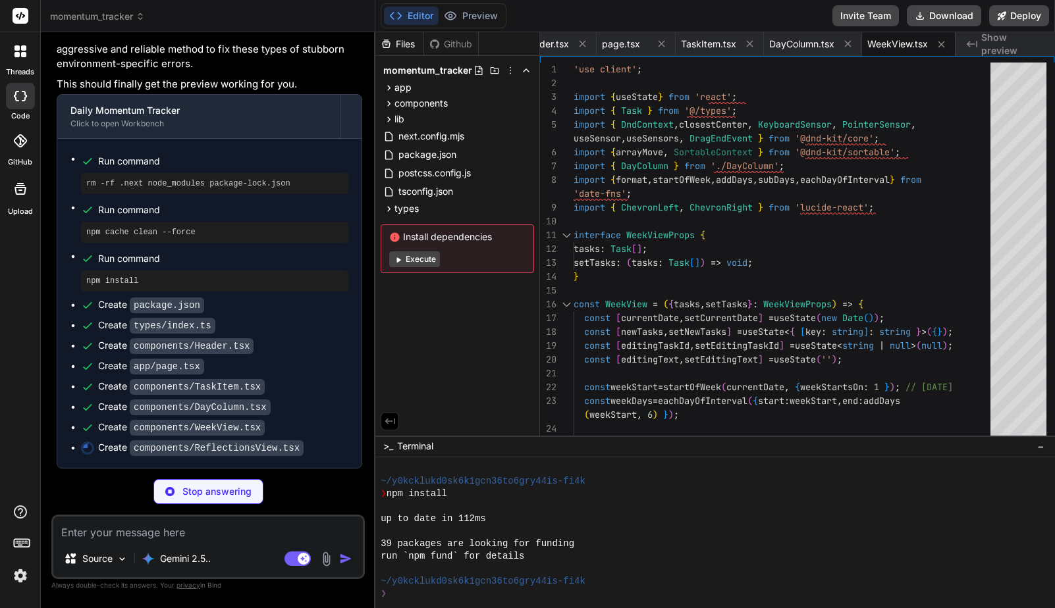
scroll to position [3550, 0]
type textarea "x"
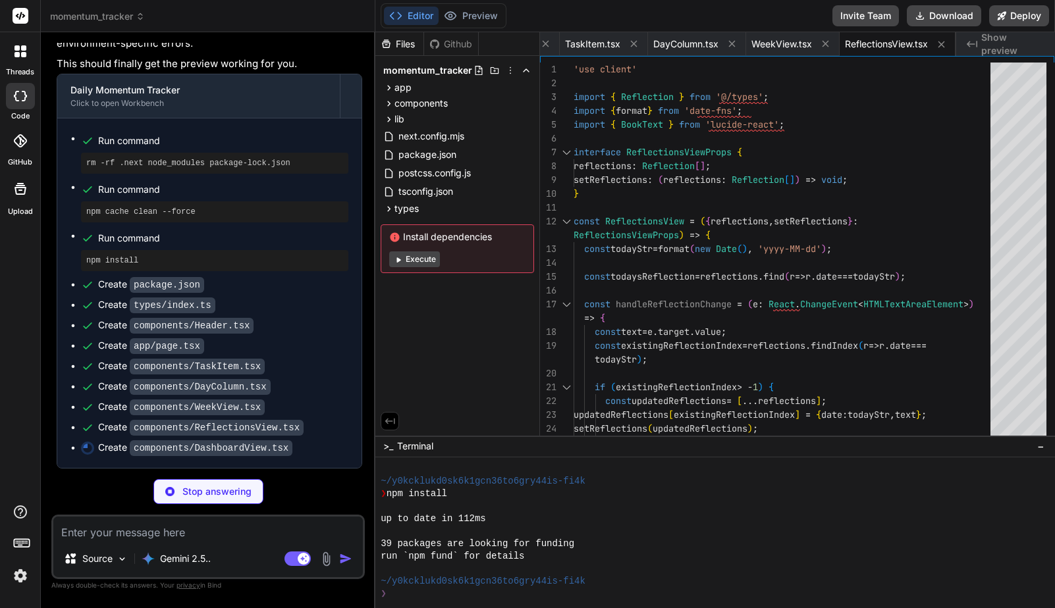
scroll to position [3571, 0]
type textarea "x"
type textarea "export default DashboardView;"
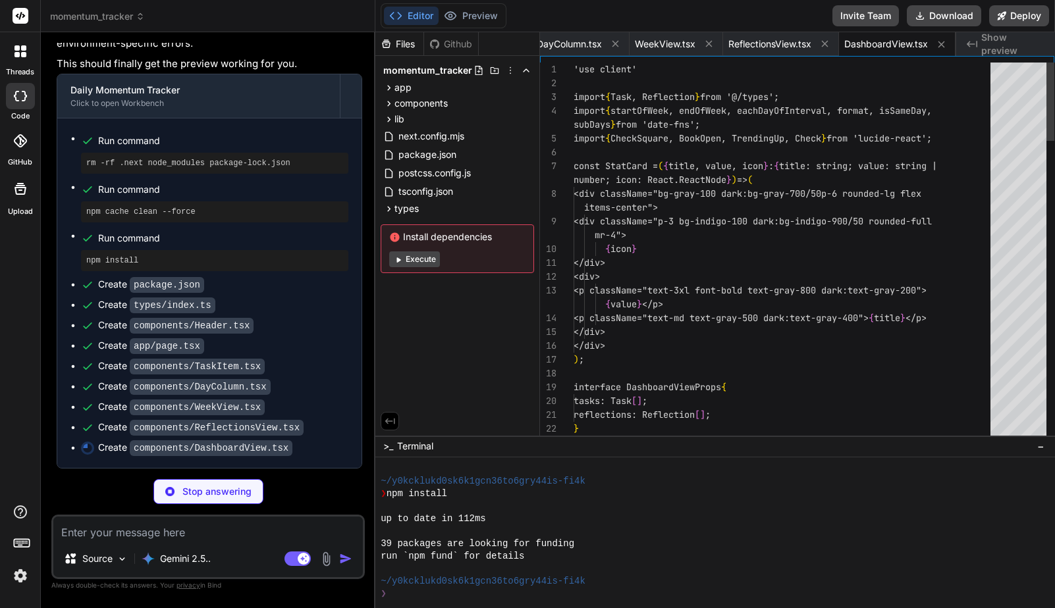
scroll to position [976, 0]
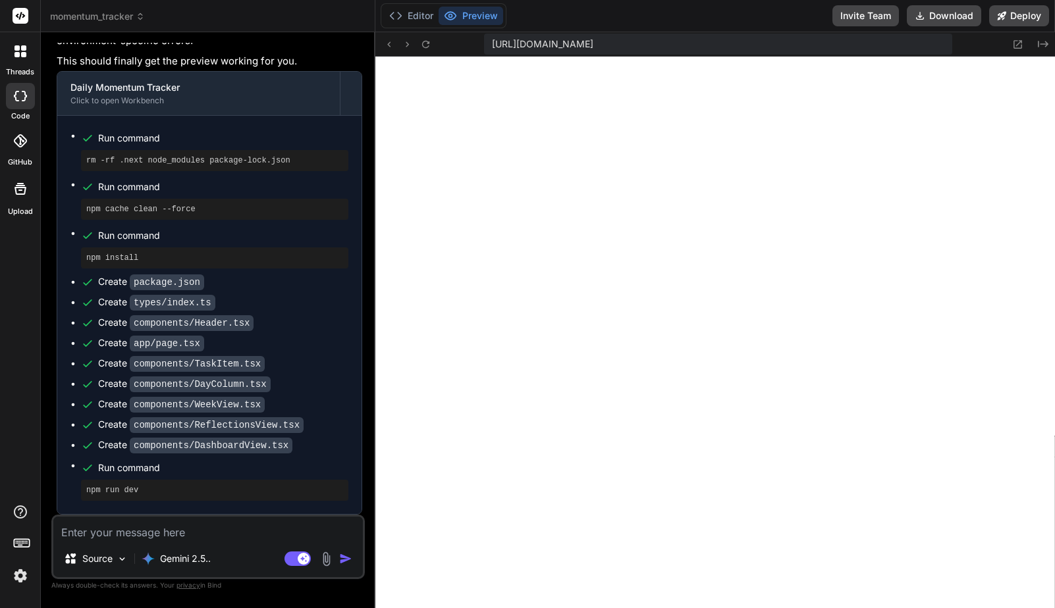
type textarea "x"
click at [170, 533] on textarea at bounding box center [207, 529] width 309 height 24
type textarea "P"
type textarea "x"
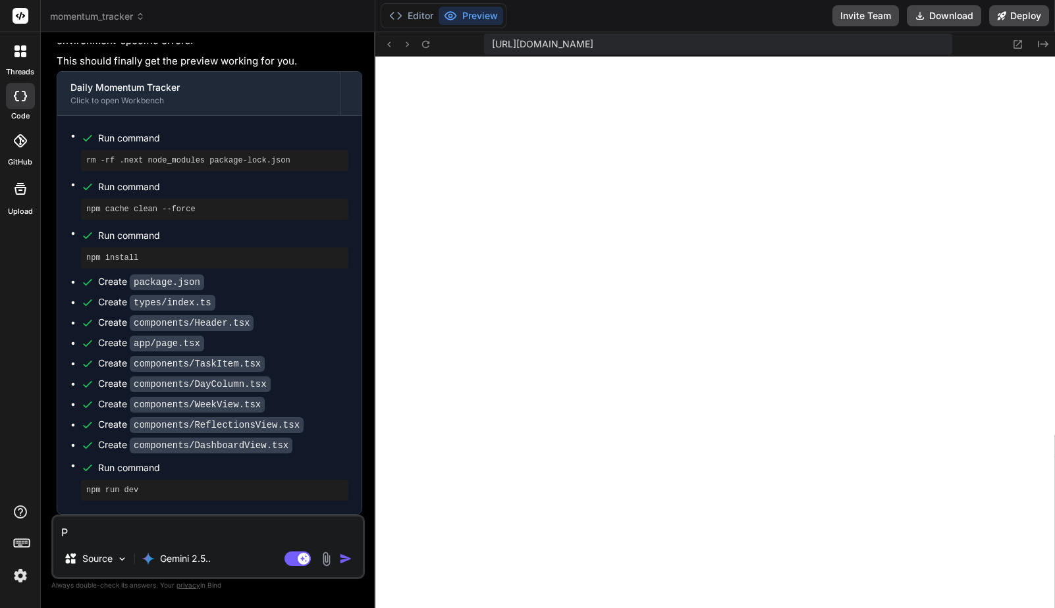
type textarea "Pr"
type textarea "x"
type textarea "Pre"
type textarea "x"
type textarea "Prev"
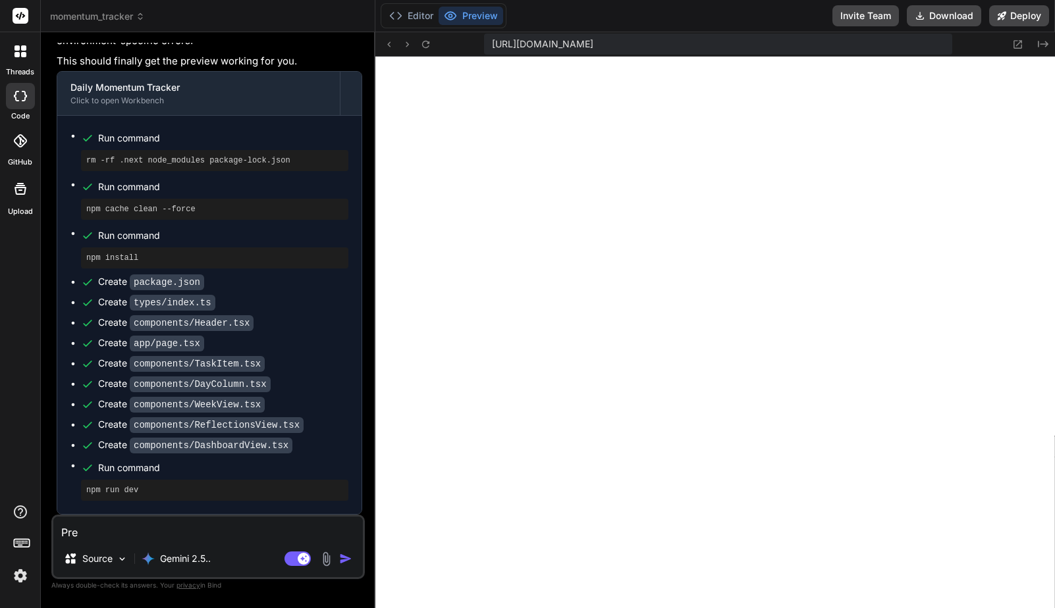
type textarea "x"
type textarea "Previ"
type textarea "x"
type textarea "Previe"
type textarea "x"
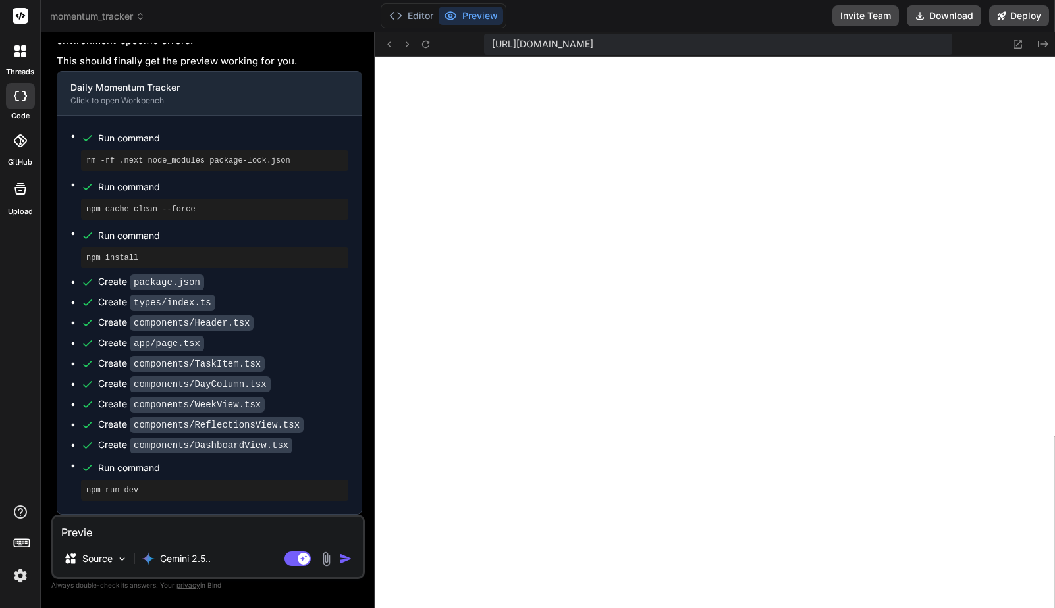
type textarea "Preview"
type textarea "x"
type textarea "Preview"
type textarea "x"
type textarea "Preview i"
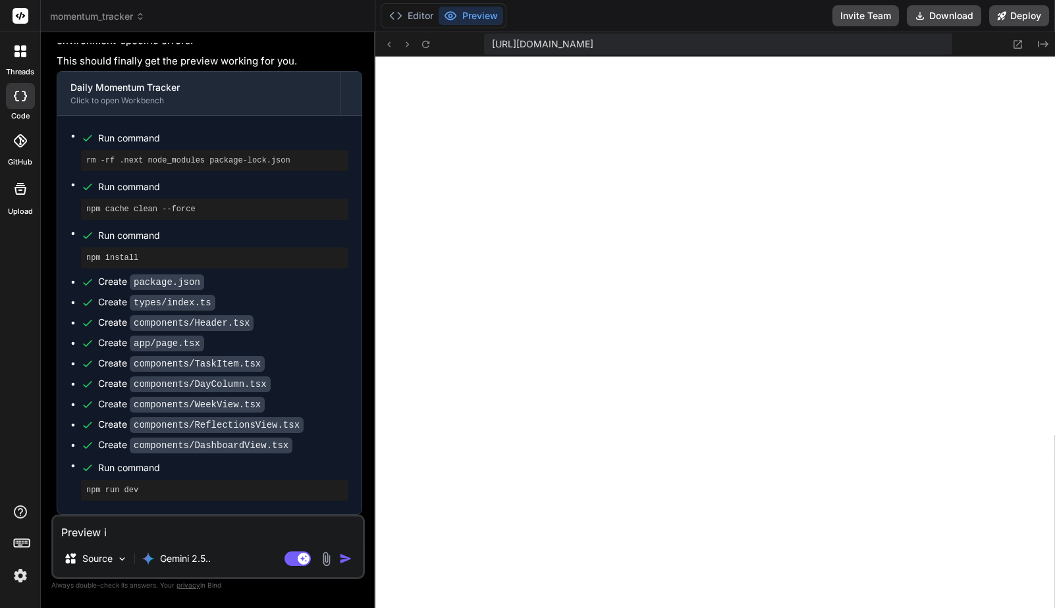
type textarea "x"
type textarea "Preview is"
type textarea "x"
type textarea "Preview isn"
type textarea "x"
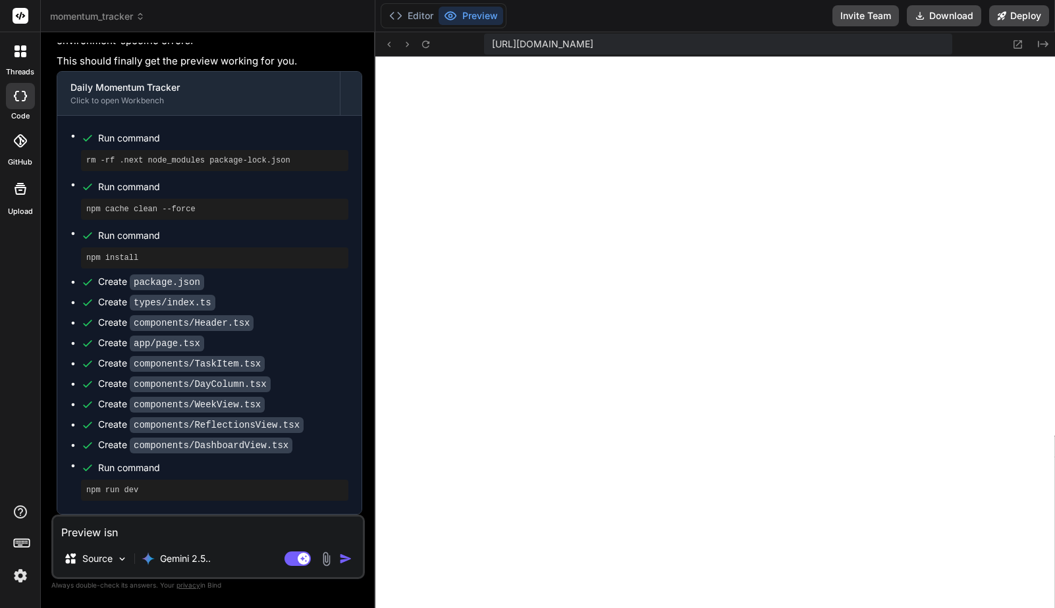
type textarea "Preview isn'"
type textarea "x"
type textarea "Preview isn't"
type textarea "x"
type textarea "Preview isn't"
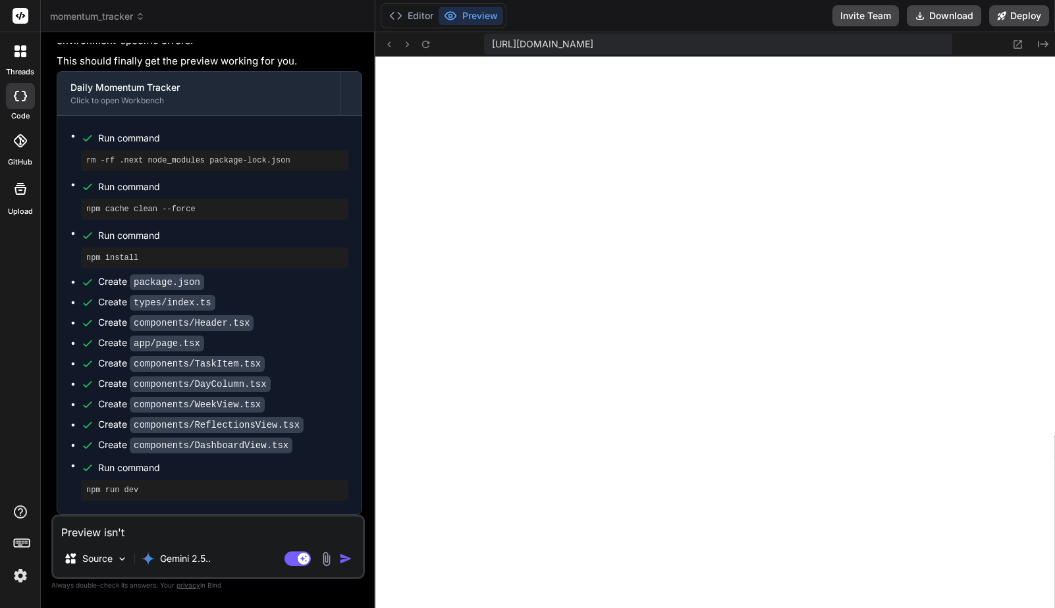
type textarea "x"
type textarea "Preview isn't w"
type textarea "x"
type textarea "Preview isn't wo"
type textarea "x"
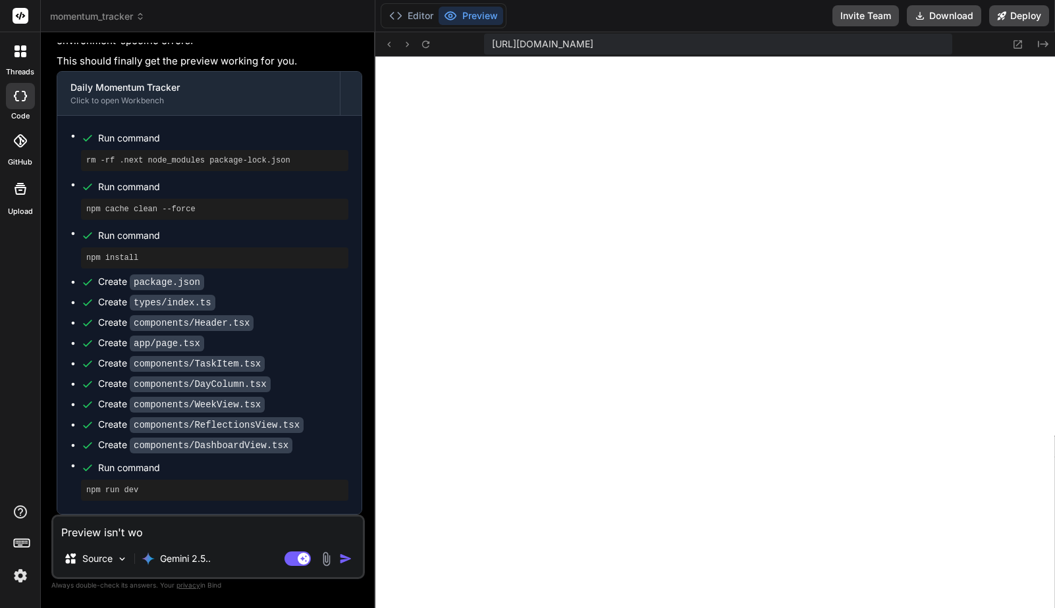
type textarea "Preview isn't wor"
type textarea "x"
type textarea "Preview isn't work"
type textarea "x"
type textarea "Preview isn't worki"
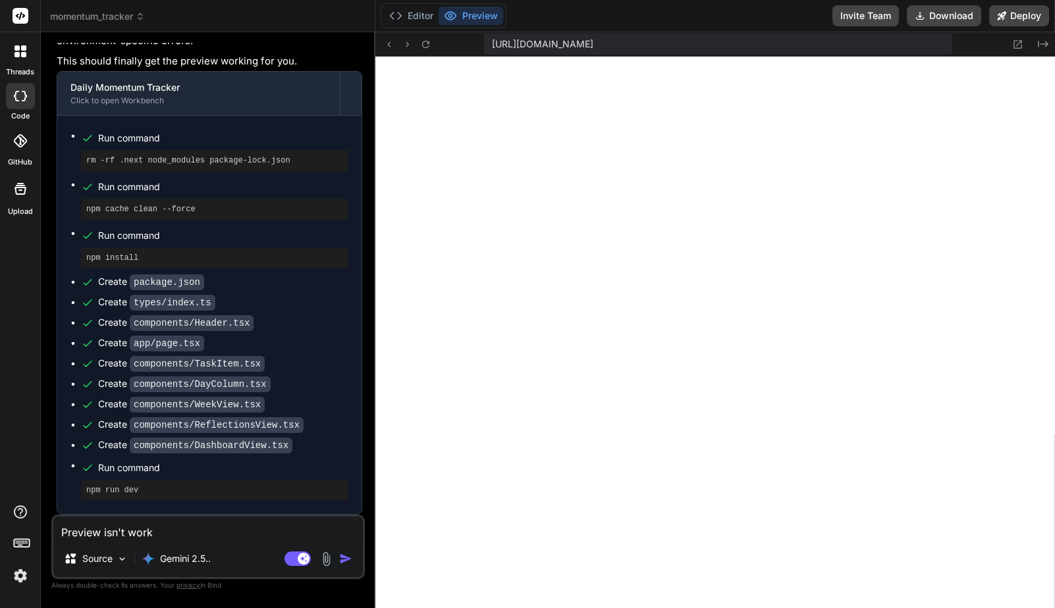
type textarea "x"
type textarea "Preview isn't workin"
type textarea "x"
type textarea "Preview isn't working"
type textarea "x"
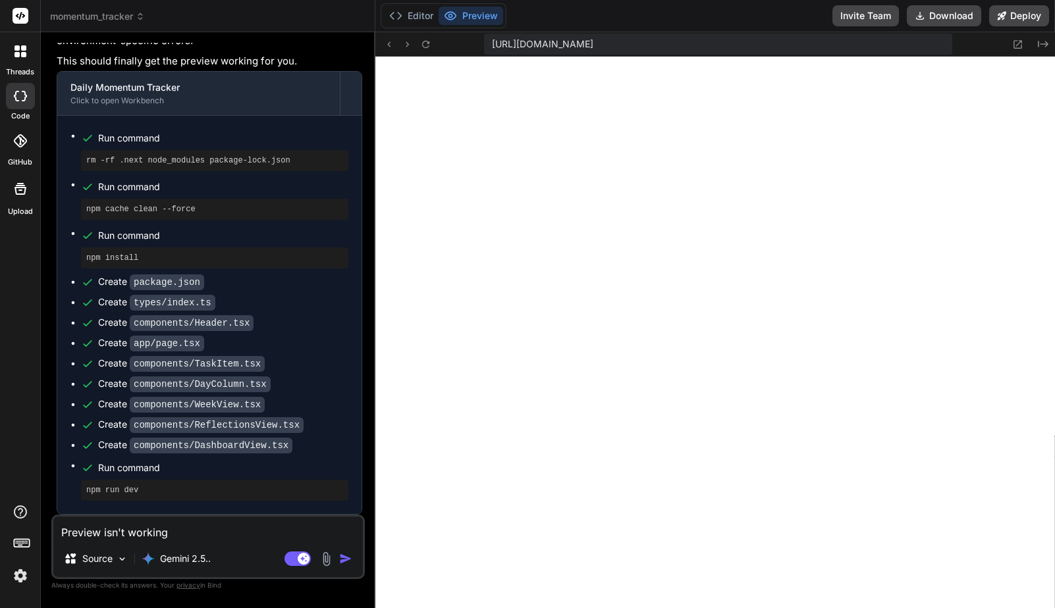
type textarea "Preview isn't working"
type textarea "x"
type textarea "Preview isn't working b"
type textarea "x"
type textarea "Preview isn't working be"
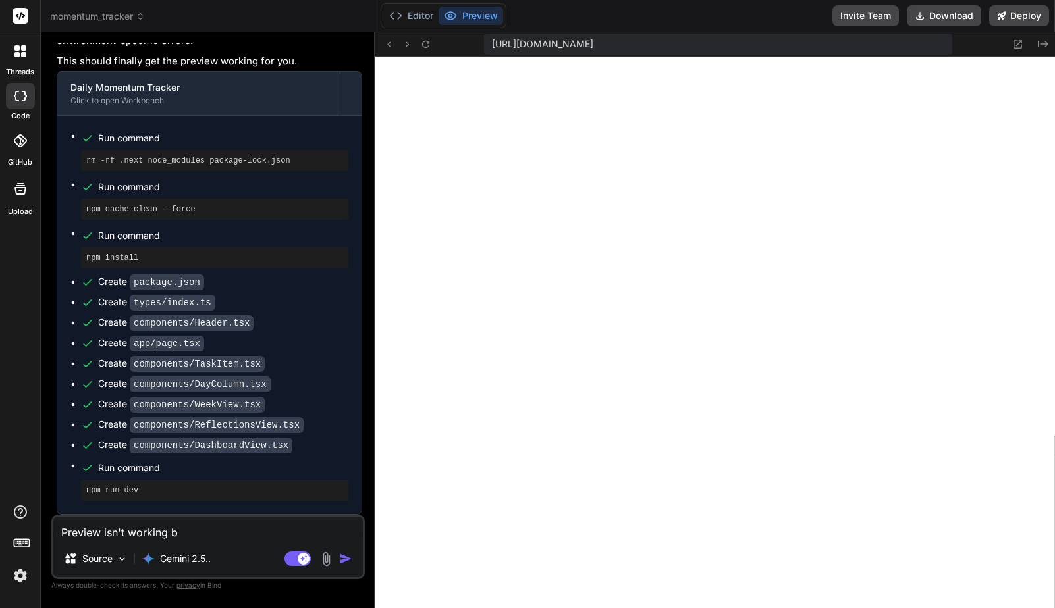
type textarea "x"
type textarea "Preview isn't working bec"
type textarea "x"
type textarea "Preview isn't working beca"
type textarea "x"
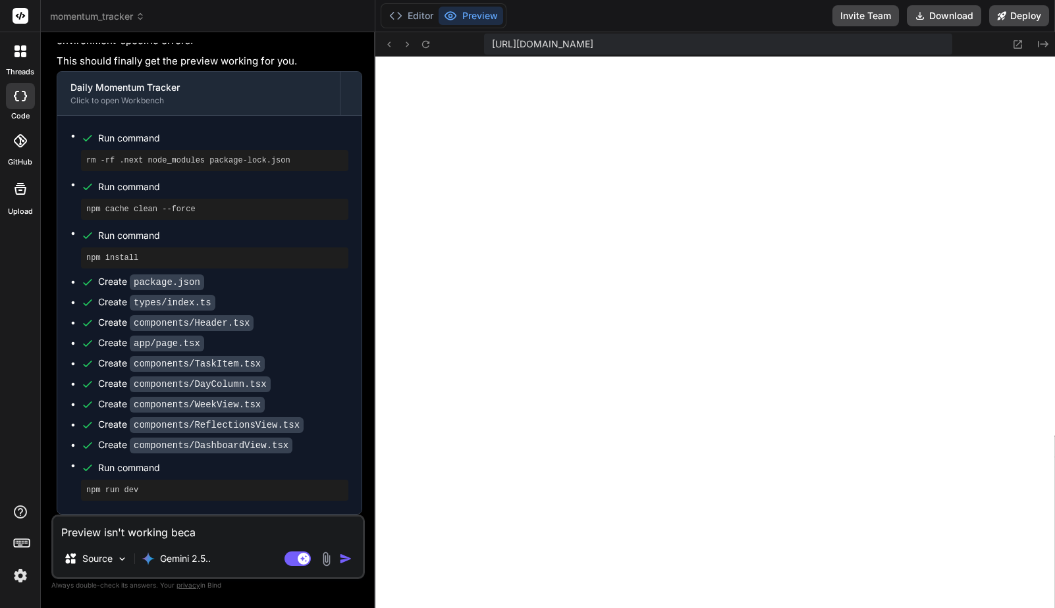
type textarea "Preview isn't working becau"
type textarea "x"
type textarea "Preview isn't working becaus"
type textarea "x"
type textarea "Preview isn't working because"
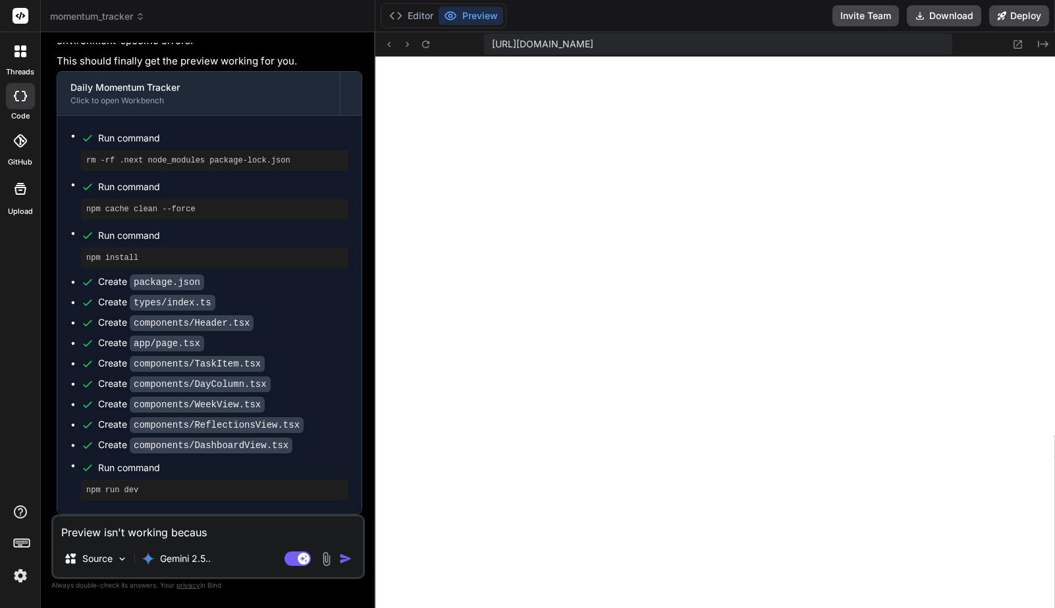
type textarea "x"
type textarea "Preview isn't working because"
type textarea "x"
type textarea "Preview isn't working because o"
type textarea "x"
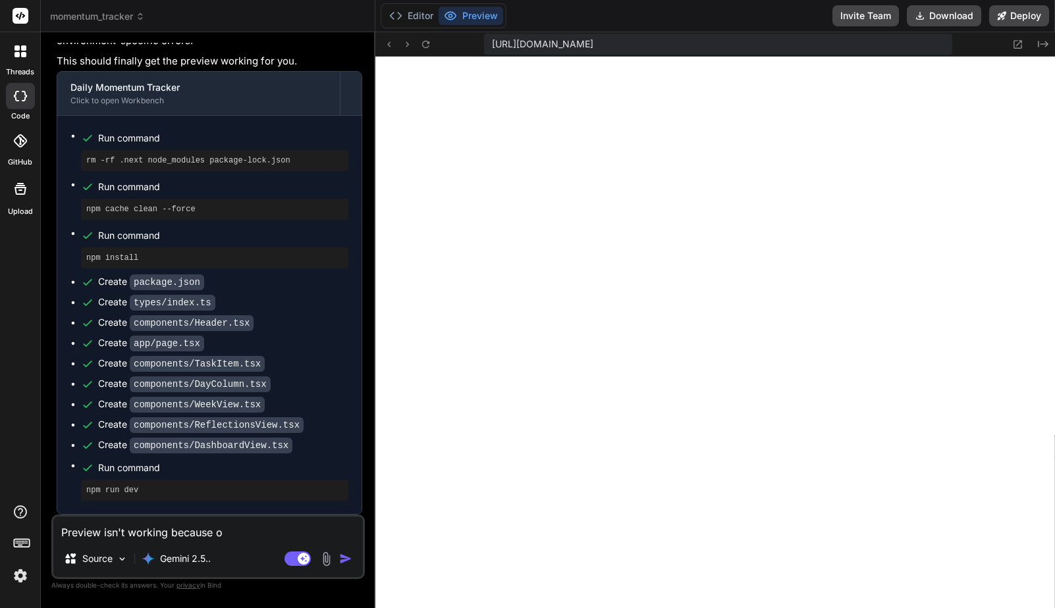
type textarea "Preview isn't working because of"
type textarea "x"
type textarea "Preview isn't working because of"
type textarea "x"
type textarea "Preview isn't working because of t"
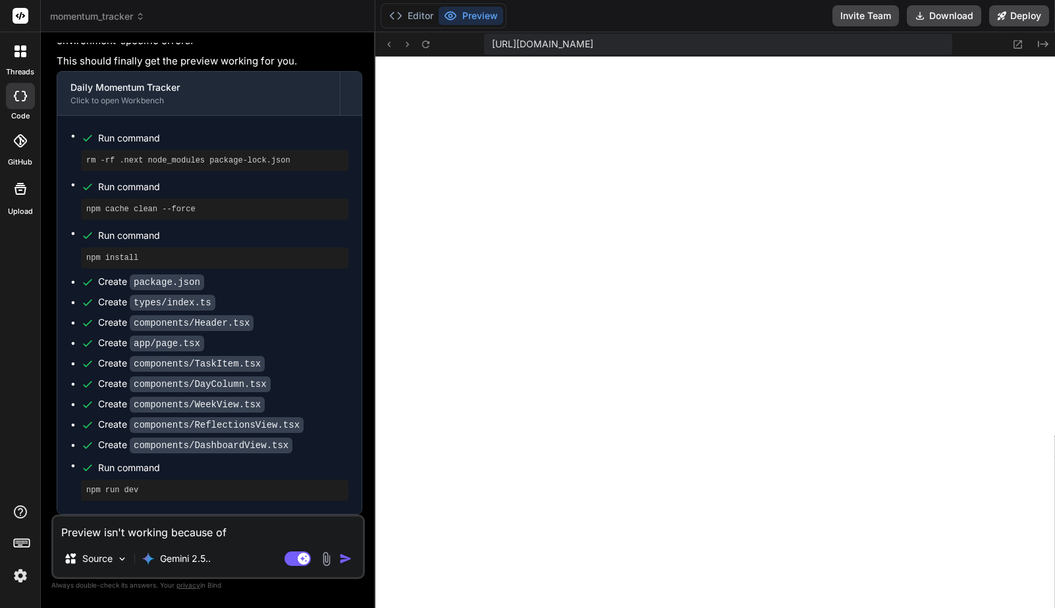
type textarea "x"
type textarea "Preview isn't working because of th"
type textarea "x"
type textarea "Preview isn't working because of thi"
type textarea "x"
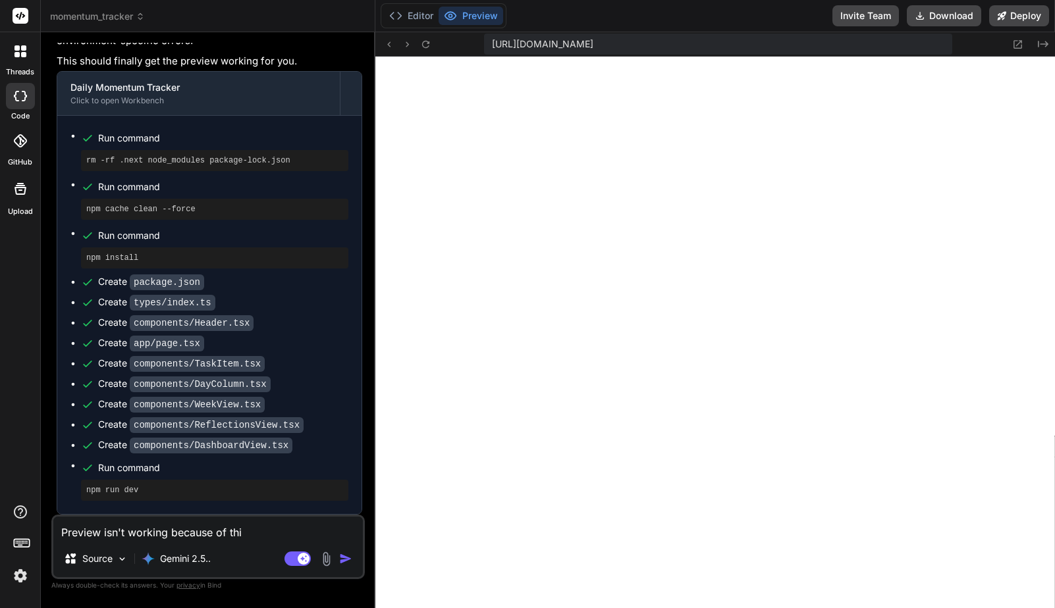
type textarea "Preview isn't working because of this"
type textarea "x"
type textarea "Preview isn't working because of this"
type textarea "x"
type textarea "Preview isn't working because of this e"
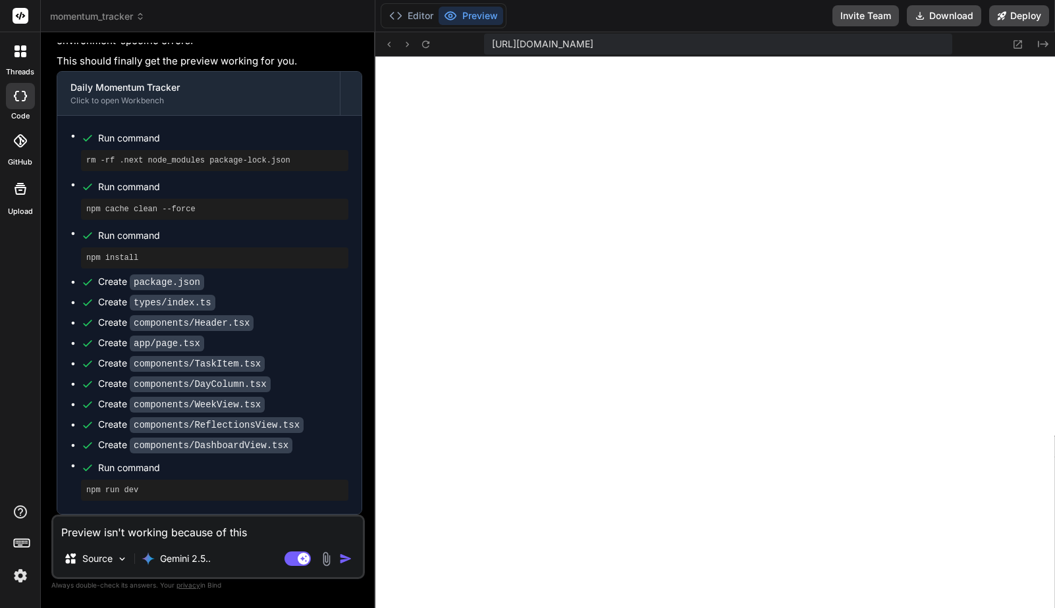
type textarea "x"
type textarea "Preview isn't working because of this er"
type textarea "x"
type textarea "Preview isn't working because of this err"
type textarea "x"
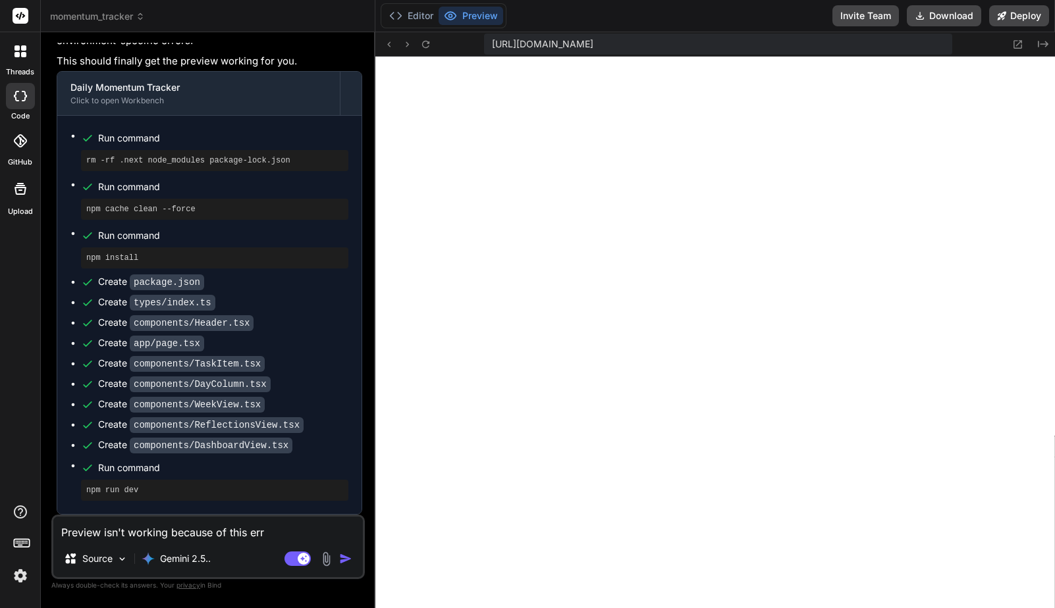
type textarea "Preview isn't working because of this erro"
type textarea "x"
type textarea "Preview isn't working because of this error"
type textarea "x"
type textarea "Preview isn't working because of this error"
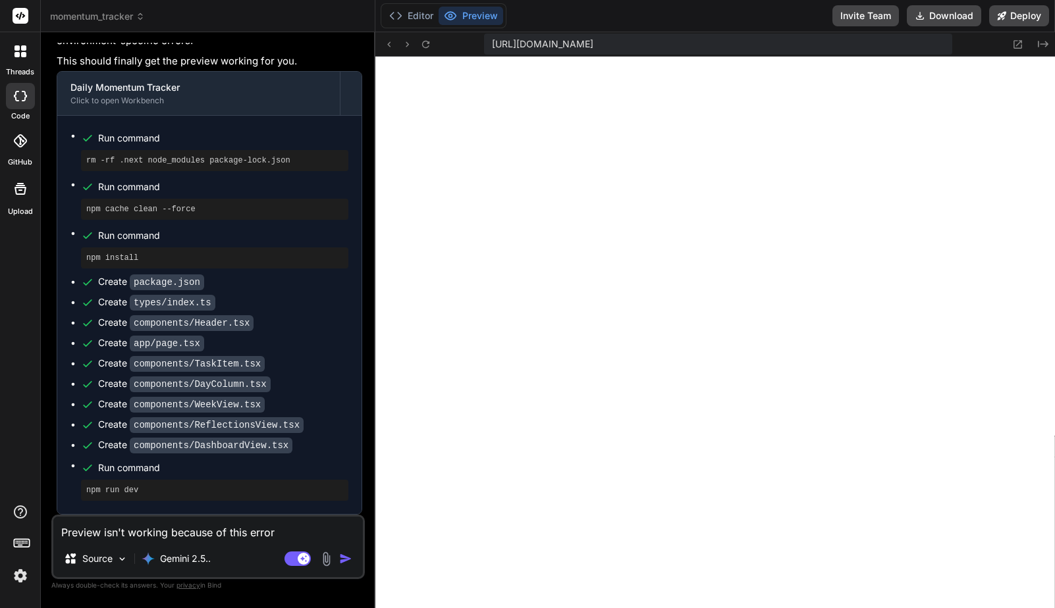
type textarea "x"
type textarea "Preview isn't working because of this error m"
type textarea "x"
type textarea "Preview isn't working because of this error me"
type textarea "x"
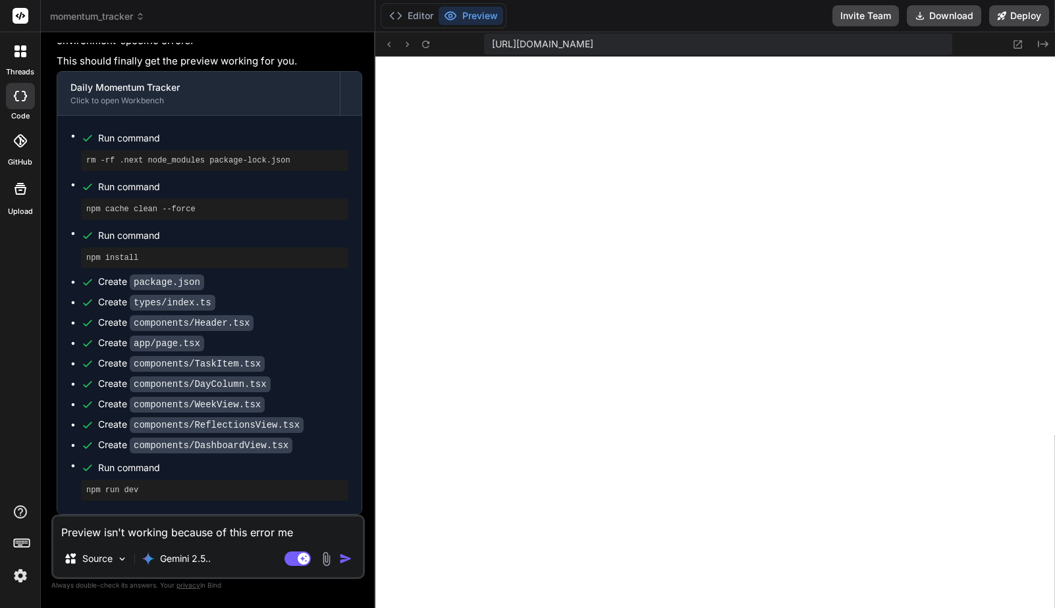
type textarea "Preview isn't working because of this error mes"
type textarea "x"
type textarea "Preview isn't working because of this error mess"
type textarea "x"
type textarea "Preview isn't working because of this error messa"
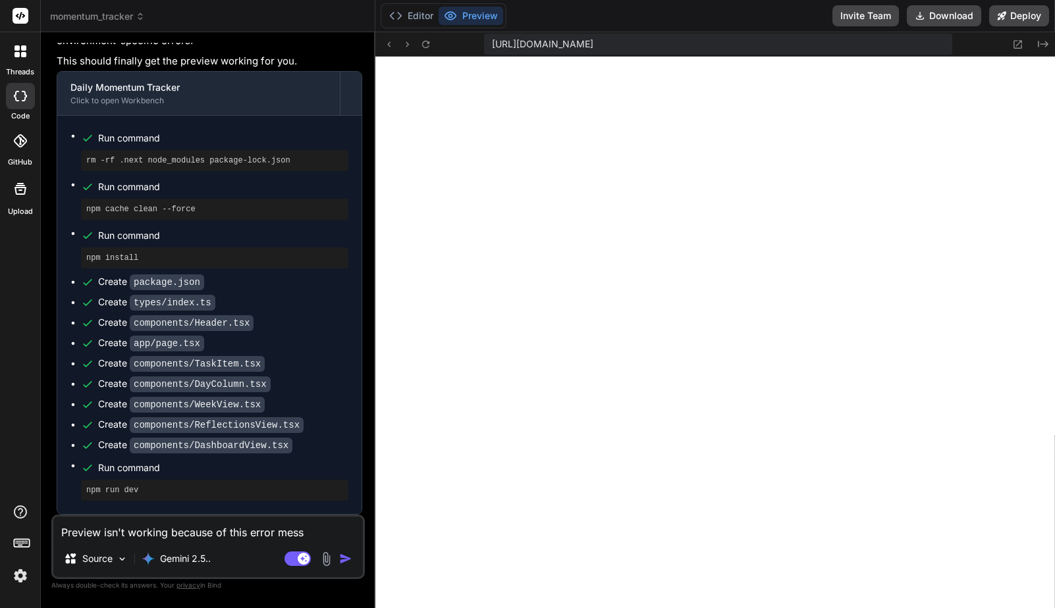
type textarea "x"
type textarea "Preview isn't working because of this error messag"
type textarea "x"
type textarea "Preview isn't working because of this error message"
type textarea "x"
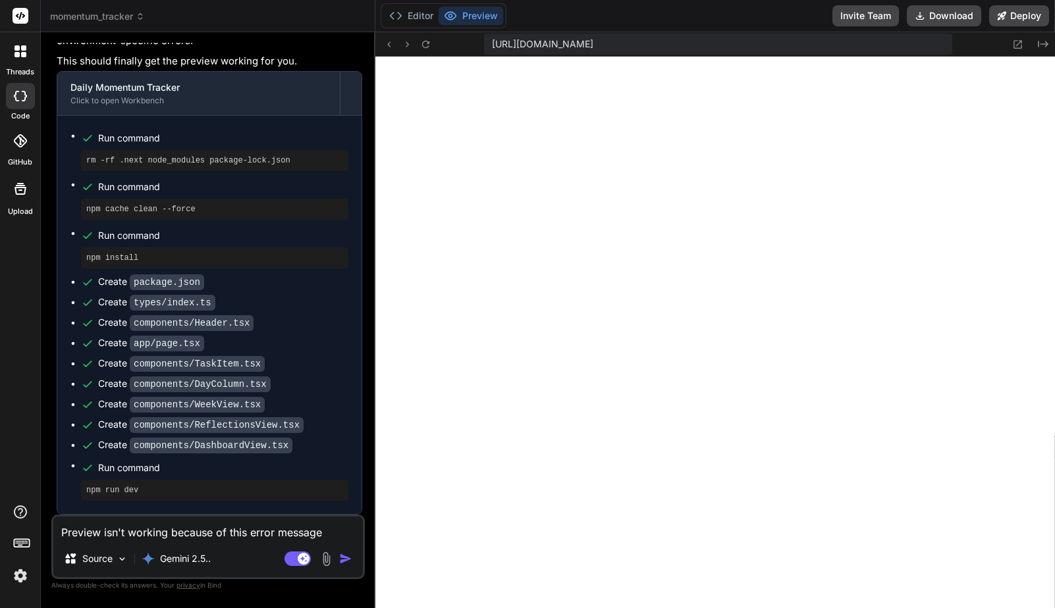
type textarea "Preview isn't working because of this error message"
type textarea "x"
type textarea "Preview isn't working because of this error message n"
type textarea "x"
type textarea "Preview isn't working because of this error message no"
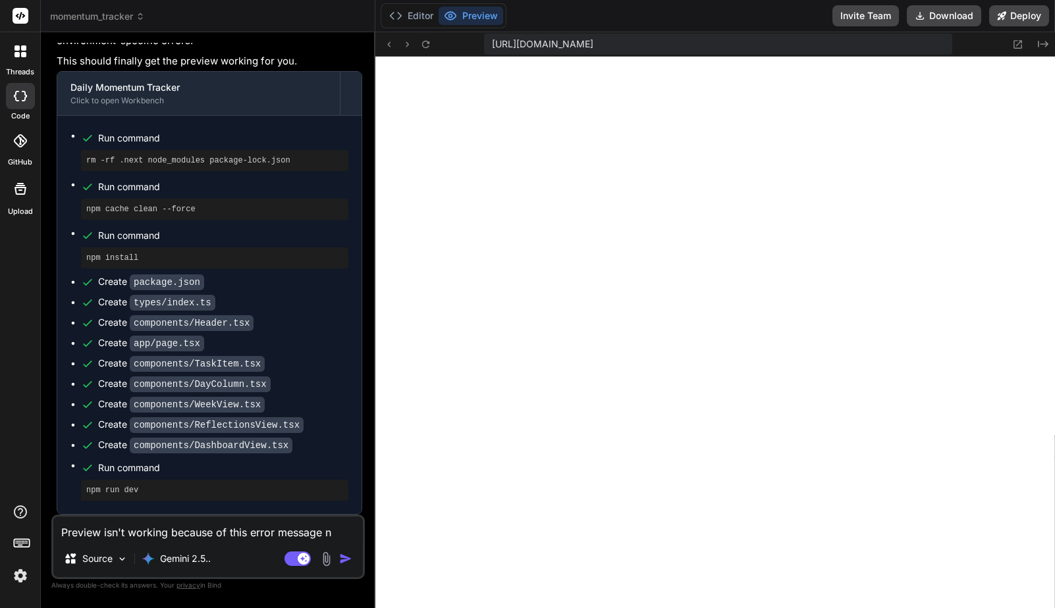
type textarea "x"
type textarea "Preview isn't working because of this error message now"
type textarea "x"
type textarea "Preview isn't working because of this error message now:"
type textarea "x"
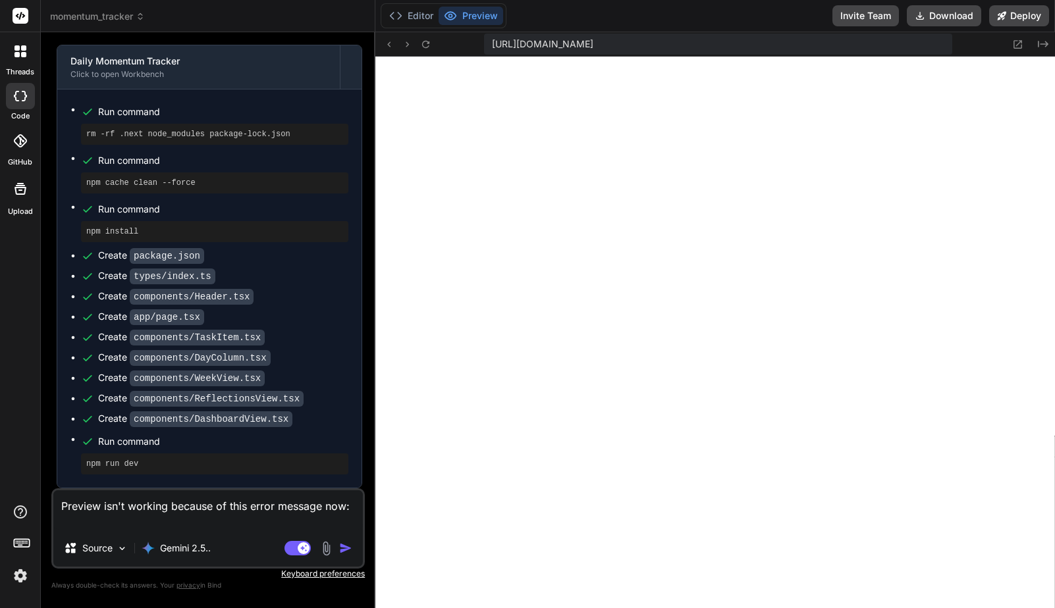
type textarea "Preview isn't working because of this error message now:"
type textarea "x"
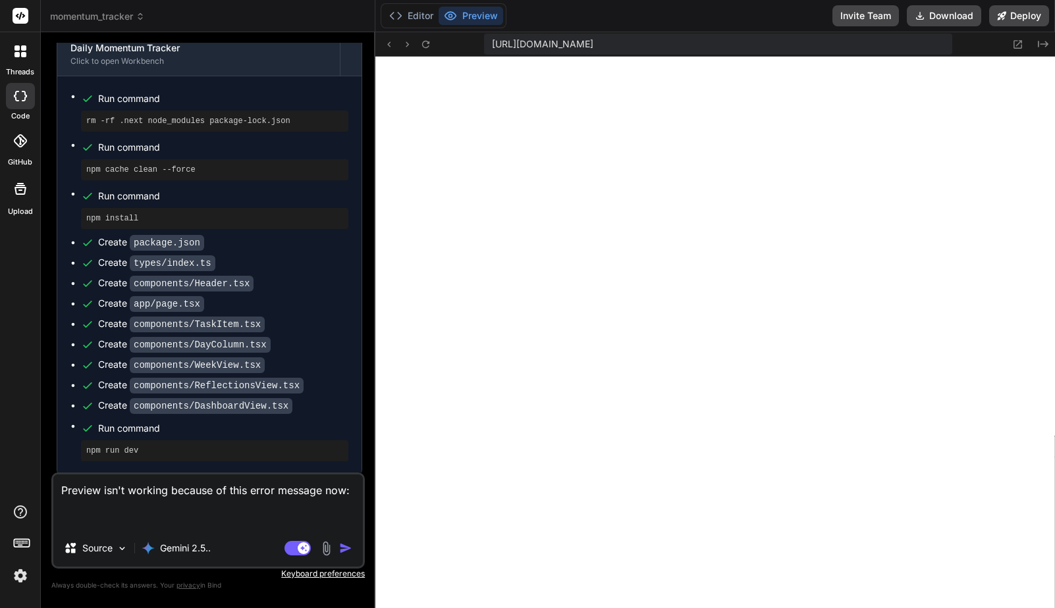
paste textarea "Failed to compile ./app/globals.css:1:1 Syntax error: /home/y0kcklukd0sk6k1gcn3…"
type textarea "Preview isn't working because of this error message now: Failed to compile ./ap…"
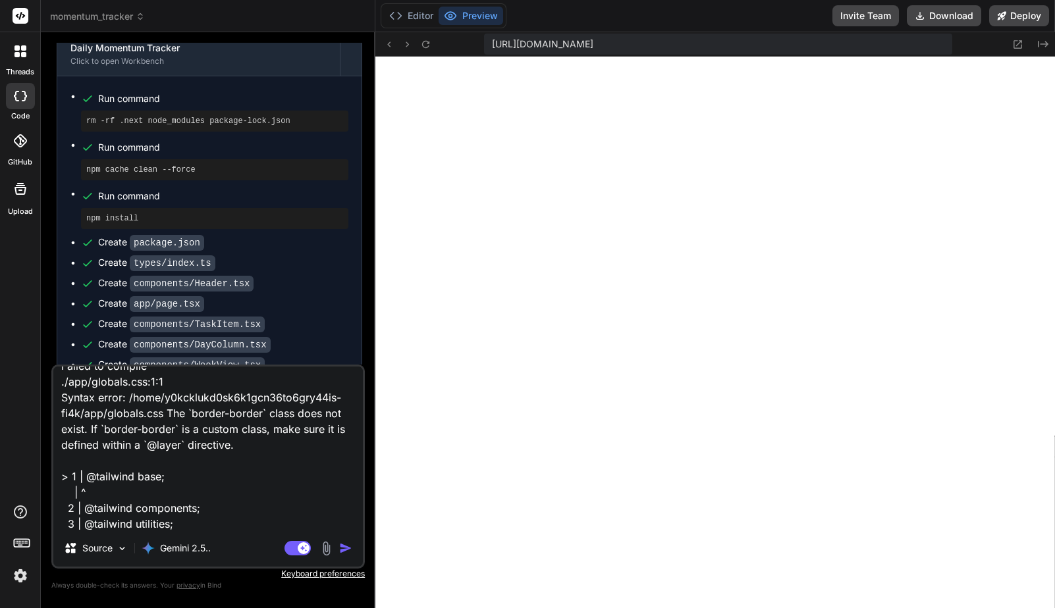
type textarea "x"
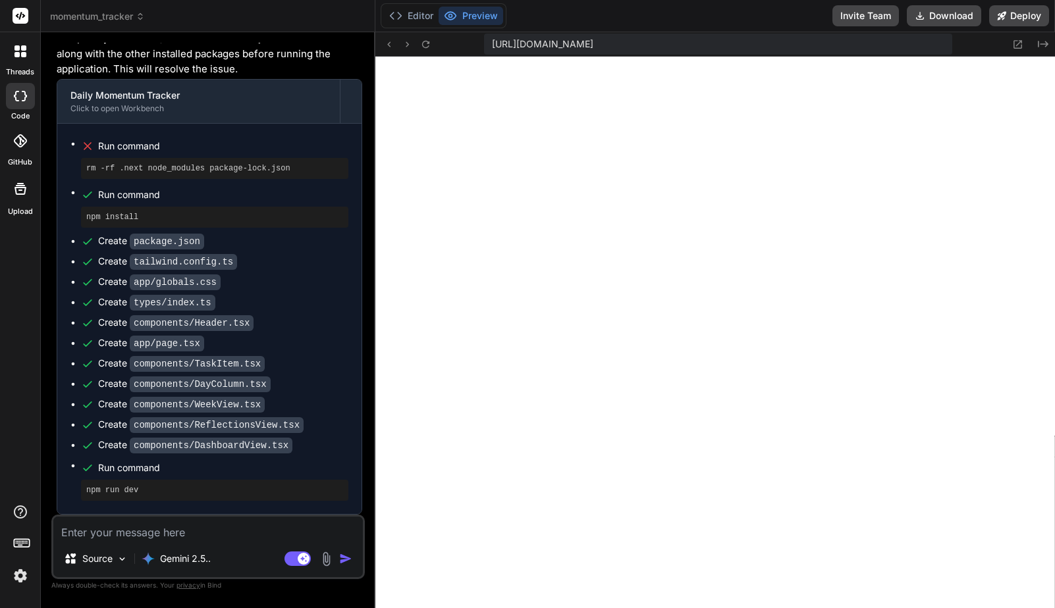
scroll to position [3427, 0]
click at [1018, 45] on icon at bounding box center [1017, 44] width 11 height 11
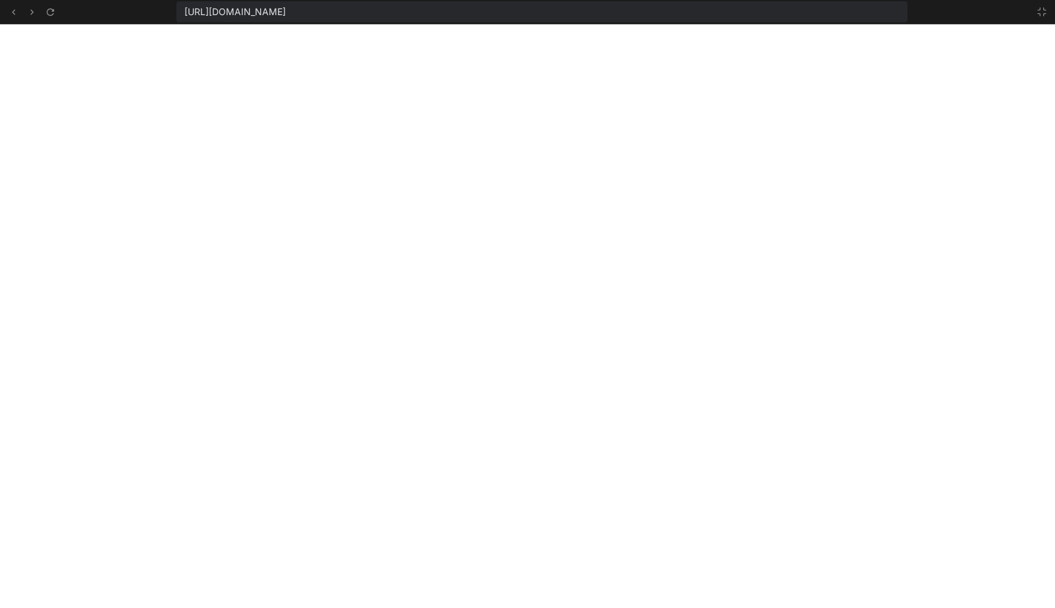
scroll to position [3465, 0]
click at [1037, 15] on icon at bounding box center [1041, 12] width 11 height 11
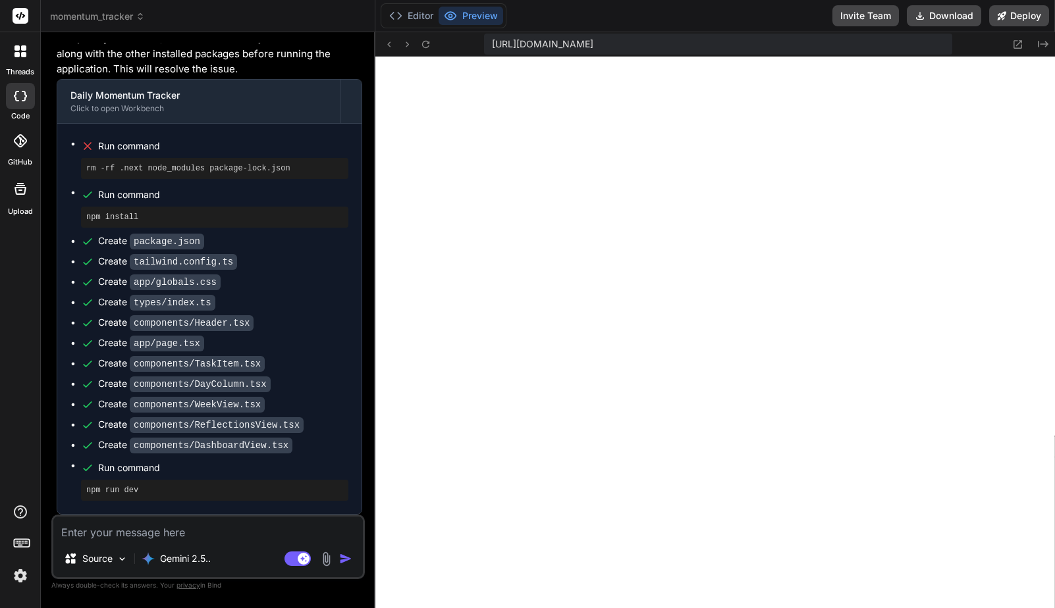
click at [188, 537] on textarea at bounding box center [207, 529] width 309 height 24
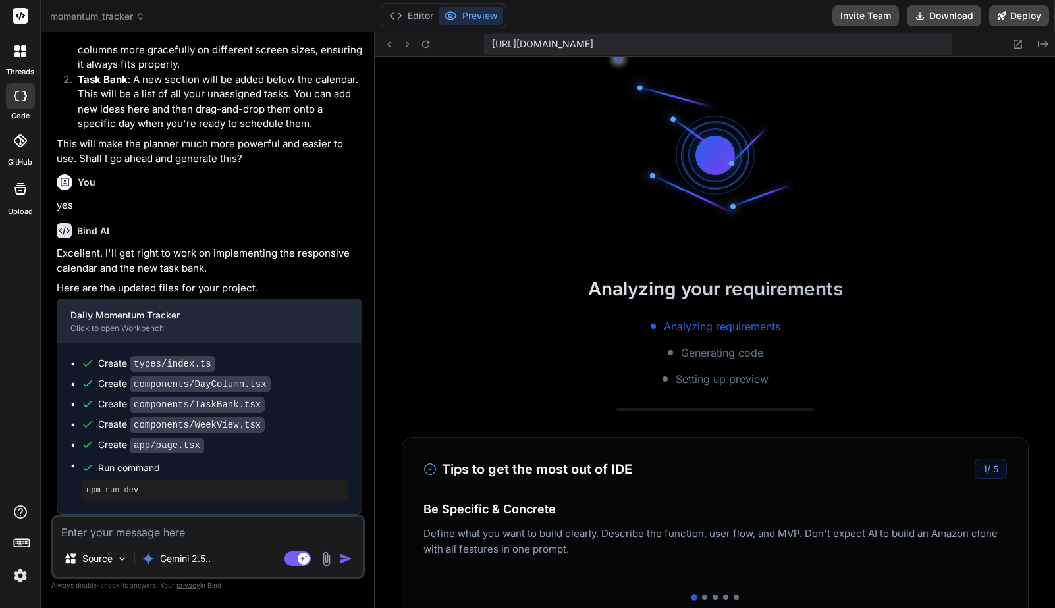
scroll to position [5053, 0]
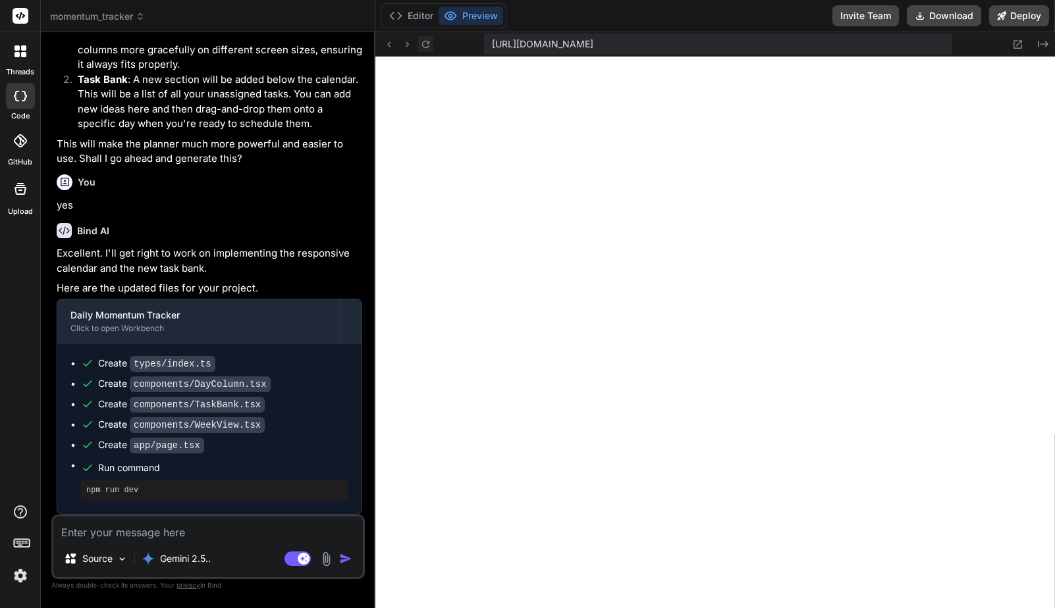
click at [428, 41] on icon at bounding box center [425, 43] width 7 height 7
click at [1016, 41] on icon at bounding box center [1017, 44] width 11 height 11
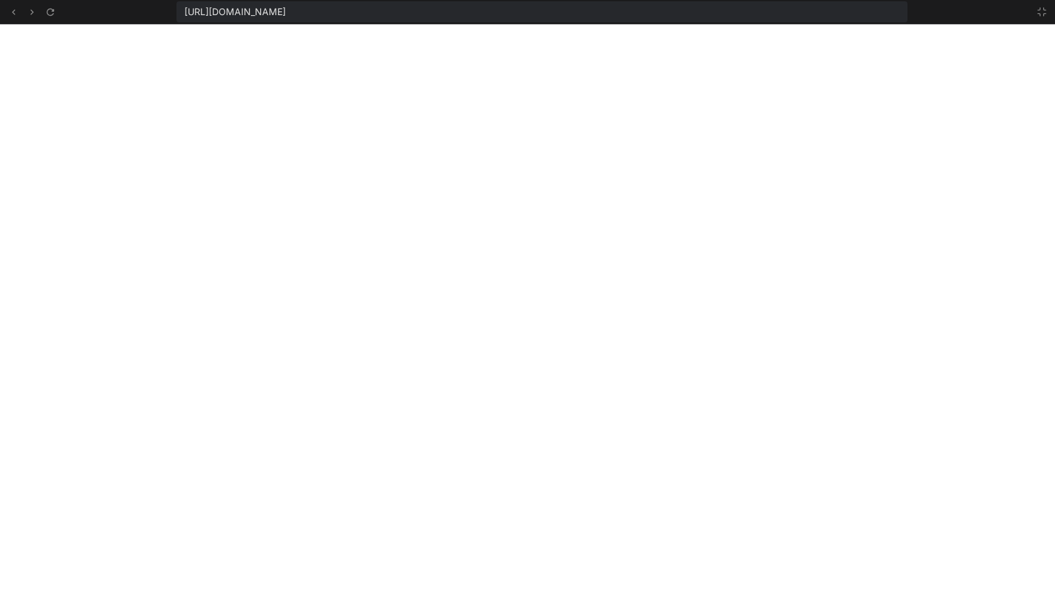
scroll to position [5091, 0]
click at [1043, 6] on button at bounding box center [1042, 12] width 16 height 16
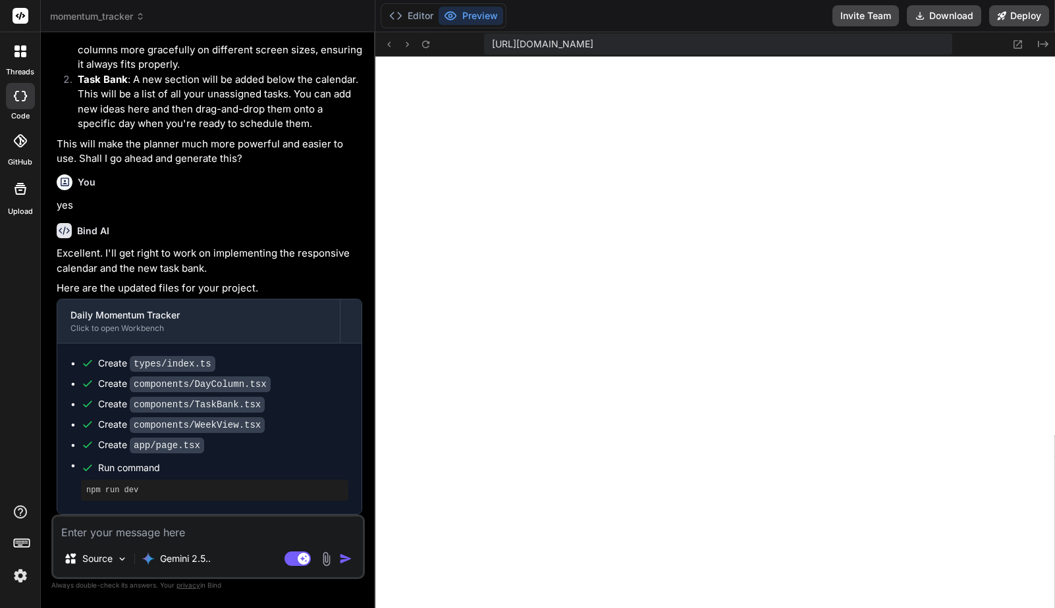
click at [190, 533] on textarea at bounding box center [207, 529] width 309 height 24
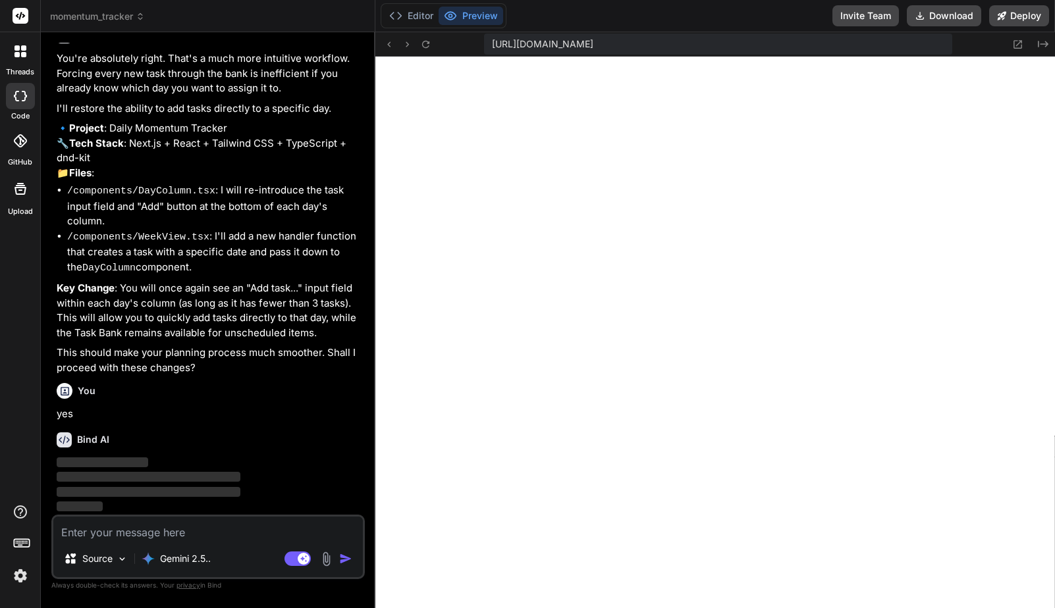
scroll to position [5767, 0]
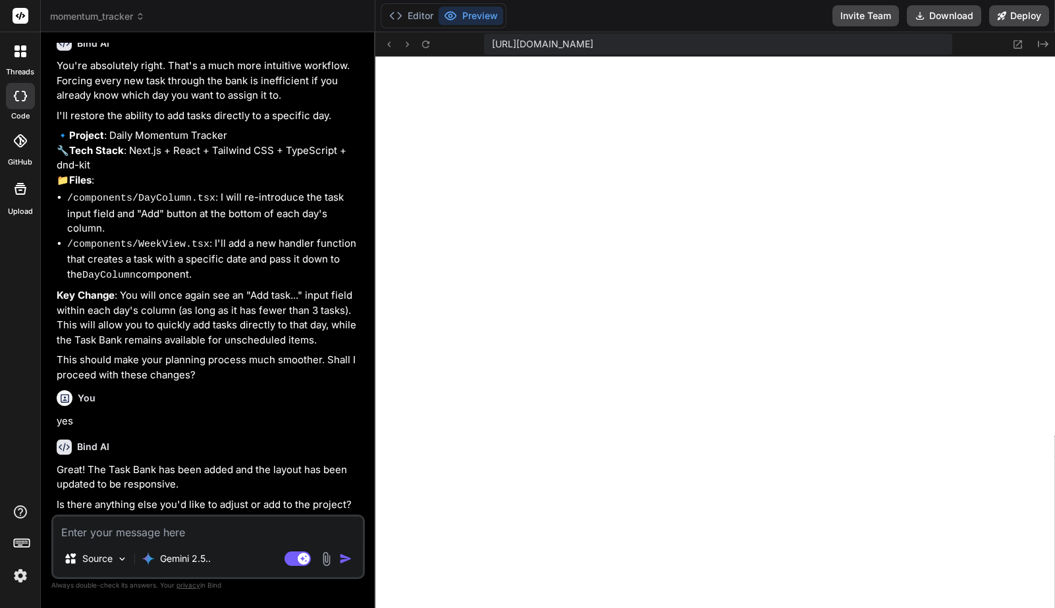
click at [247, 475] on p "Great! The Task Bank has been added and the layout has been updated to be respo…" at bounding box center [209, 478] width 305 height 30
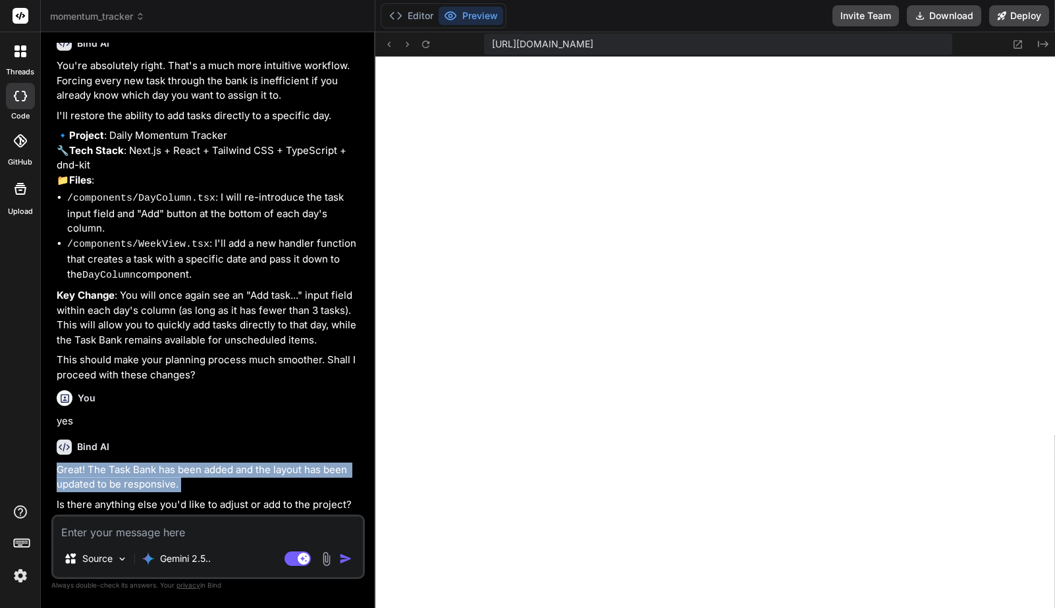
click at [247, 475] on p "Great! The Task Bank has been added and the layout has been updated to be respo…" at bounding box center [209, 478] width 305 height 30
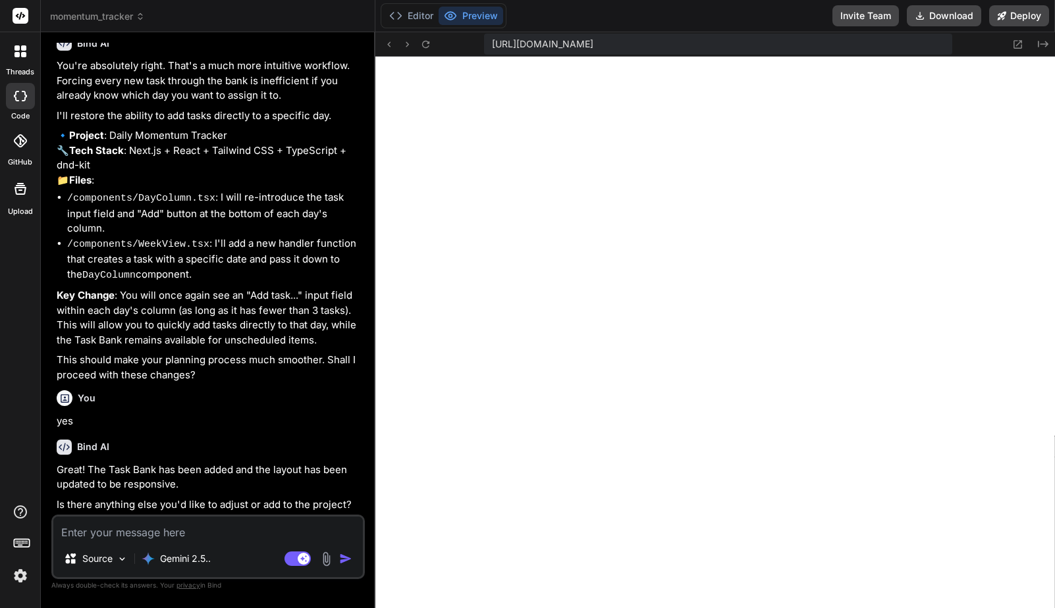
click at [272, 477] on p "Great! The Task Bank has been added and the layout has been updated to be respo…" at bounding box center [209, 478] width 305 height 30
click at [420, 39] on icon at bounding box center [425, 44] width 11 height 11
click at [165, 533] on textarea at bounding box center [207, 529] width 309 height 24
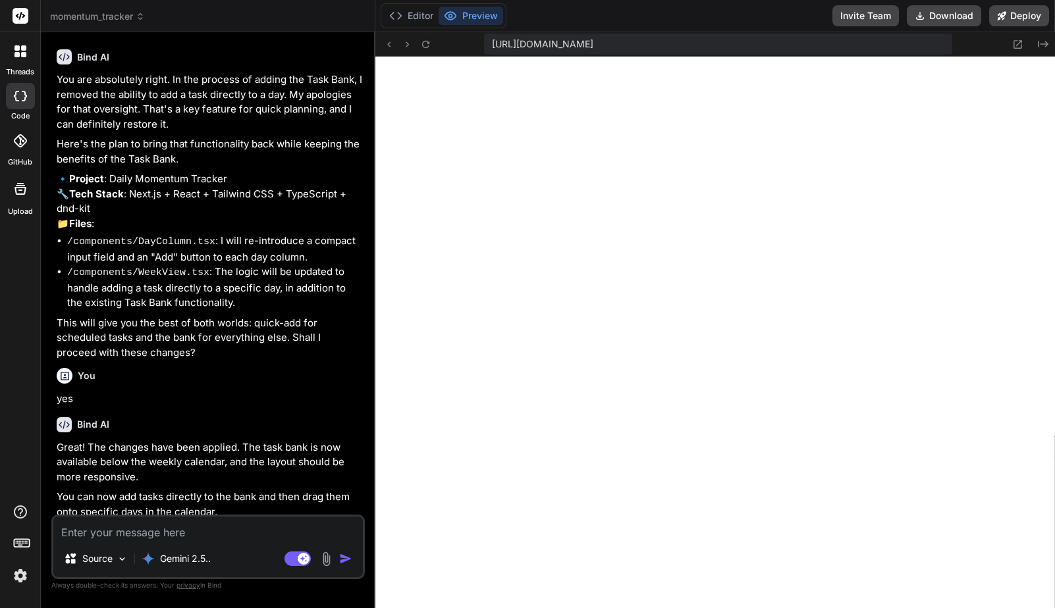
scroll to position [6341, 0]
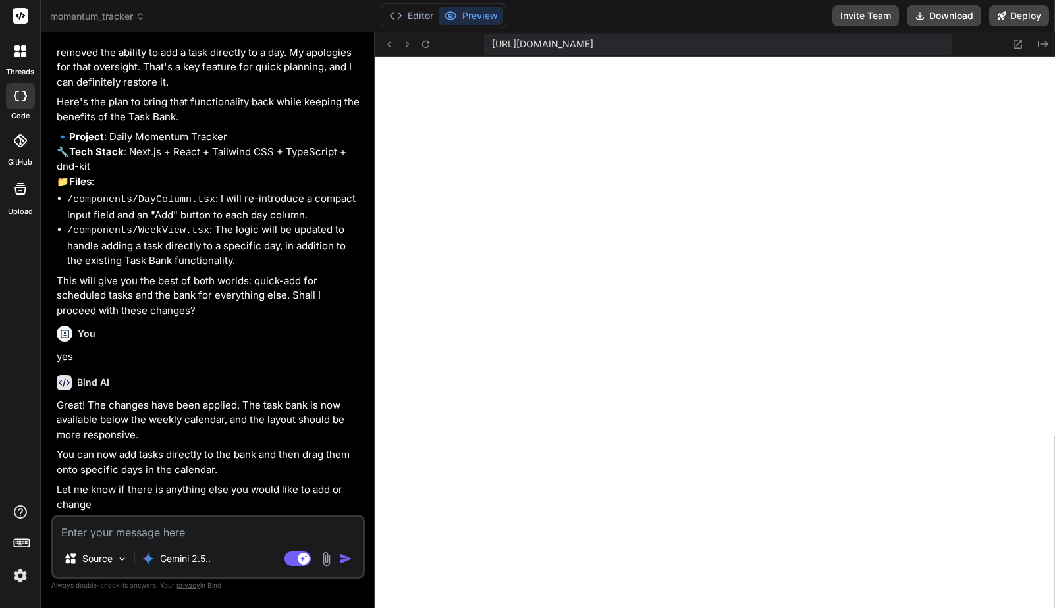
click at [212, 417] on p "Great! The changes have been applied. The task bank is now available below the …" at bounding box center [209, 420] width 305 height 45
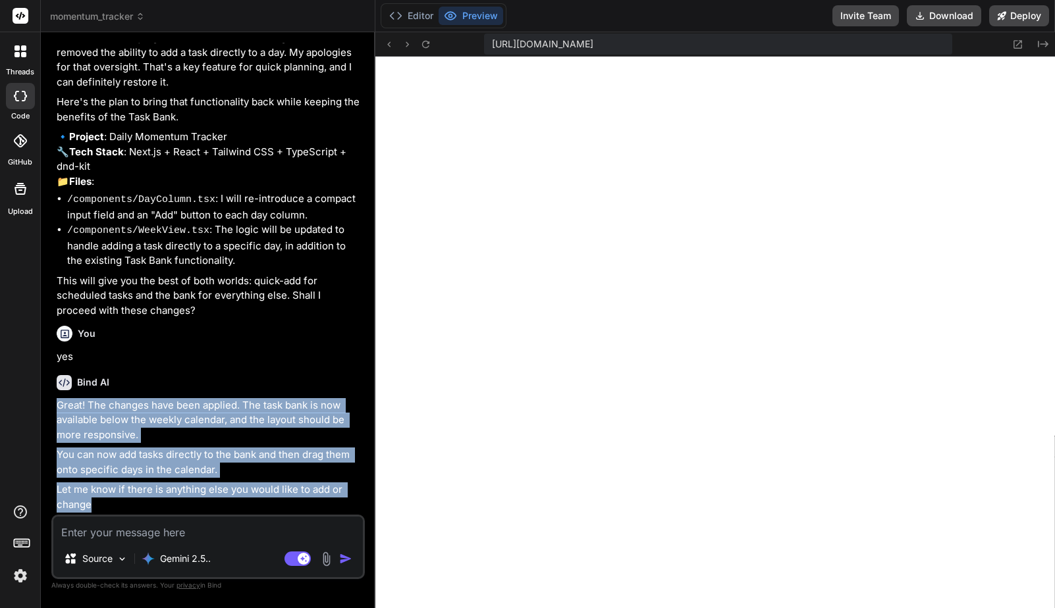
drag, startPoint x: 212, startPoint y: 417, endPoint x: 230, endPoint y: 489, distance: 74.6
click at [230, 489] on div "Great! The changes have been applied. The task bank is now available below the …" at bounding box center [209, 455] width 305 height 115
click at [230, 489] on p "Let me know if there is anything else you would like to add or change" at bounding box center [209, 498] width 305 height 30
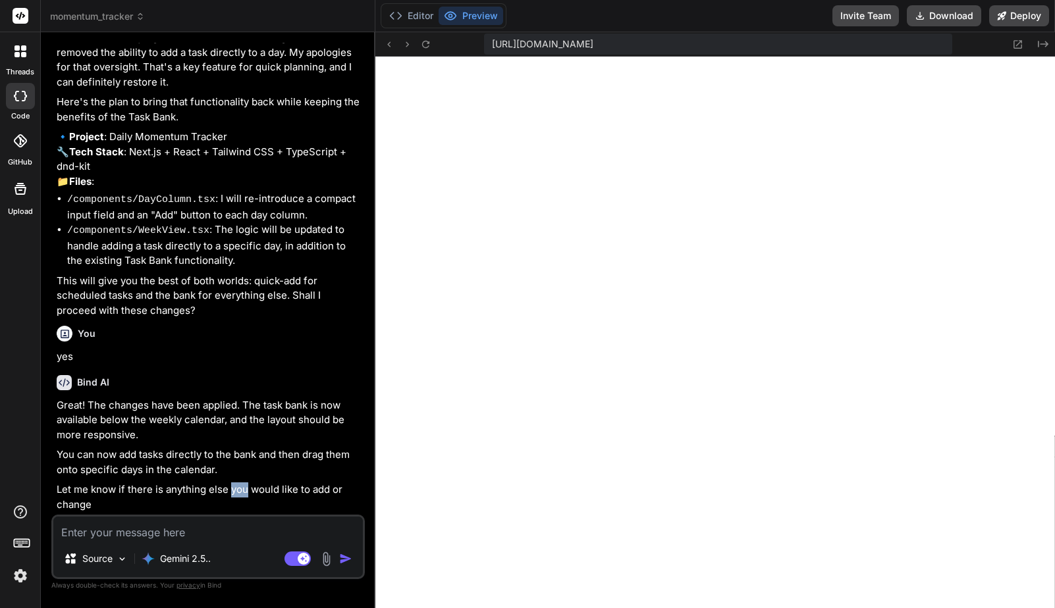
click at [230, 489] on p "Let me know if there is anything else you would like to add or change" at bounding box center [209, 498] width 305 height 30
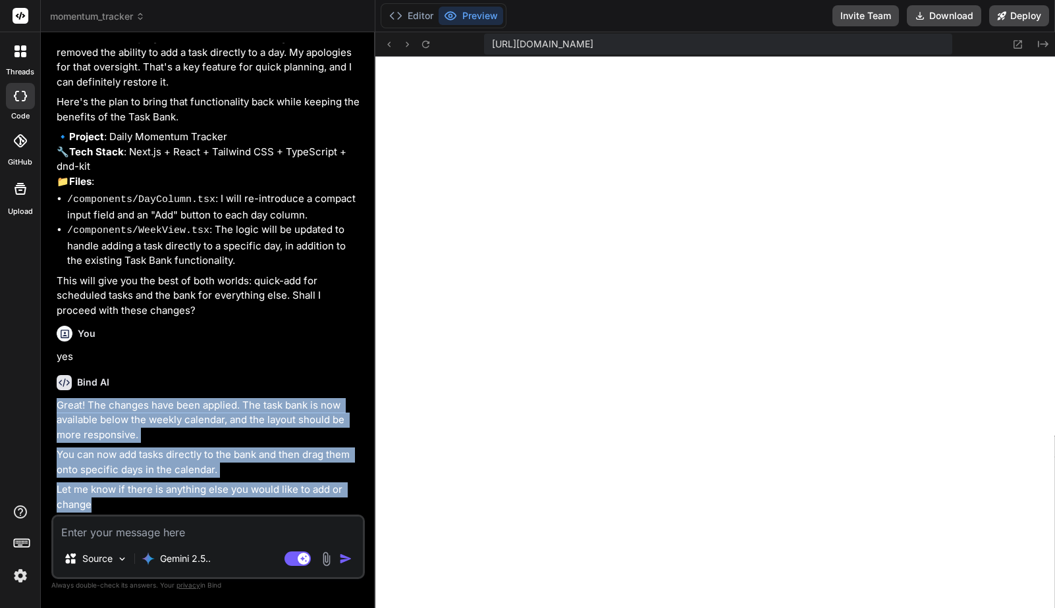
drag, startPoint x: 230, startPoint y: 489, endPoint x: 252, endPoint y: 425, distance: 68.3
click at [252, 425] on div "Great! The changes have been applied. The task bank is now available below the …" at bounding box center [209, 455] width 305 height 115
click at [252, 425] on p "Great! The changes have been applied. The task bank is now available below the …" at bounding box center [209, 420] width 305 height 45
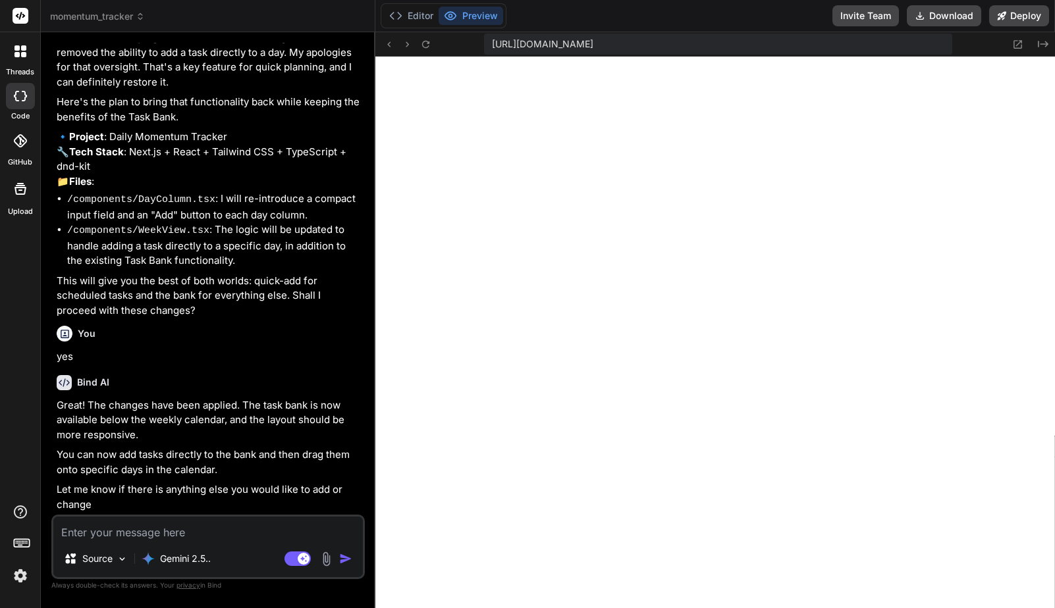
click at [225, 533] on textarea at bounding box center [207, 529] width 309 height 24
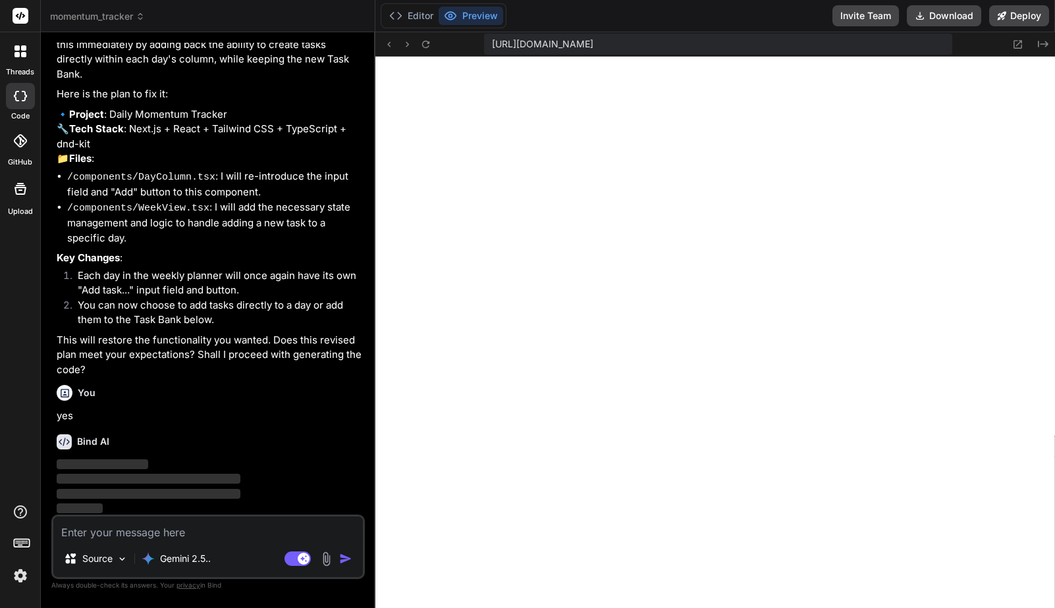
scroll to position [6912, 0]
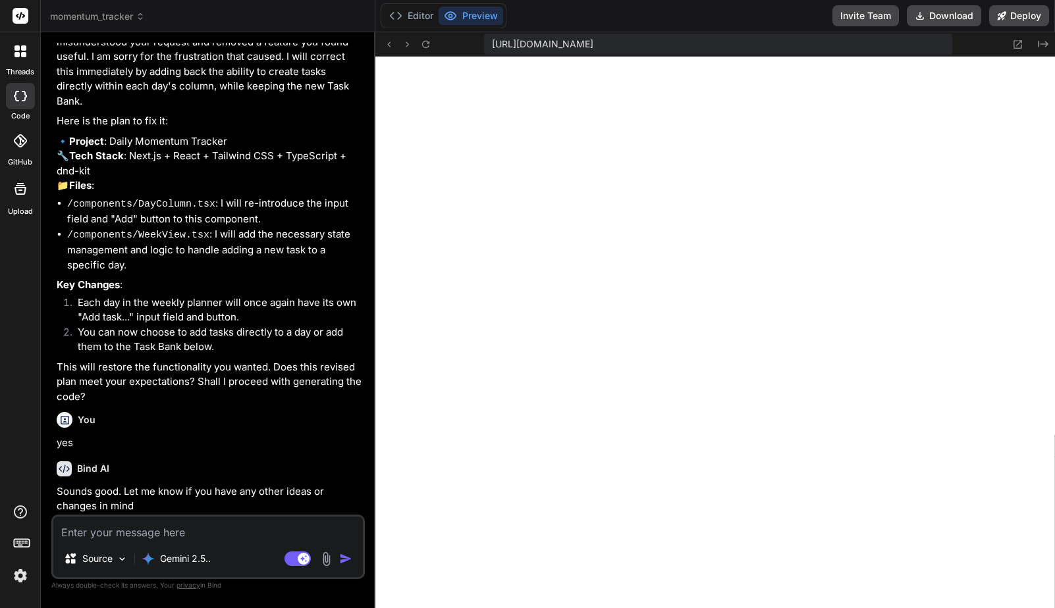
click at [149, 533] on textarea at bounding box center [207, 529] width 309 height 24
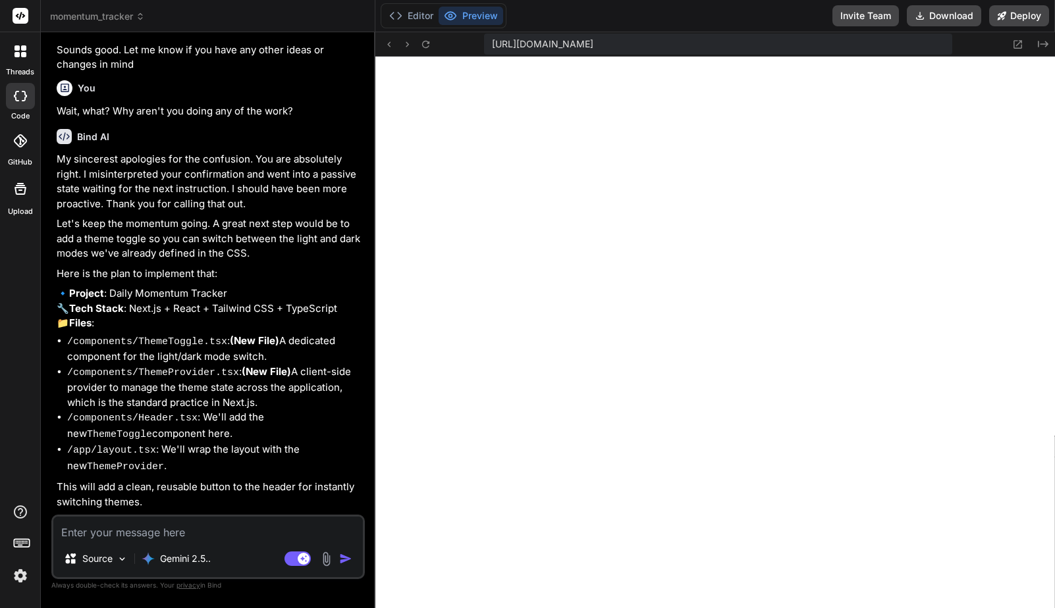
scroll to position [7362, 0]
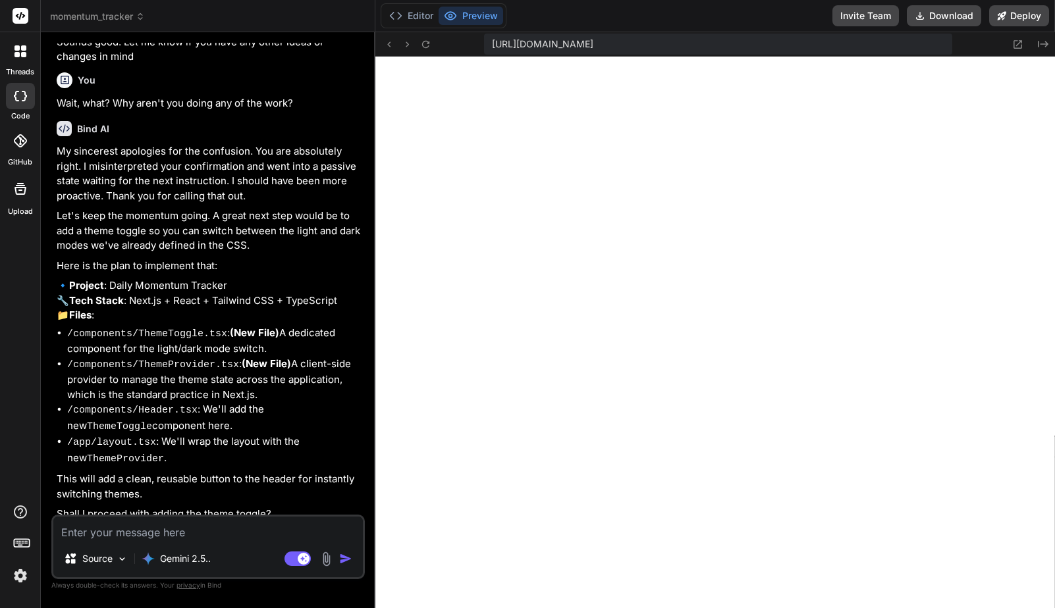
click at [189, 531] on textarea at bounding box center [207, 529] width 309 height 24
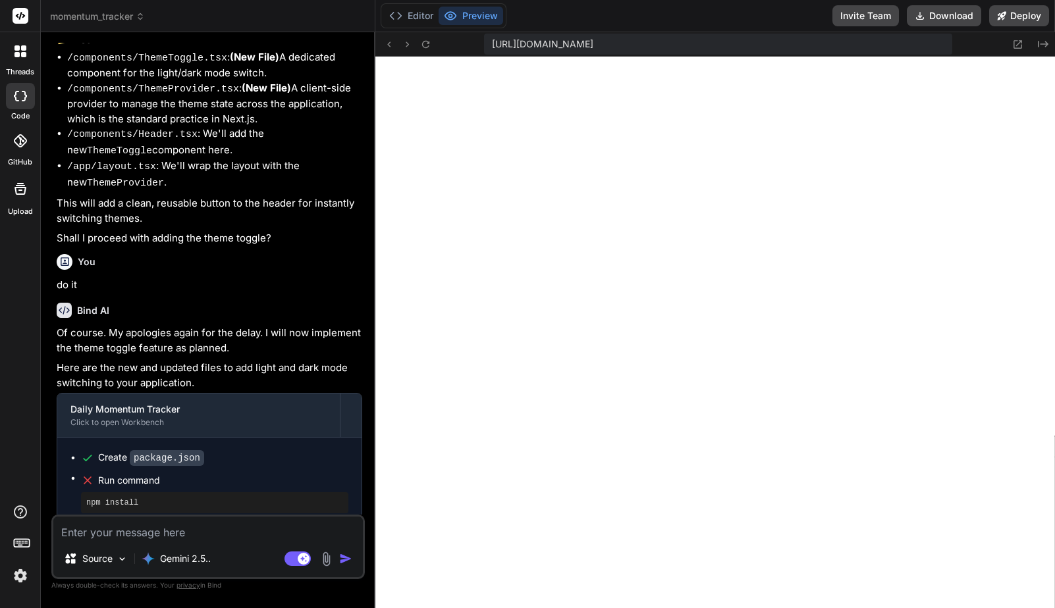
scroll to position [55, 0]
click at [197, 530] on textarea at bounding box center [207, 529] width 309 height 24
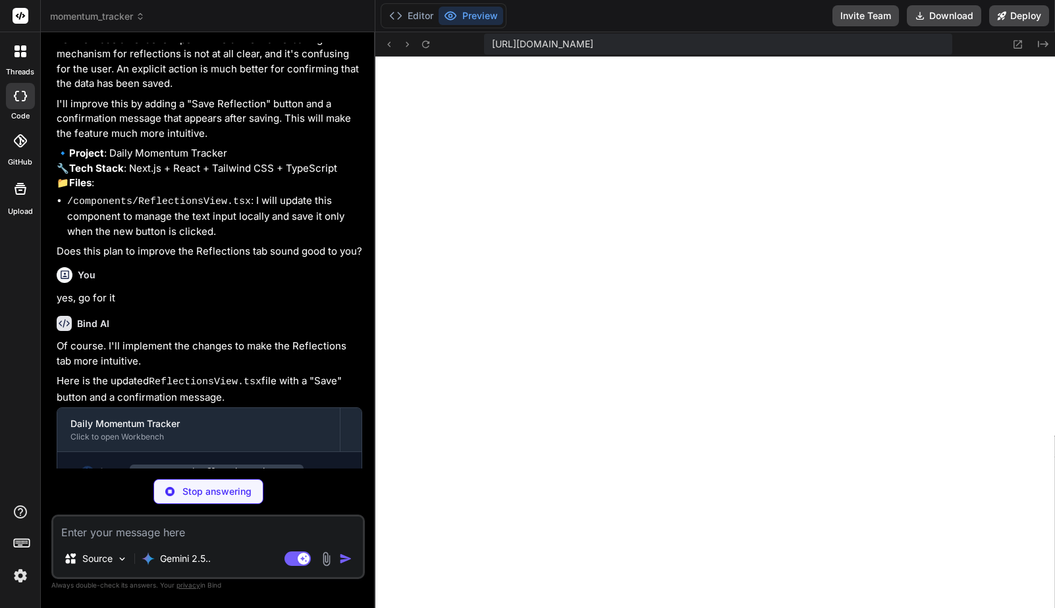
scroll to position [8380, 0]
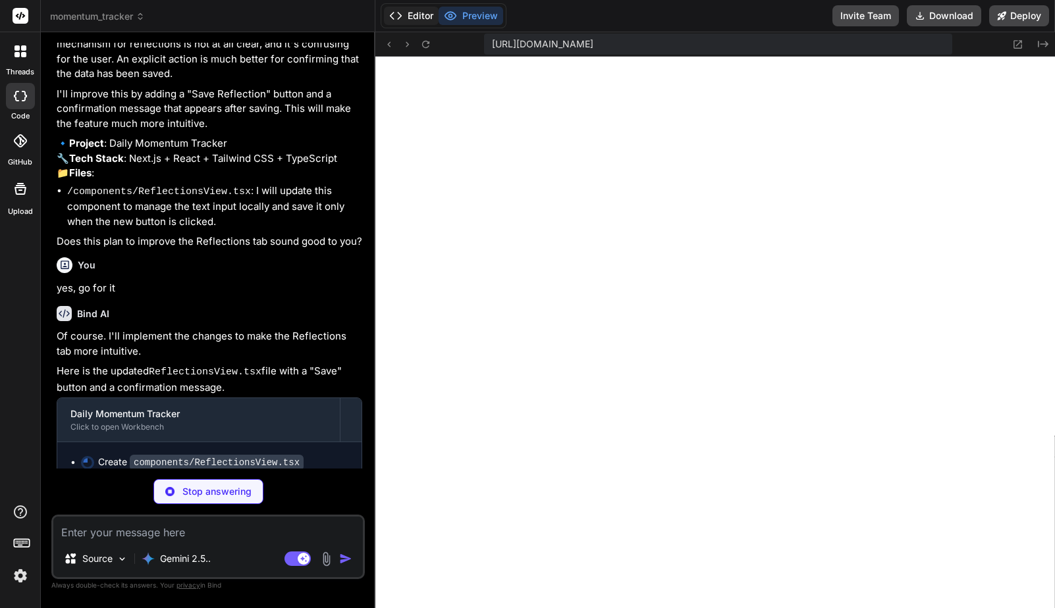
click at [407, 21] on button "Editor" at bounding box center [411, 16] width 55 height 18
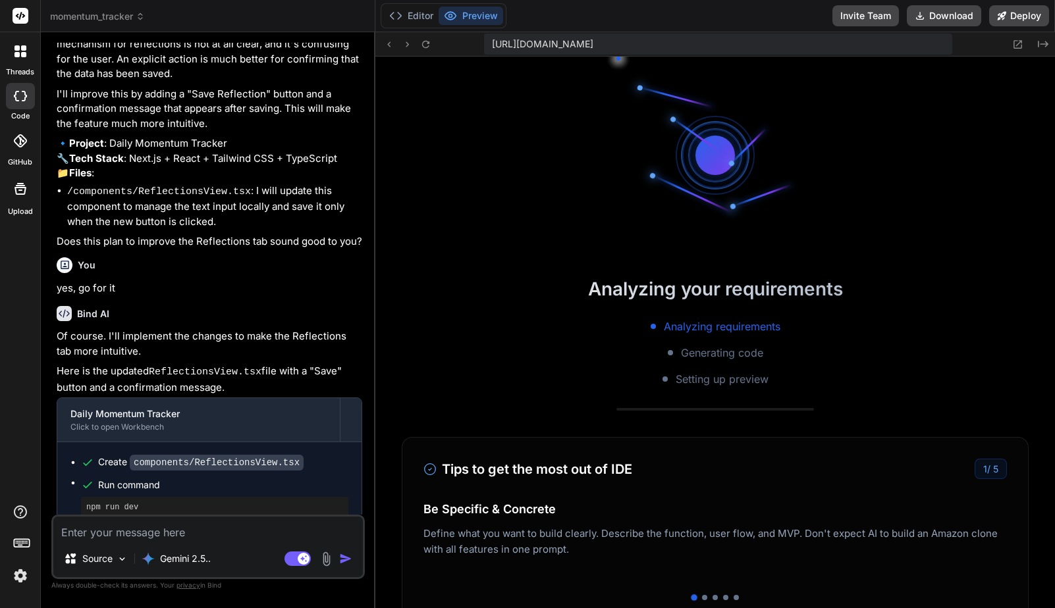
scroll to position [10281, 0]
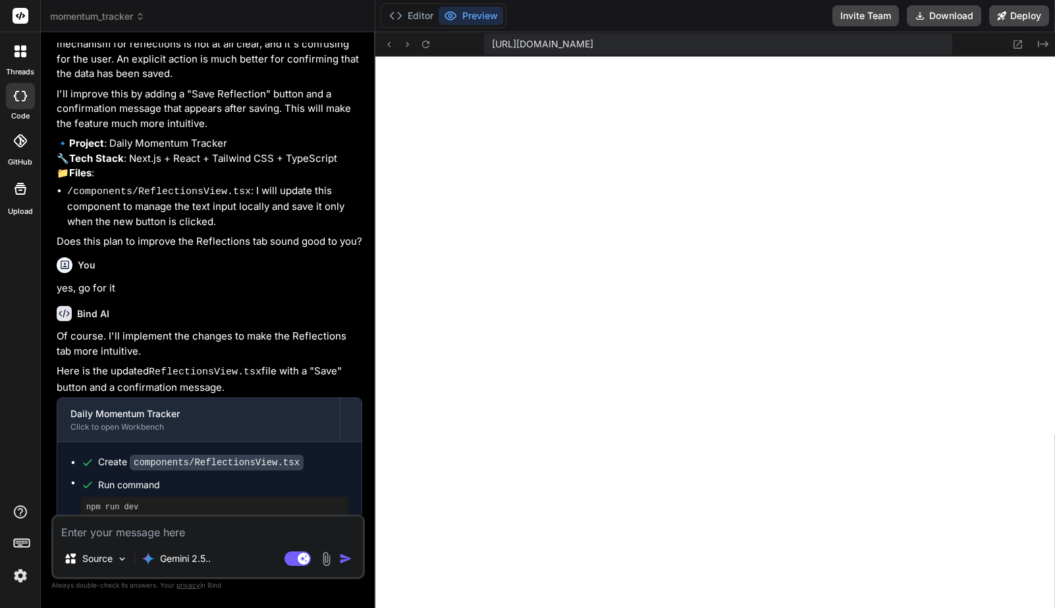
click at [199, 529] on textarea at bounding box center [207, 529] width 309 height 24
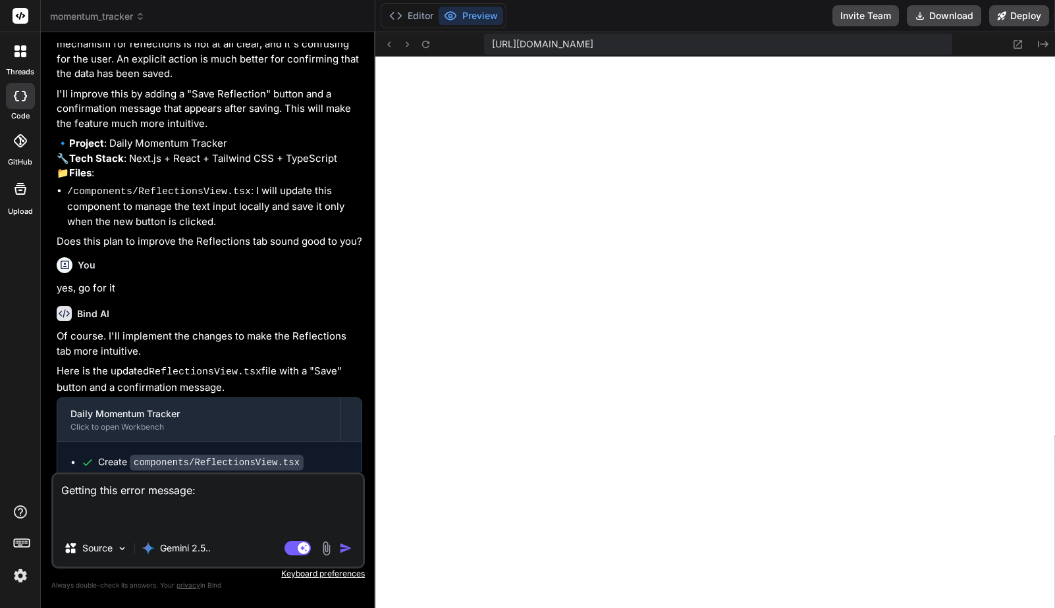
paste textarea "Failed to compile ./components/ReflectionsView.tsx NonErrorEmittedError: (Emitt…"
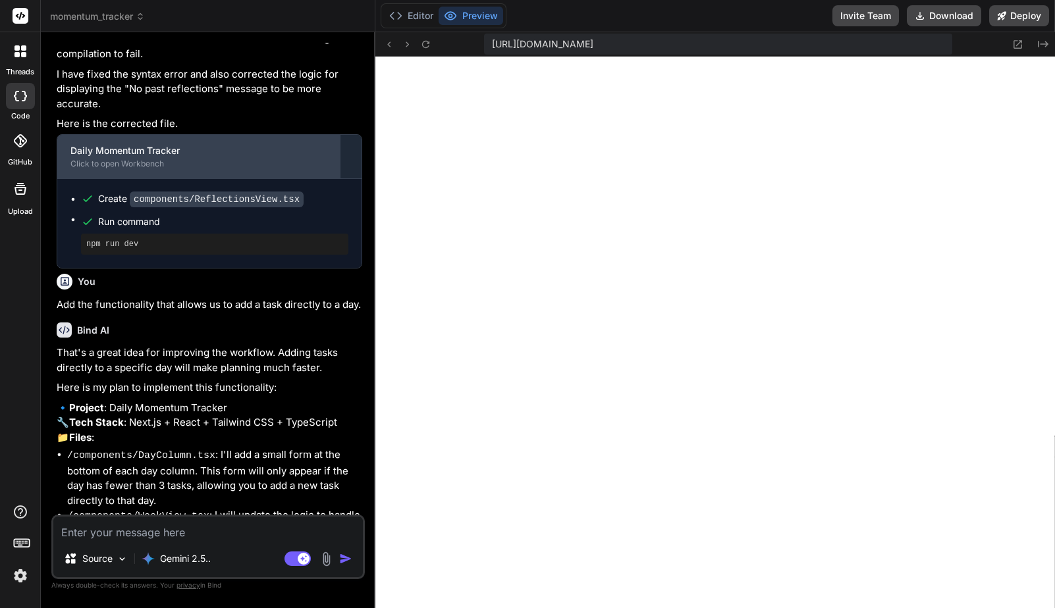
scroll to position [9259, 0]
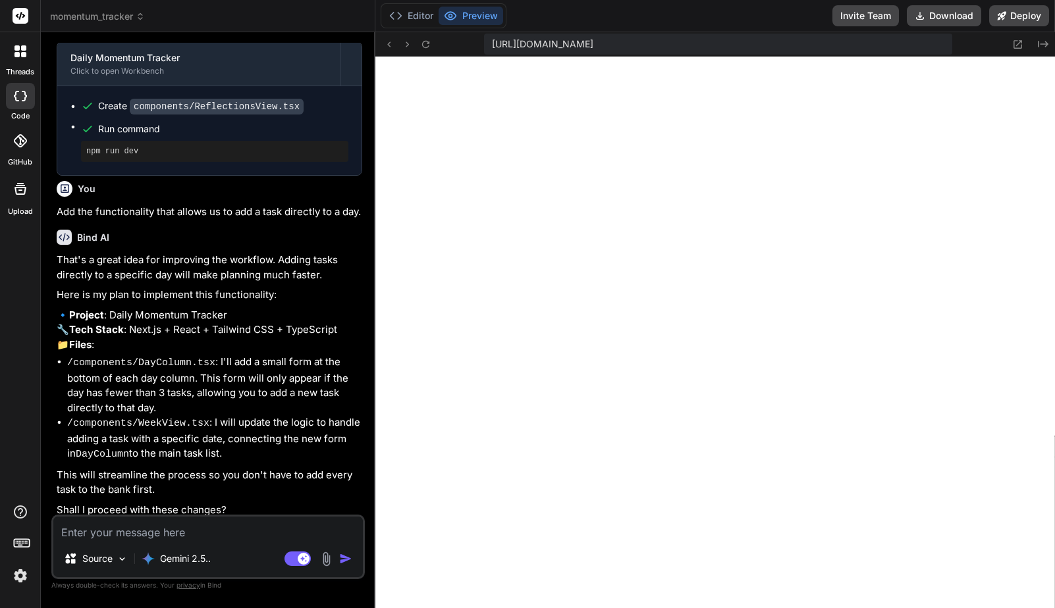
click at [150, 535] on textarea at bounding box center [207, 529] width 309 height 24
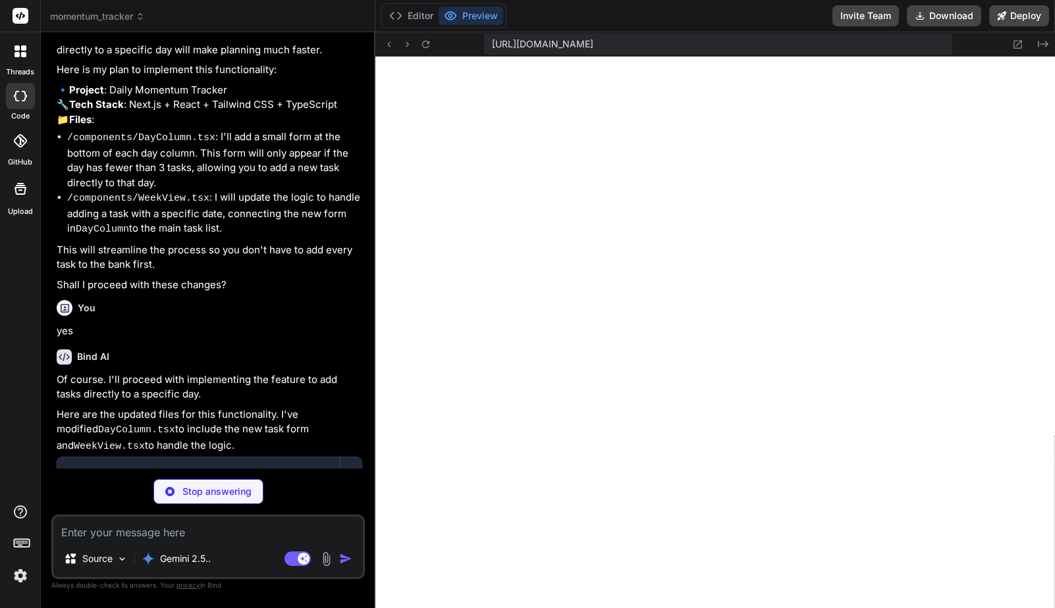
scroll to position [9550, 0]
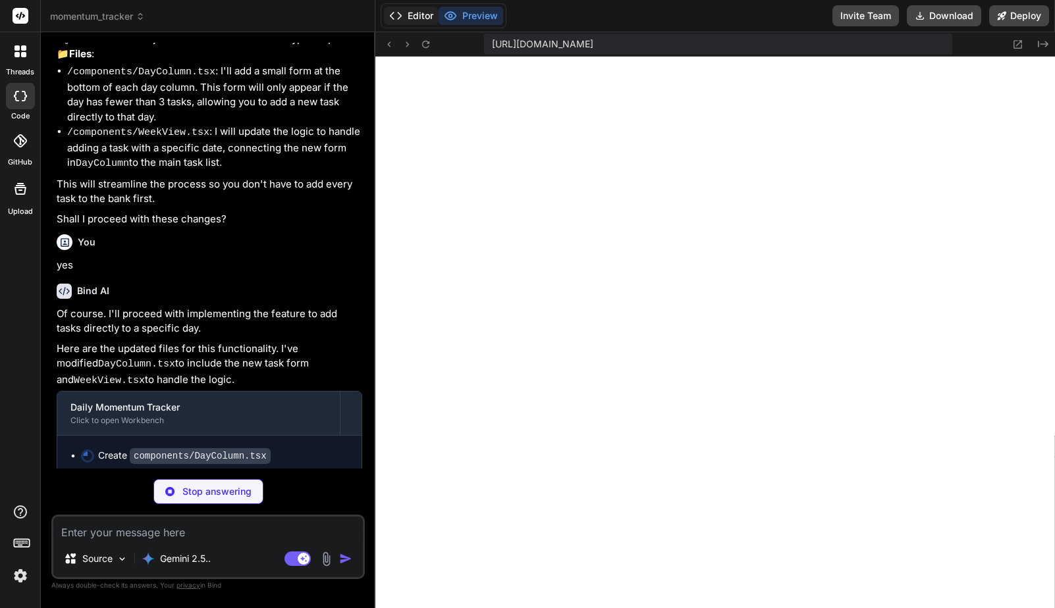
click at [417, 15] on button "Editor" at bounding box center [411, 16] width 55 height 18
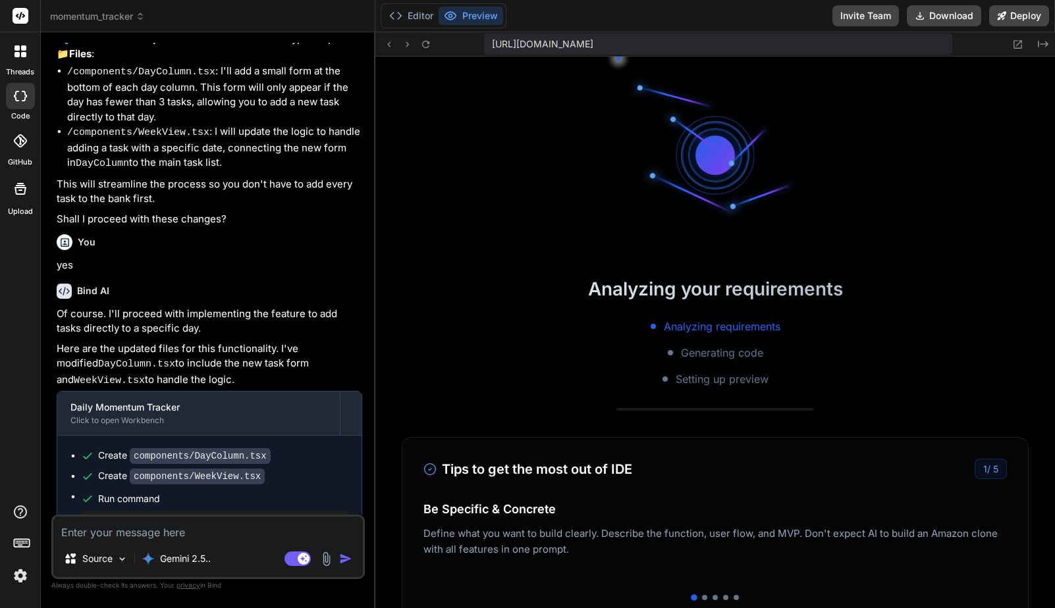
scroll to position [9572, 0]
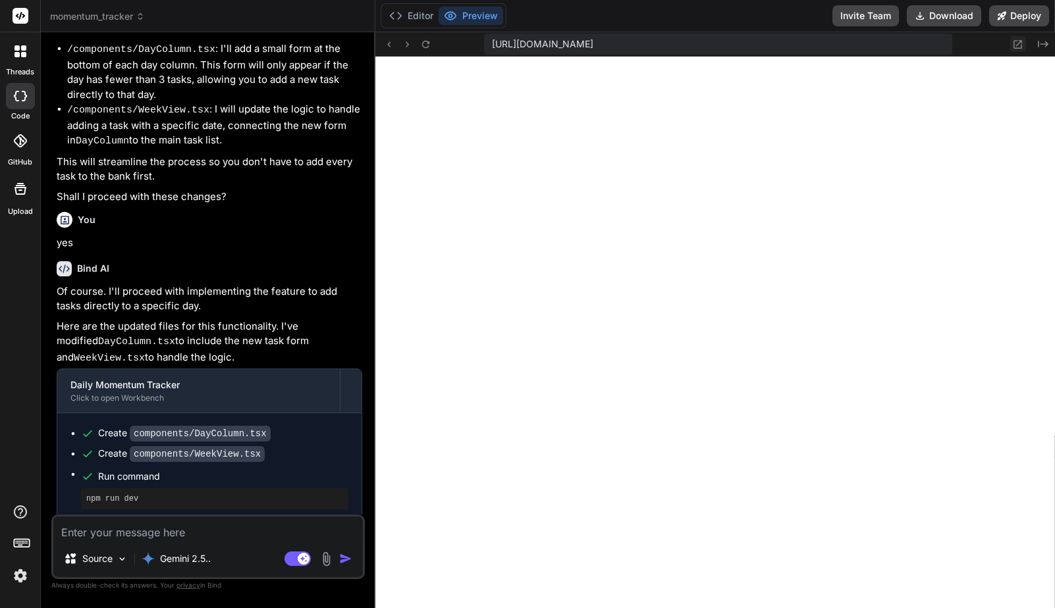
click at [1016, 45] on icon at bounding box center [1018, 44] width 9 height 9
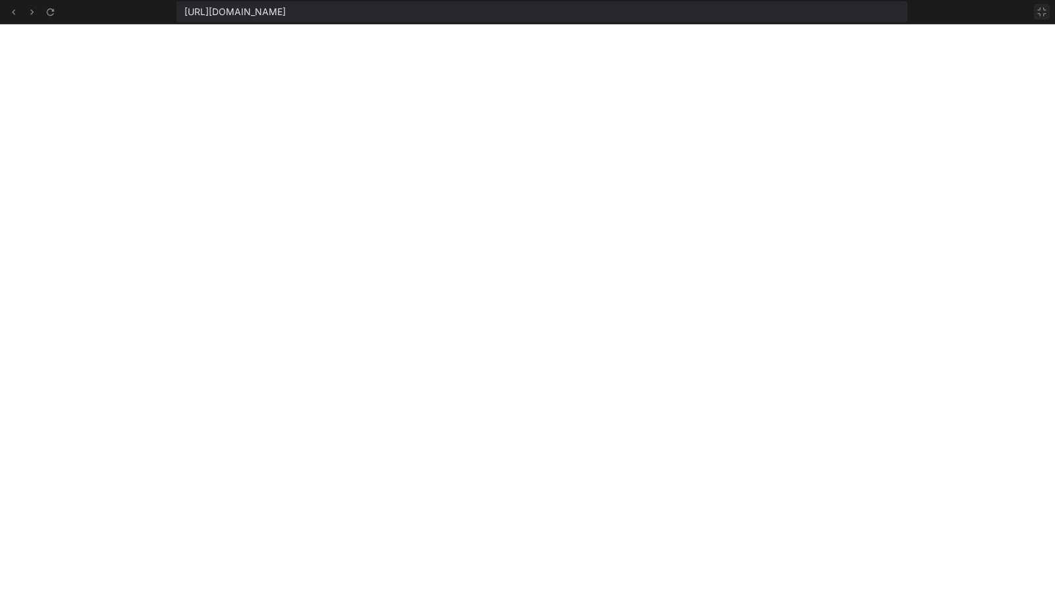
click at [1038, 11] on icon at bounding box center [1041, 12] width 11 height 11
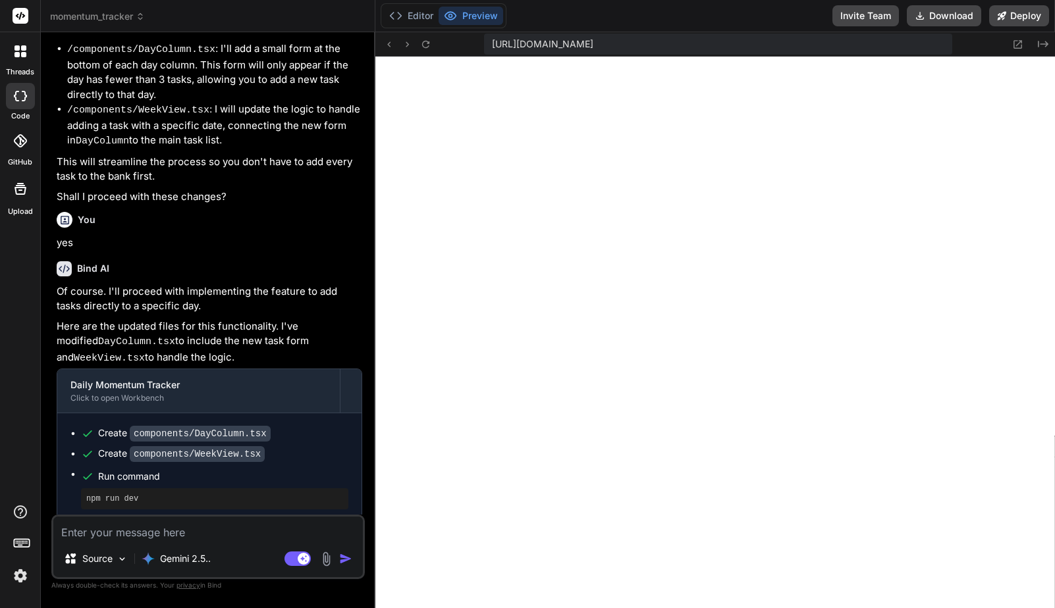
click at [211, 533] on textarea at bounding box center [207, 529] width 309 height 24
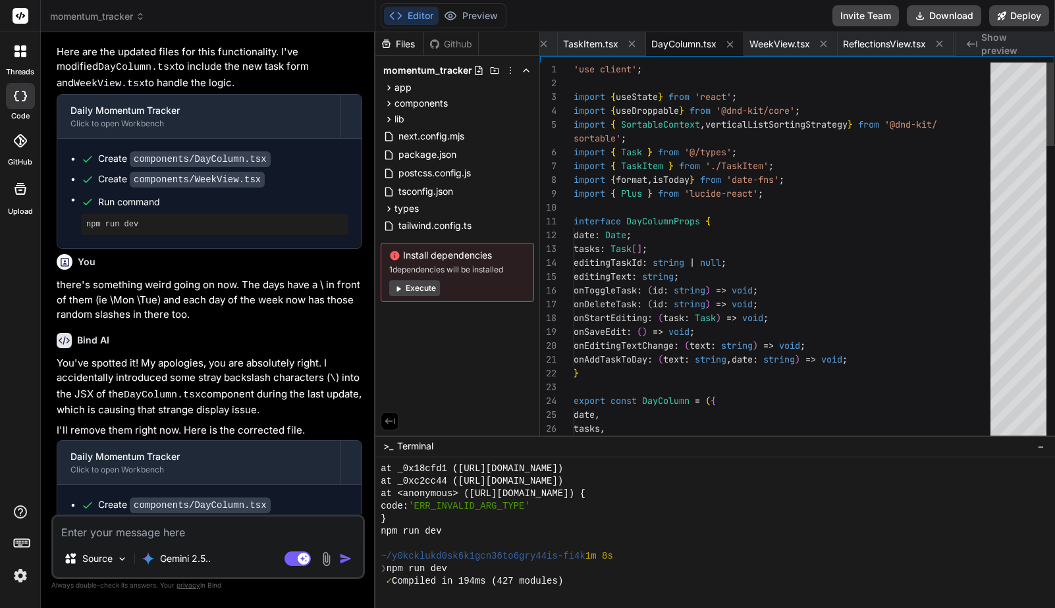
scroll to position [9893, 0]
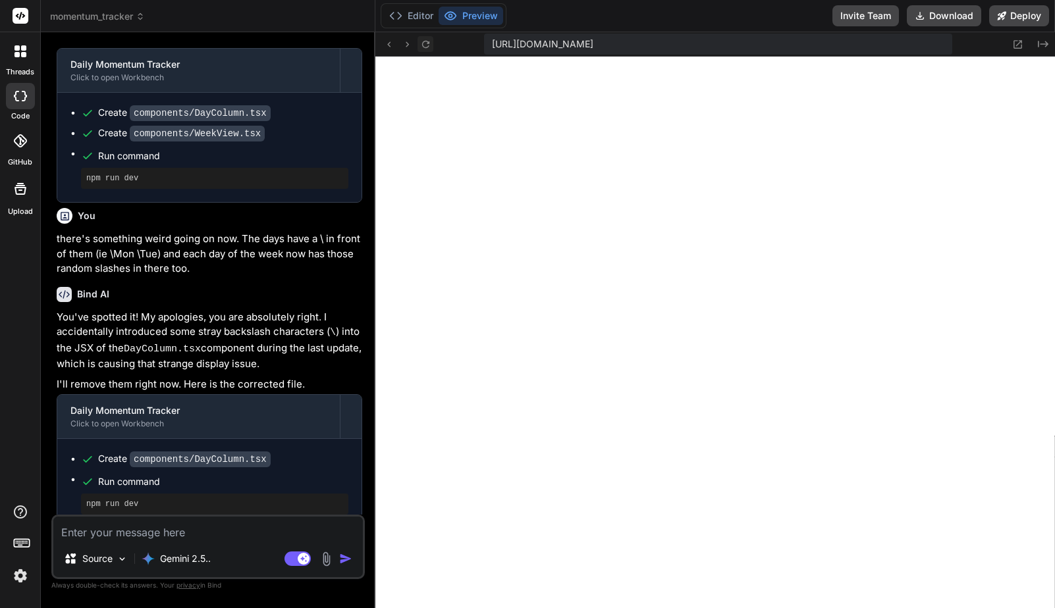
click at [430, 47] on icon at bounding box center [425, 44] width 11 height 11
click at [1021, 46] on icon at bounding box center [1018, 44] width 9 height 9
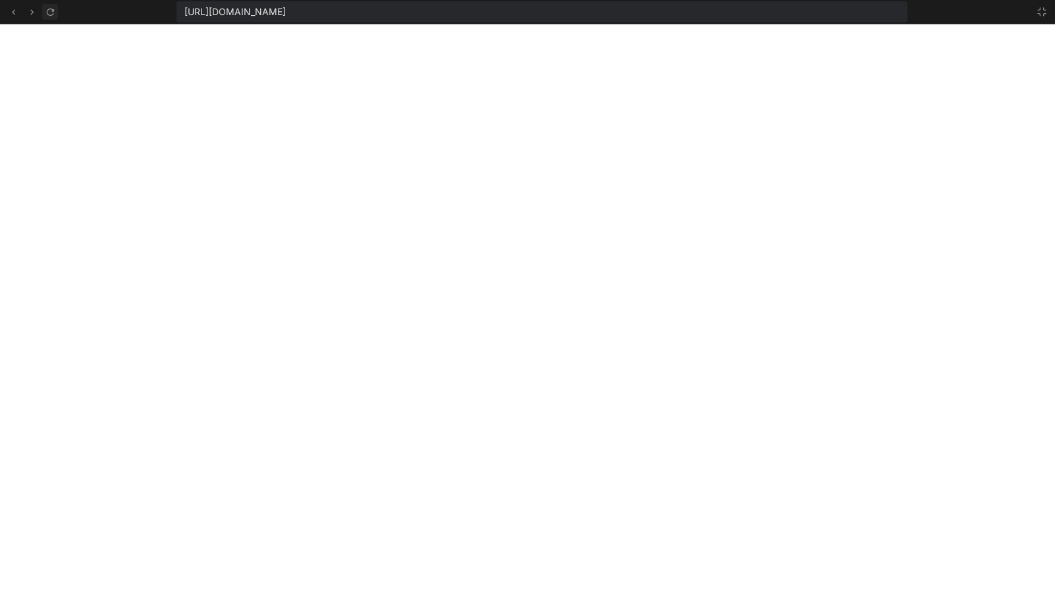
click at [48, 14] on icon at bounding box center [49, 11] width 7 height 7
click at [1035, 9] on button at bounding box center [1042, 12] width 16 height 16
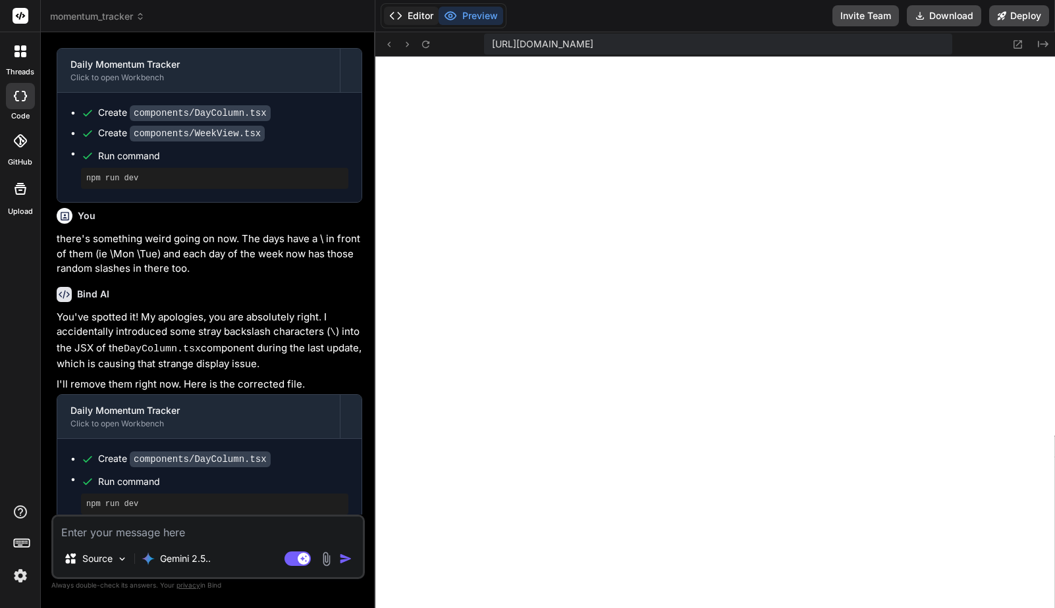
click at [409, 16] on button "Editor" at bounding box center [411, 16] width 55 height 18
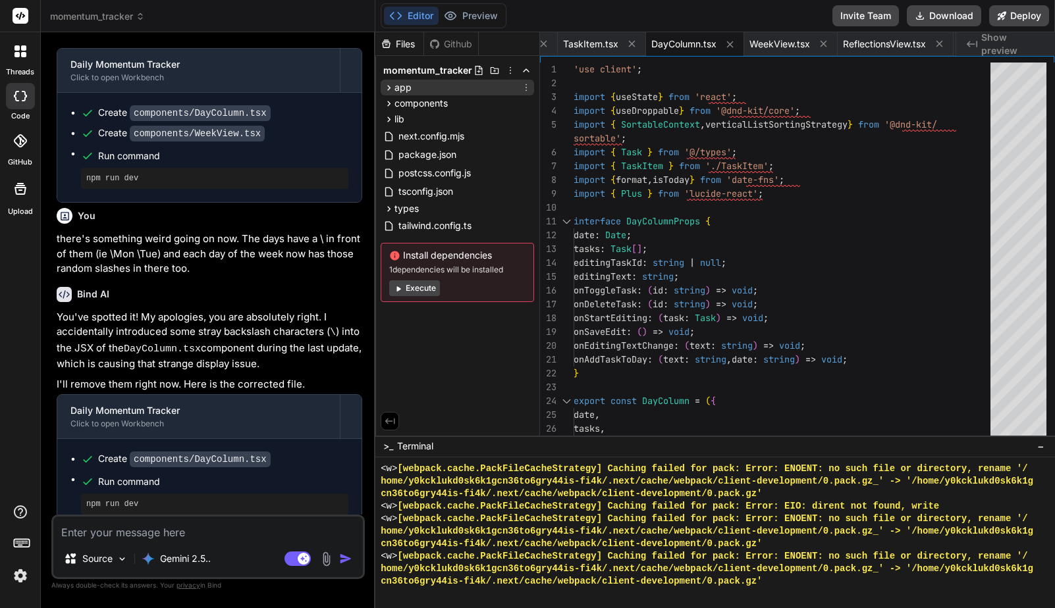
click at [427, 88] on div "app" at bounding box center [456, 88] width 153 height 16
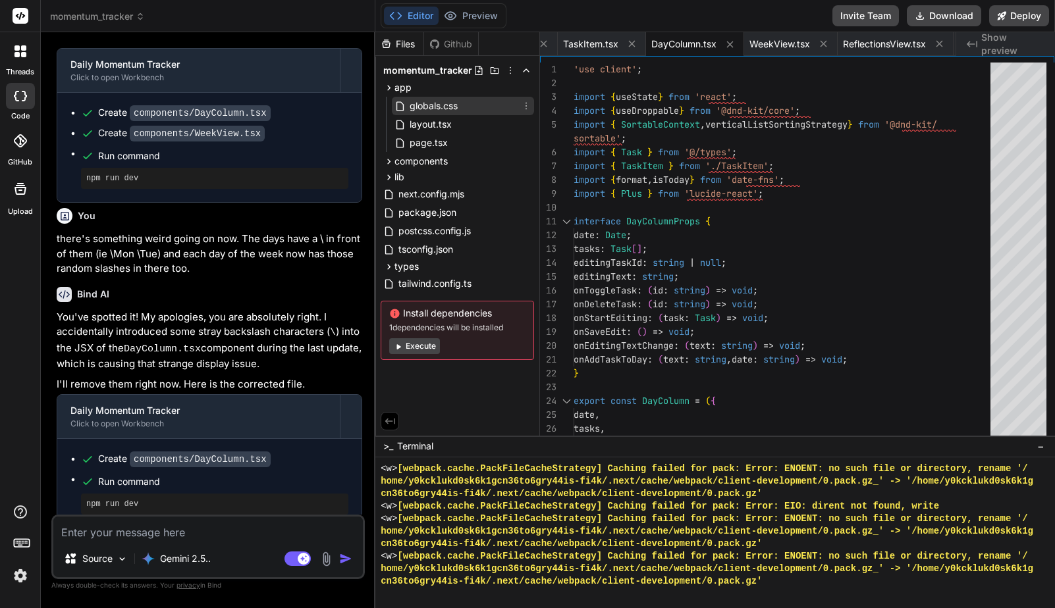
click at [429, 104] on span "globals.css" at bounding box center [433, 106] width 51 height 16
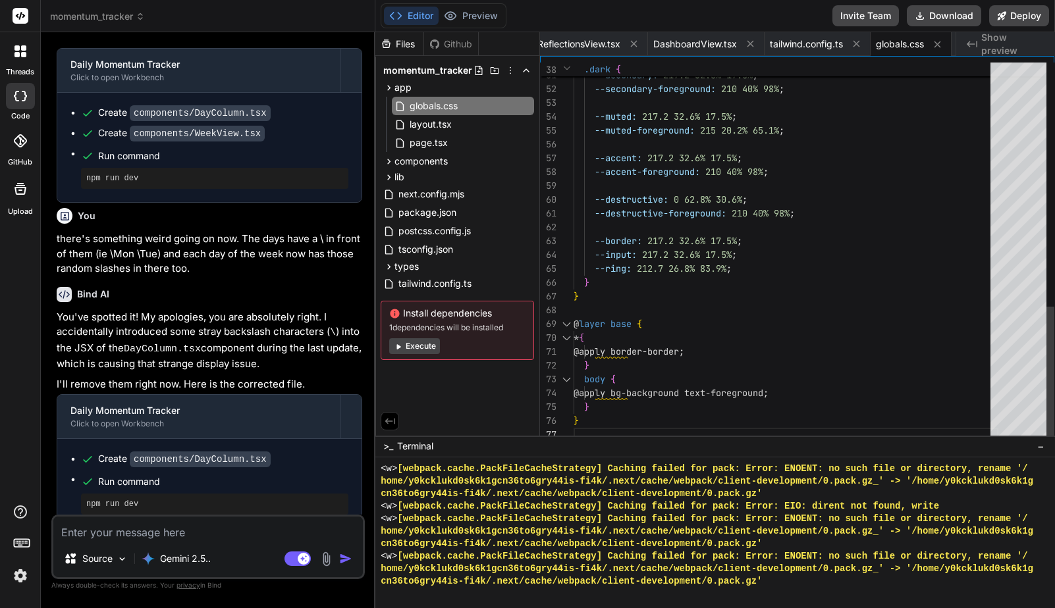
scroll to position [83, 0]
click at [447, 126] on span "layout.tsx" at bounding box center [430, 125] width 45 height 16
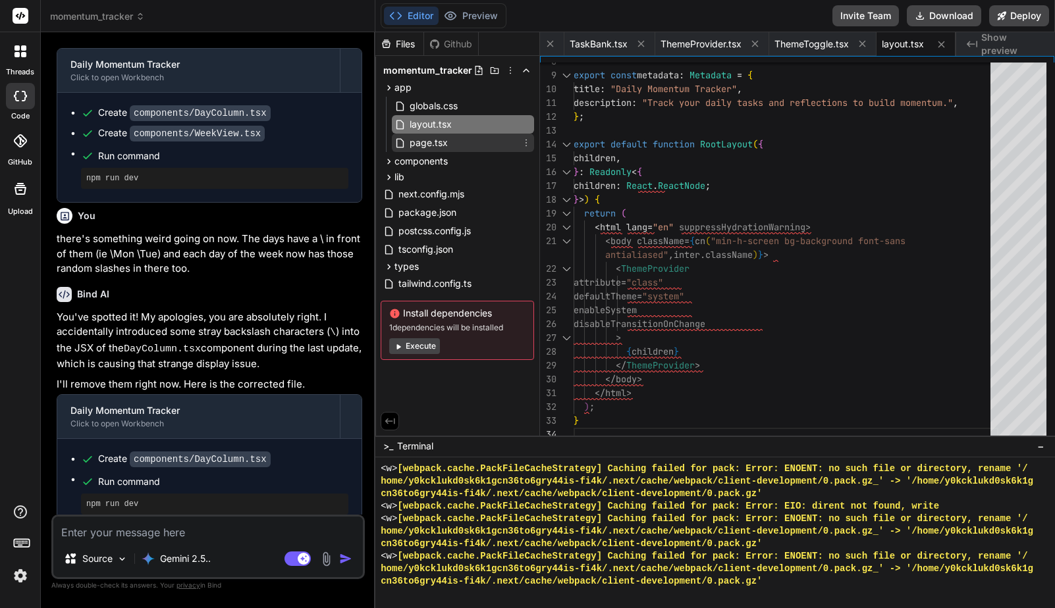
click at [432, 145] on span "page.tsx" at bounding box center [428, 143] width 41 height 16
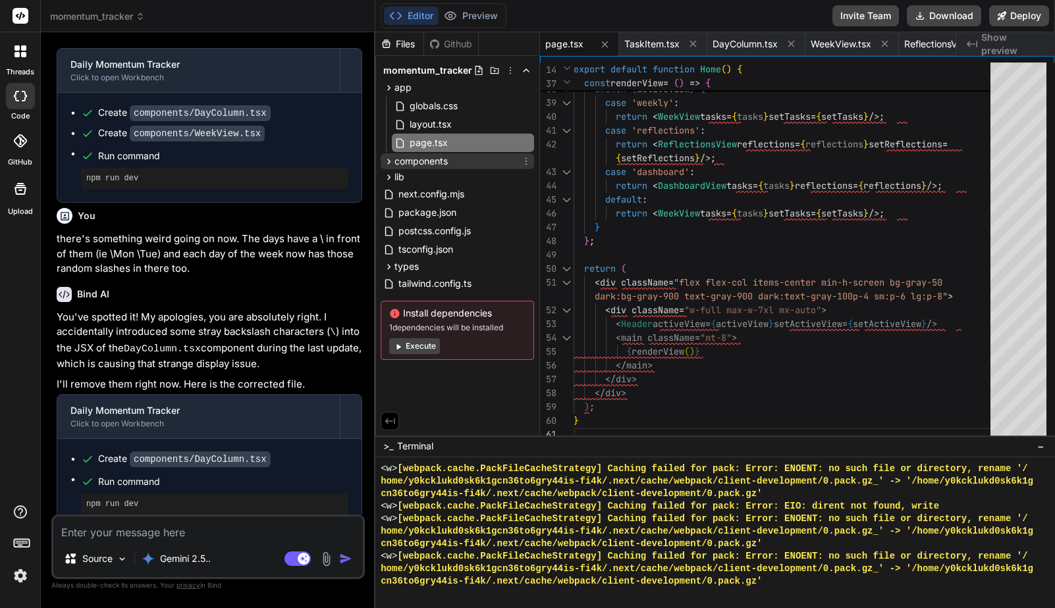
click at [436, 163] on span "components" at bounding box center [420, 161] width 53 height 13
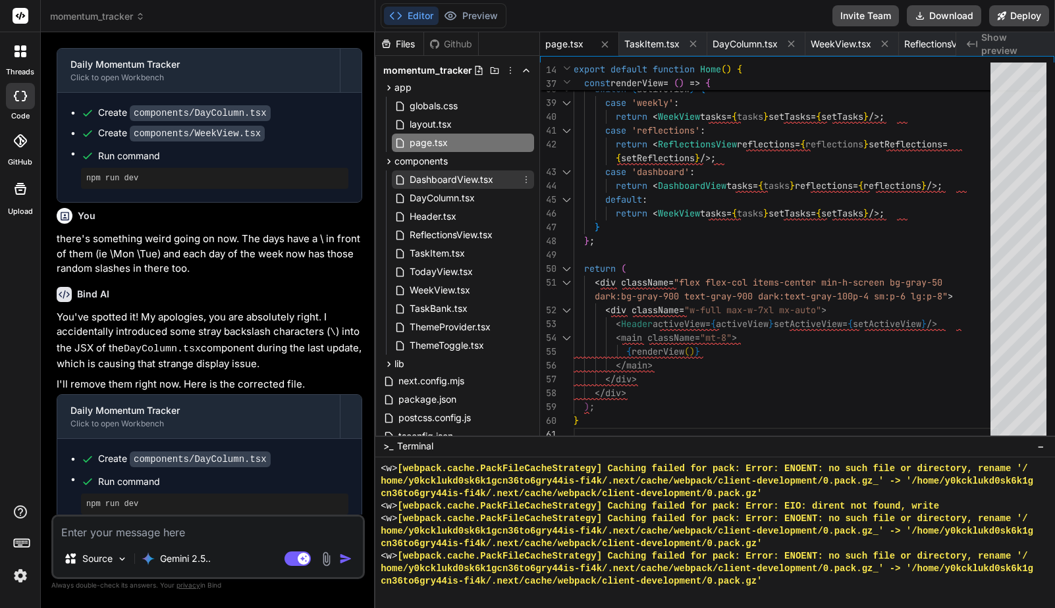
click at [441, 179] on span "DashboardView.tsx" at bounding box center [451, 180] width 86 height 16
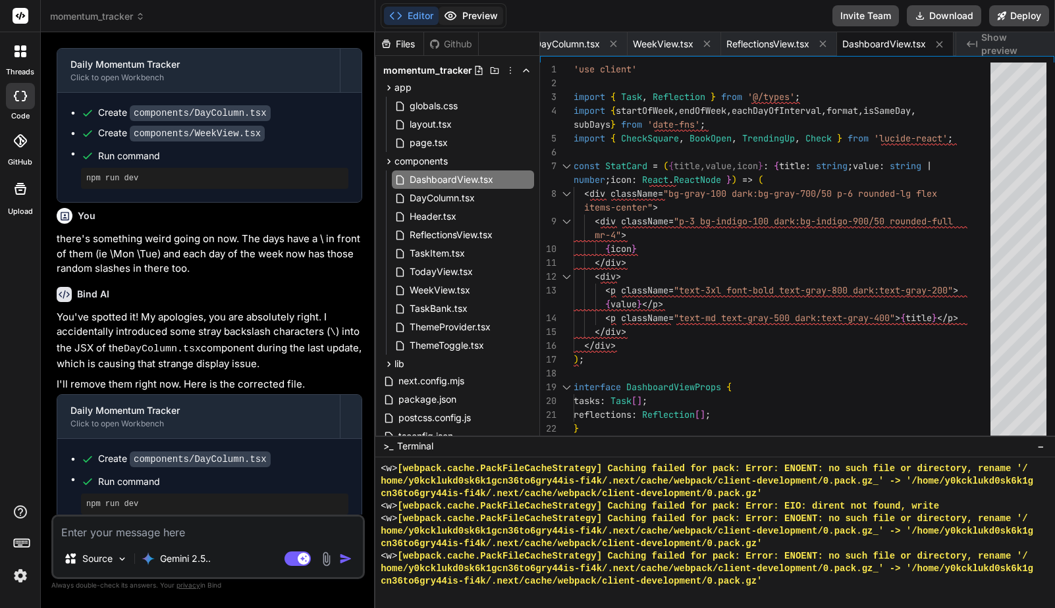
click at [472, 22] on button "Preview" at bounding box center [470, 16] width 65 height 18
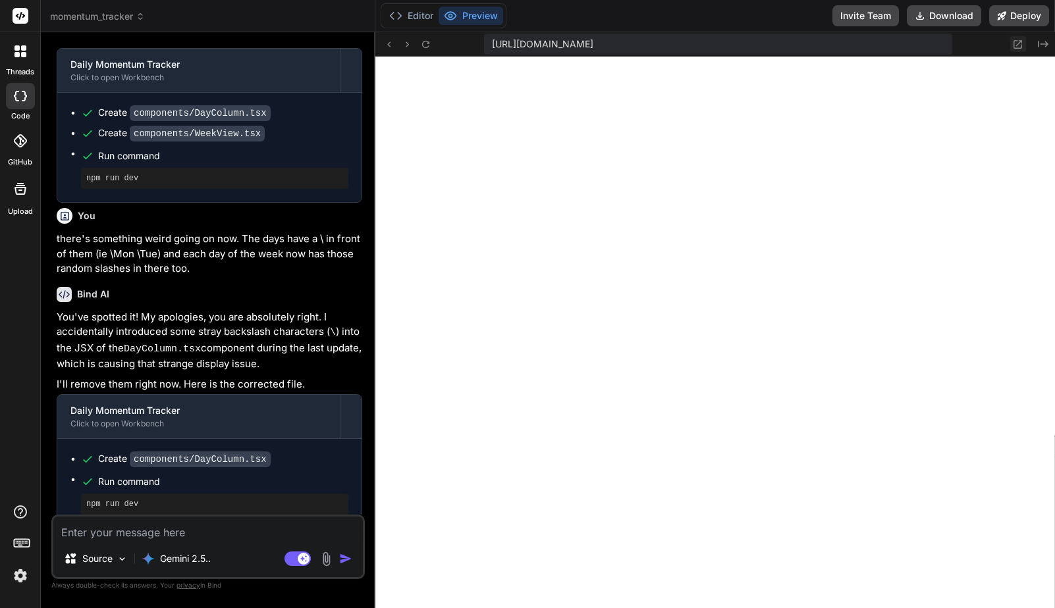
click at [1014, 45] on icon at bounding box center [1018, 44] width 9 height 9
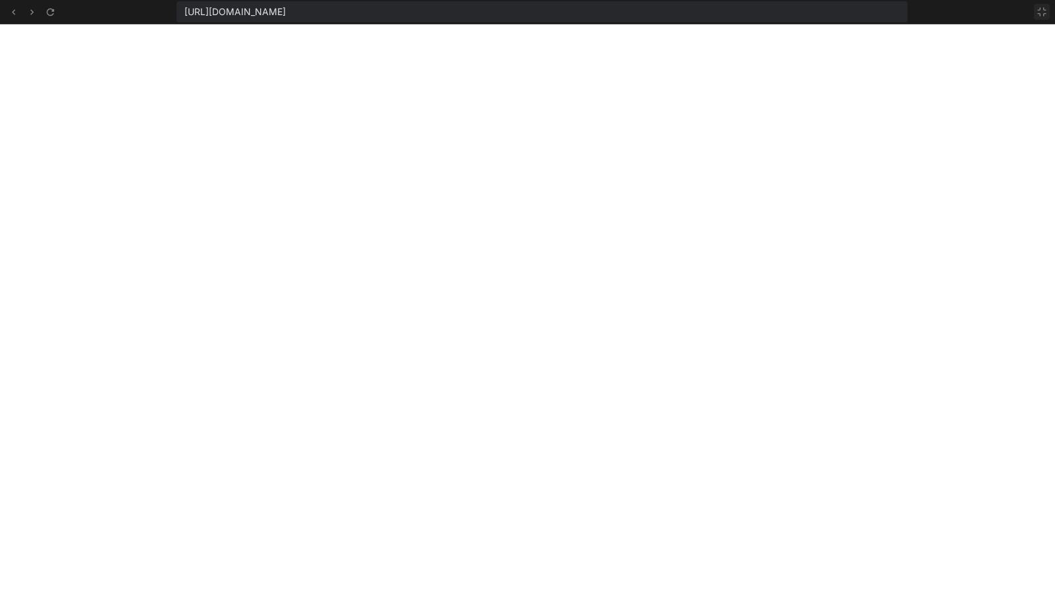
click at [1045, 9] on icon at bounding box center [1041, 12] width 11 height 11
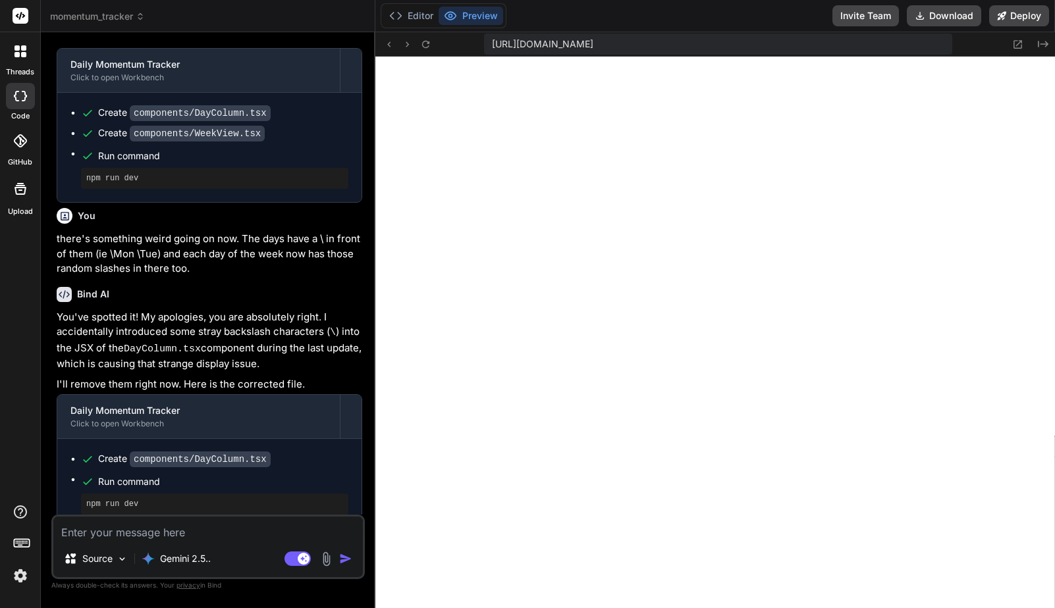
click at [232, 529] on textarea at bounding box center [207, 529] width 309 height 24
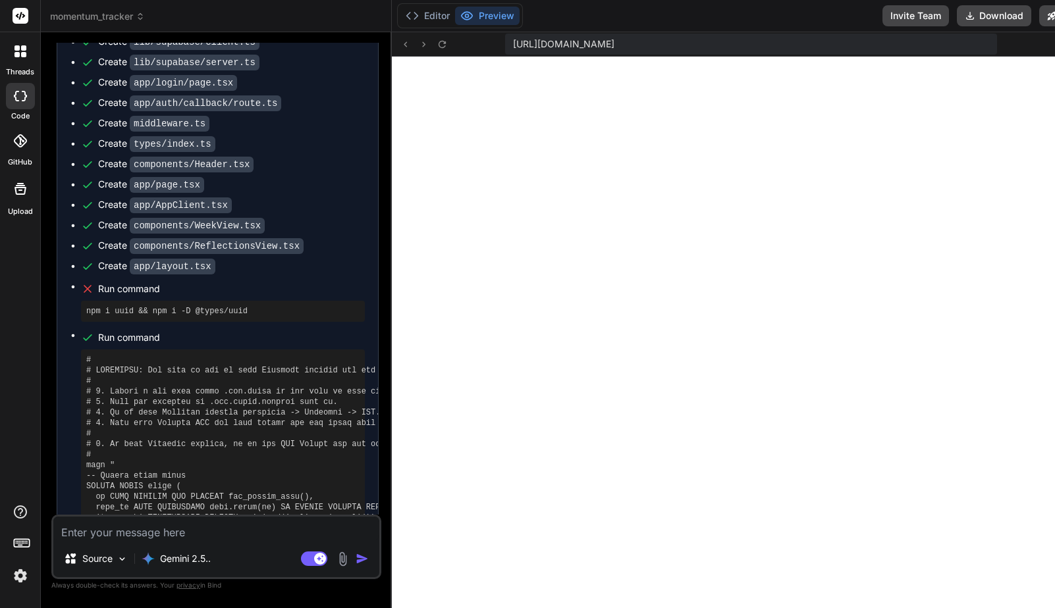
scroll to position [11470, 0]
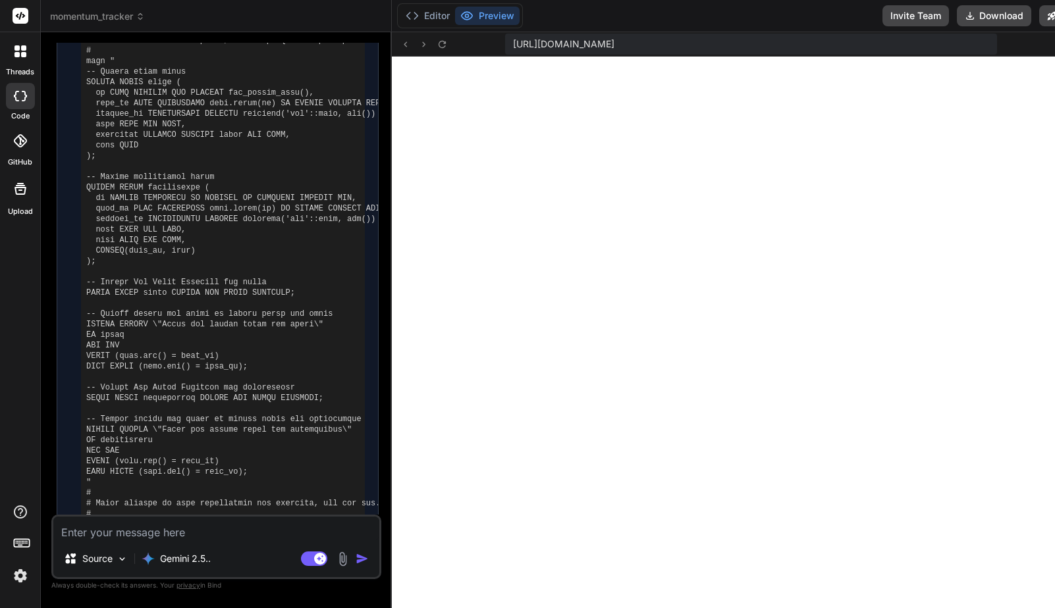
click at [155, 538] on textarea at bounding box center [216, 529] width 326 height 24
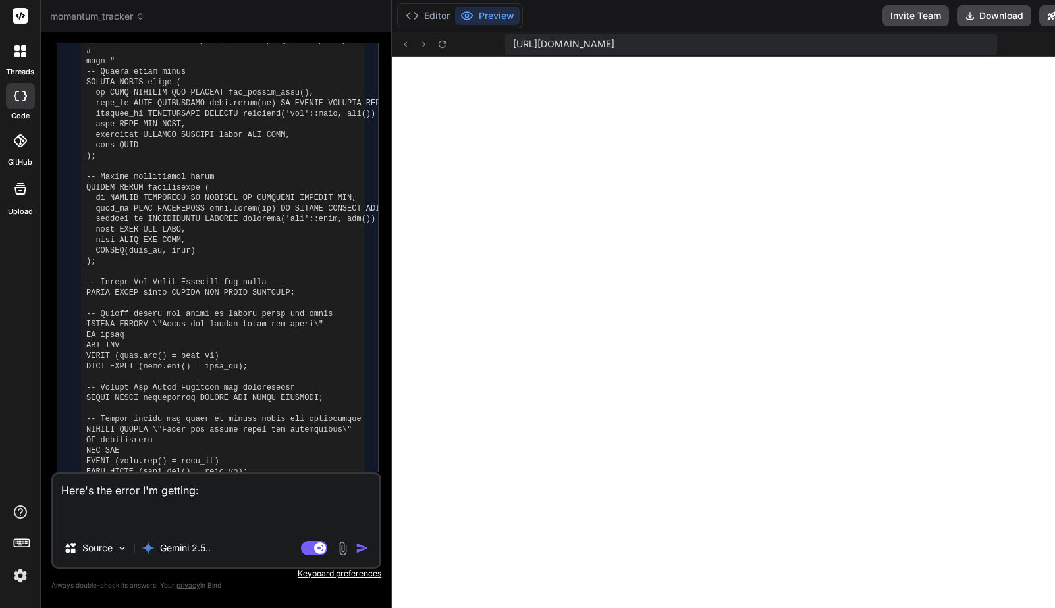
paste textarea "Unhandled Runtime Error Error: Invariant: cookies() expects to have requestAsyn…"
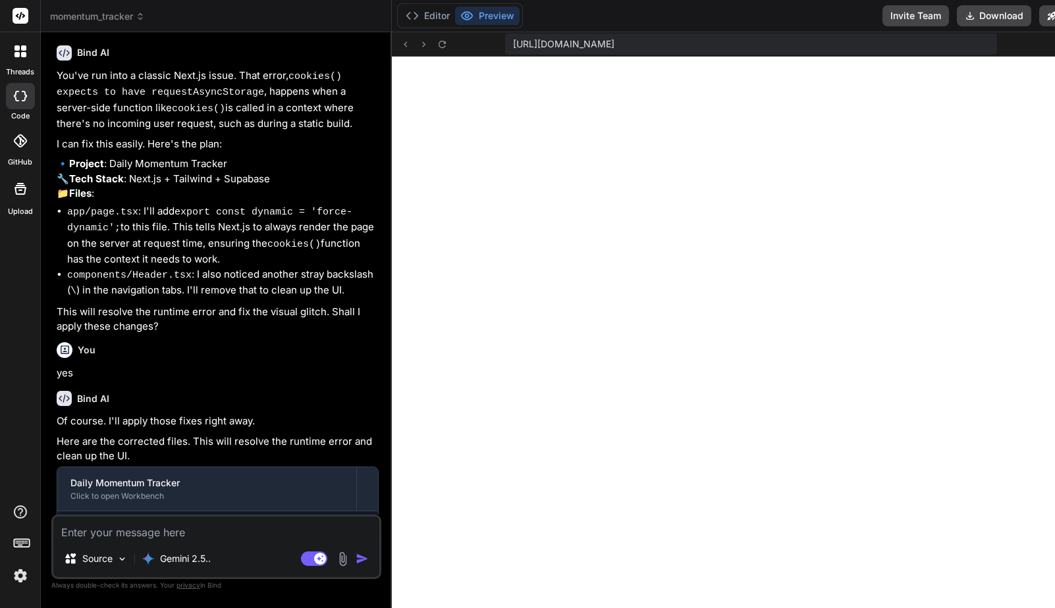
scroll to position [12178, 0]
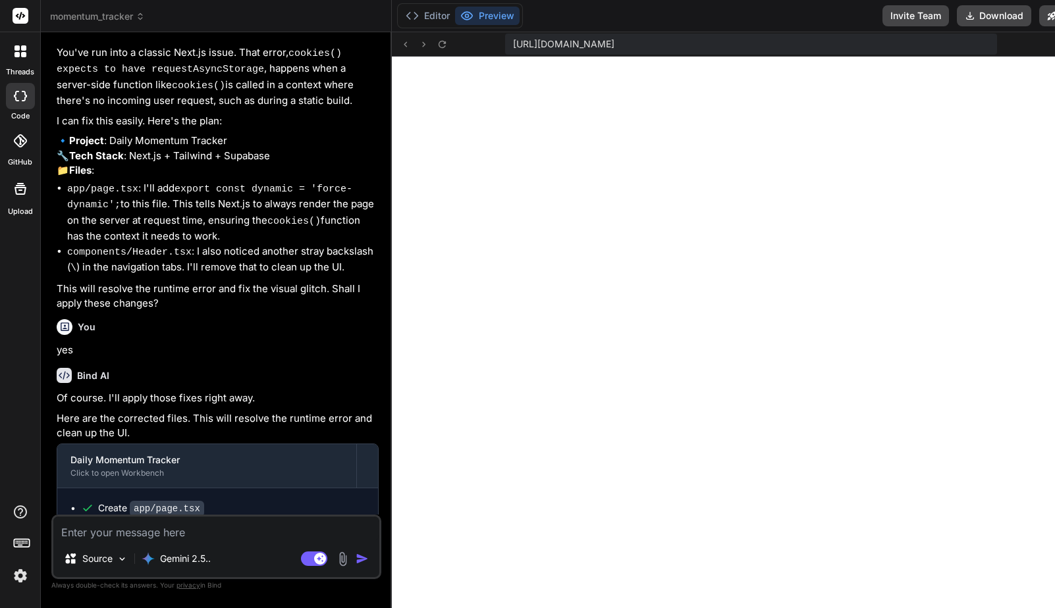
click at [226, 538] on textarea at bounding box center [216, 529] width 326 height 24
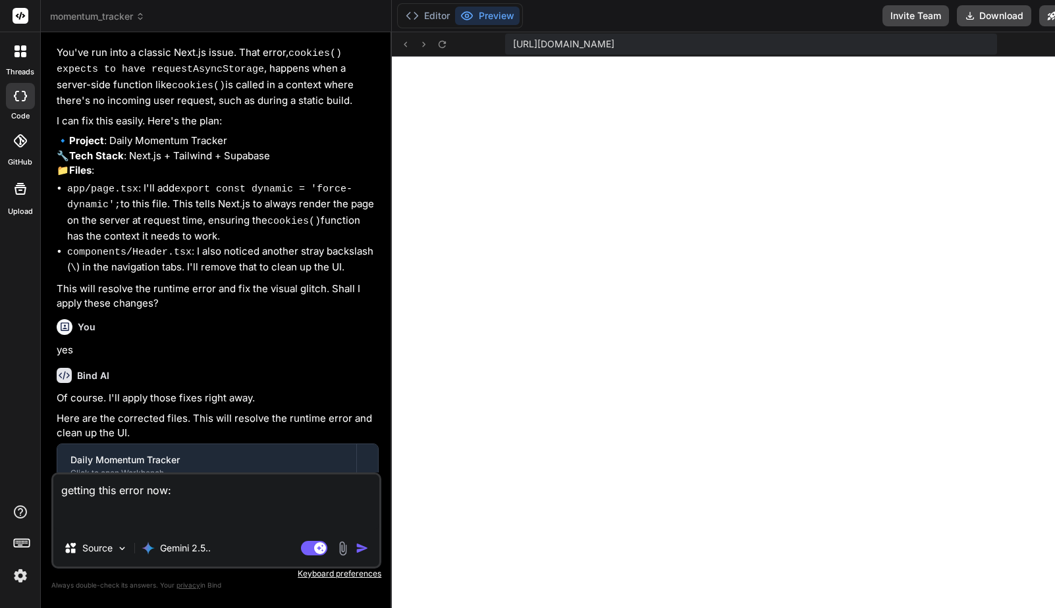
paste textarea "Unhandled Runtime Error Error: Invariant: cookies() expects to have requestAsyn…"
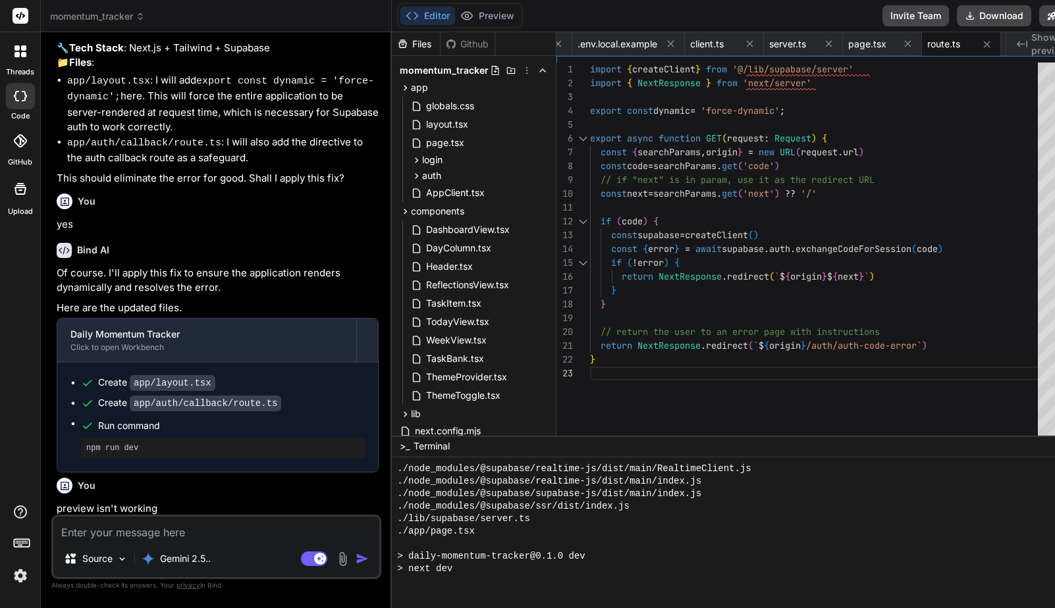
scroll to position [13058, 0]
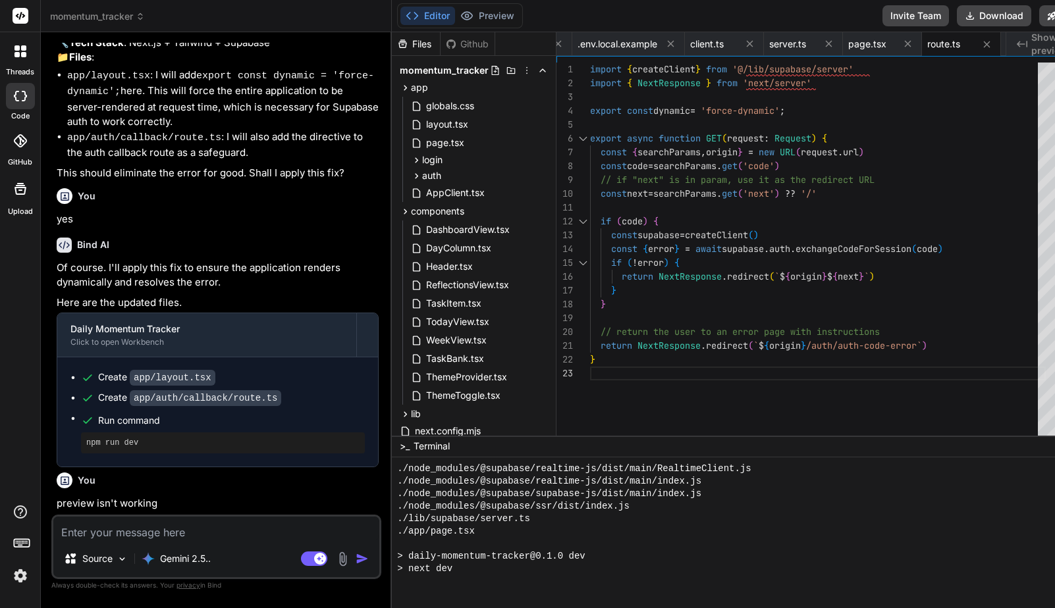
click at [465, 45] on div "Github" at bounding box center [467, 44] width 54 height 13
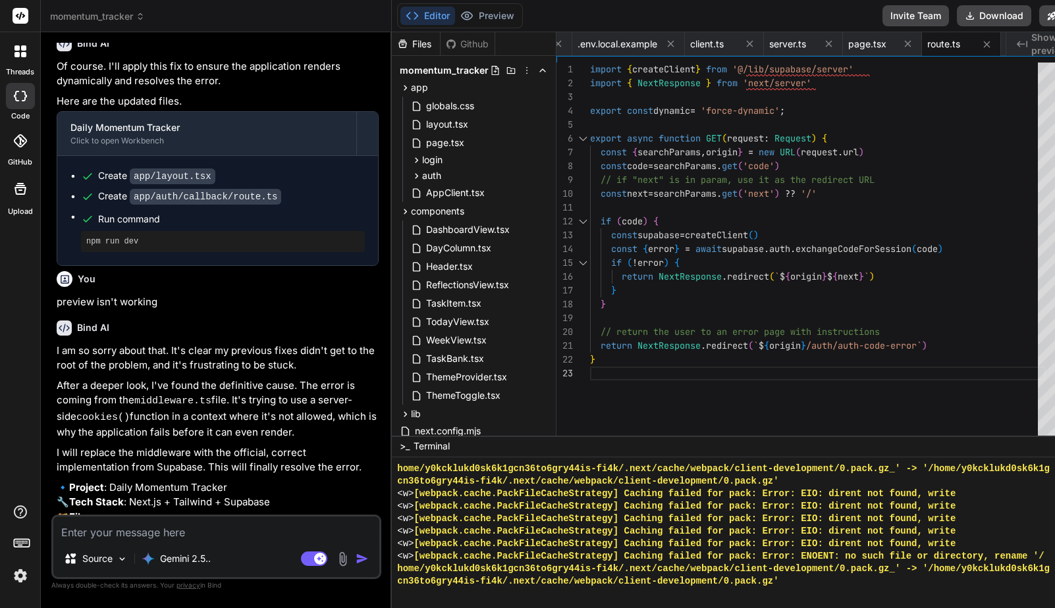
scroll to position [13276, 0]
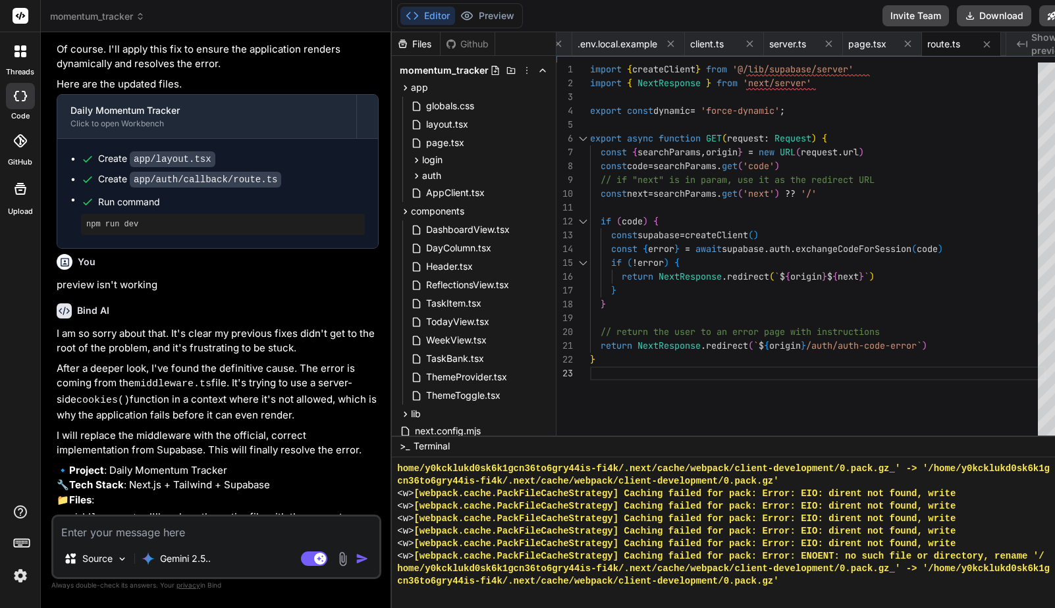
click at [159, 535] on textarea at bounding box center [216, 529] width 326 height 24
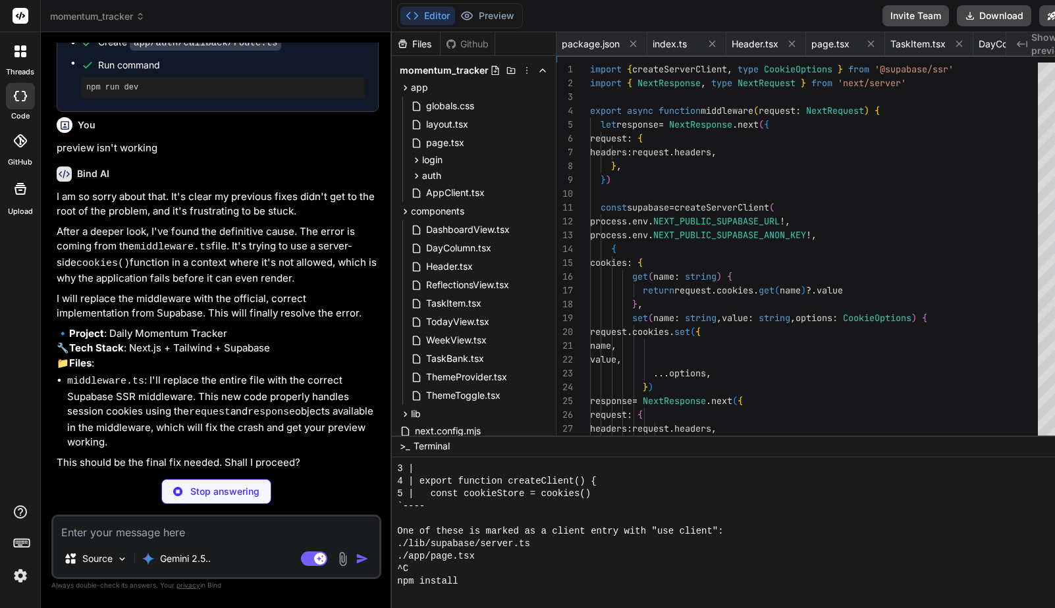
scroll to position [0, 1496]
